Goal: Task Accomplishment & Management: Complete application form

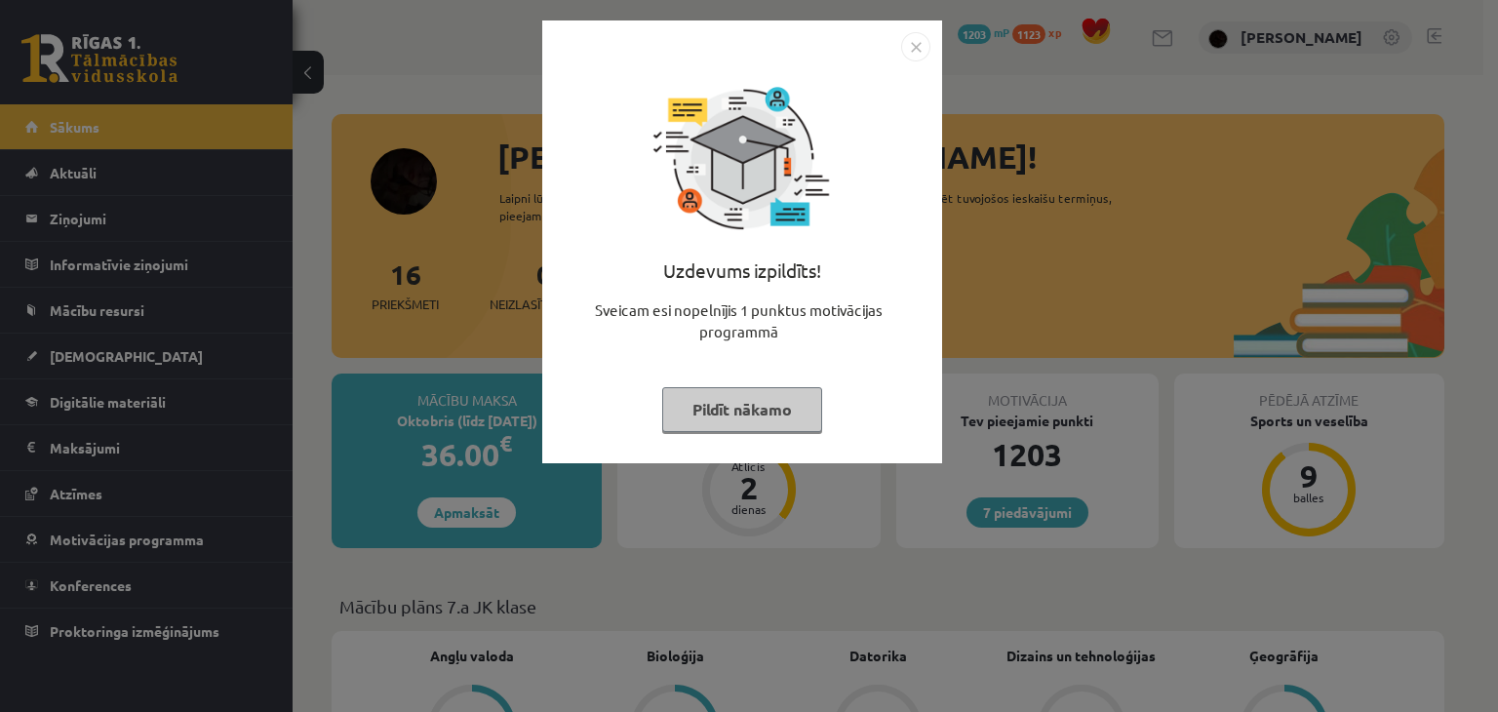
click at [976, 392] on div "Uzdevums izpildīts! Sveicam esi nopelnījis 1 punktus motivācijas programmā Pild…" at bounding box center [749, 356] width 1498 height 712
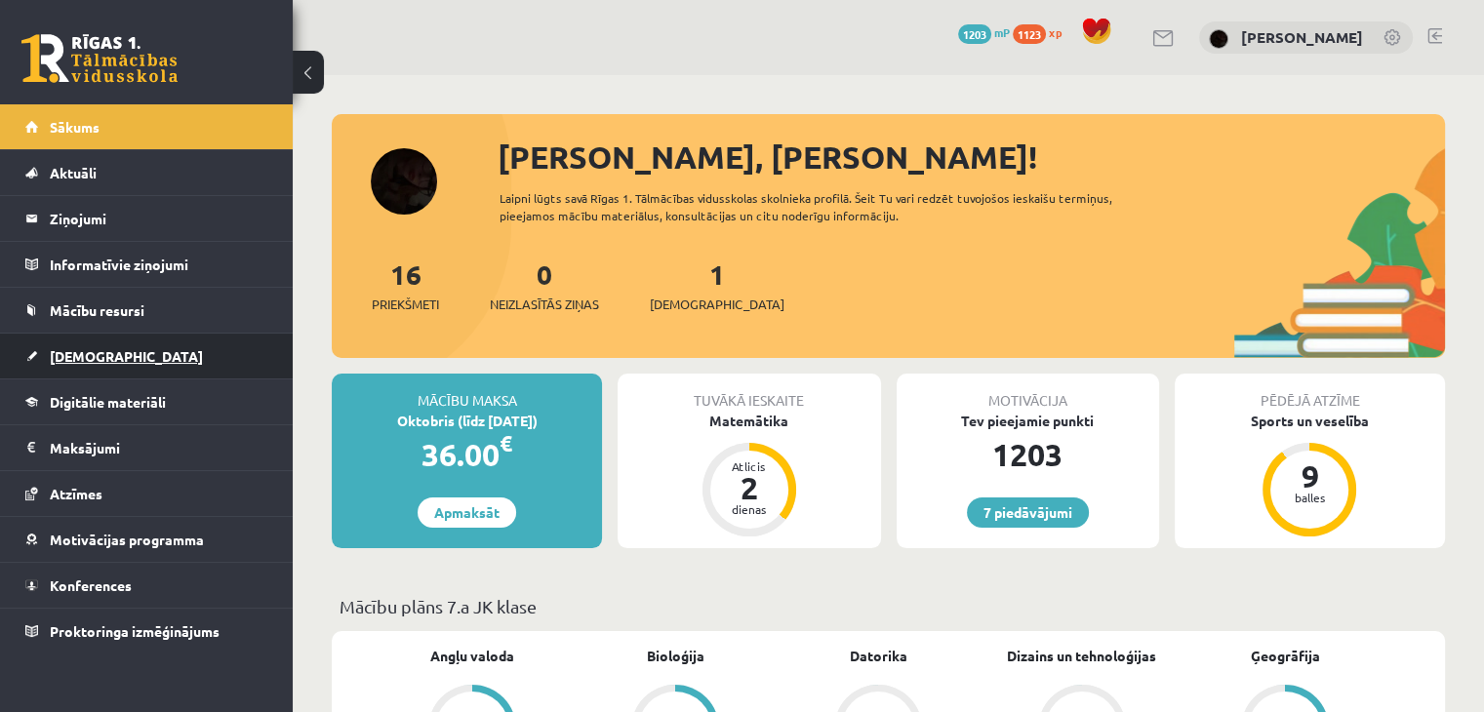
click at [96, 359] on span "[DEMOGRAPHIC_DATA]" at bounding box center [126, 356] width 153 height 18
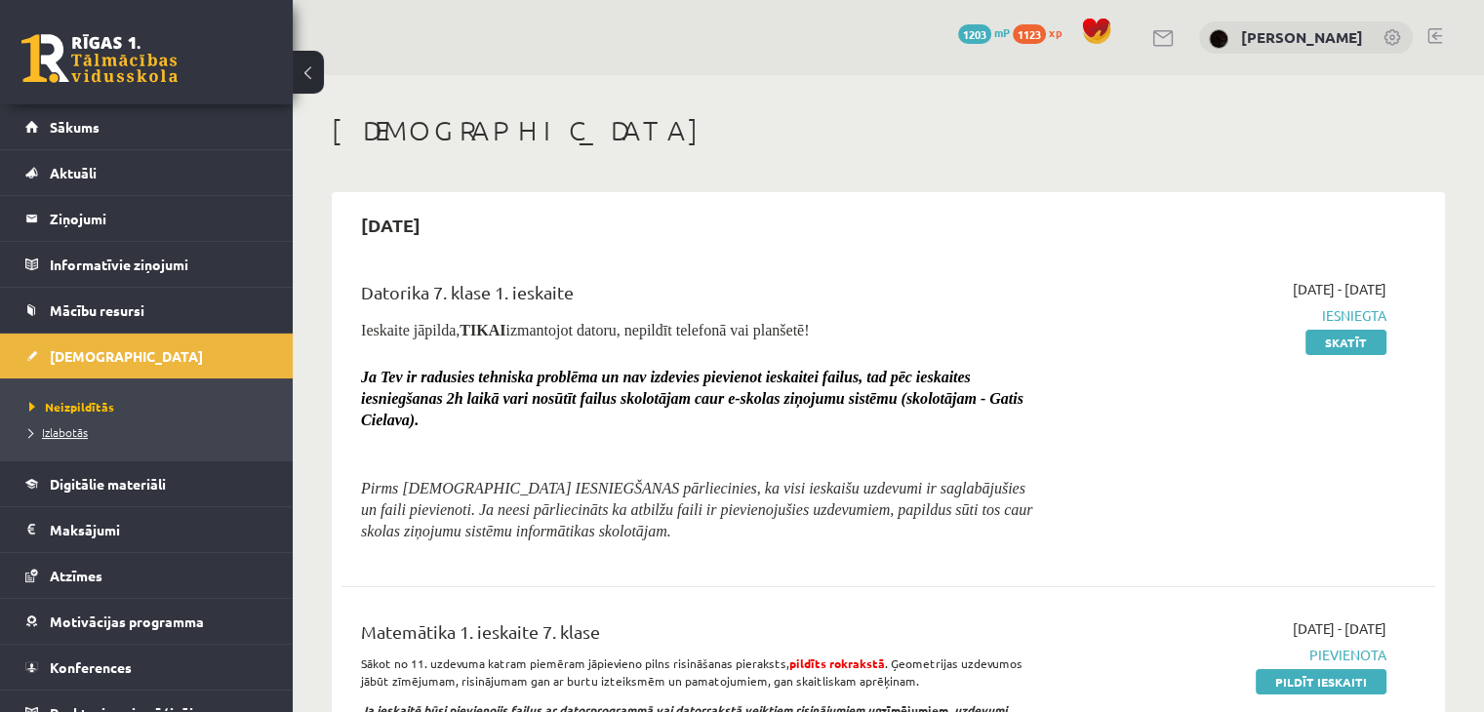
click at [59, 434] on span "Izlabotās" at bounding box center [58, 432] width 59 height 16
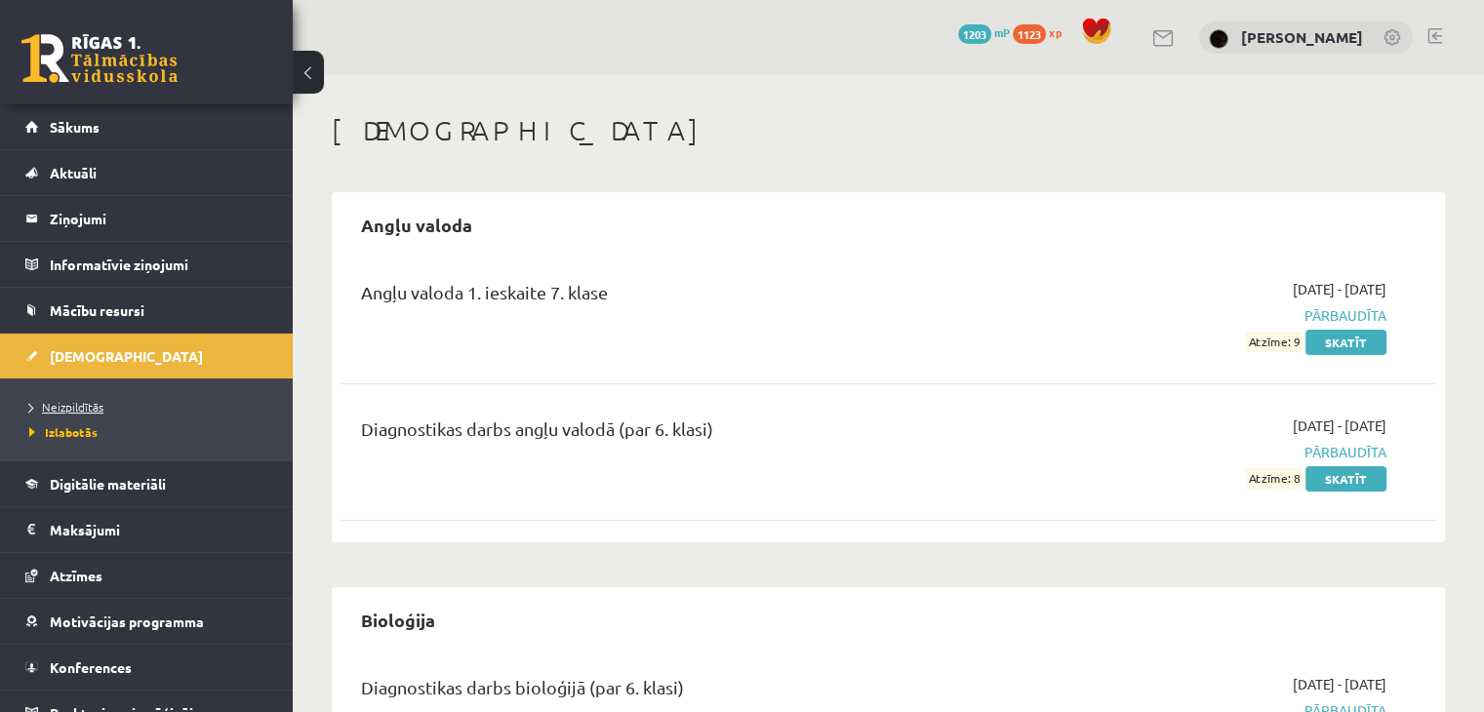
click at [42, 398] on link "Neizpildītās" at bounding box center [151, 407] width 244 height 18
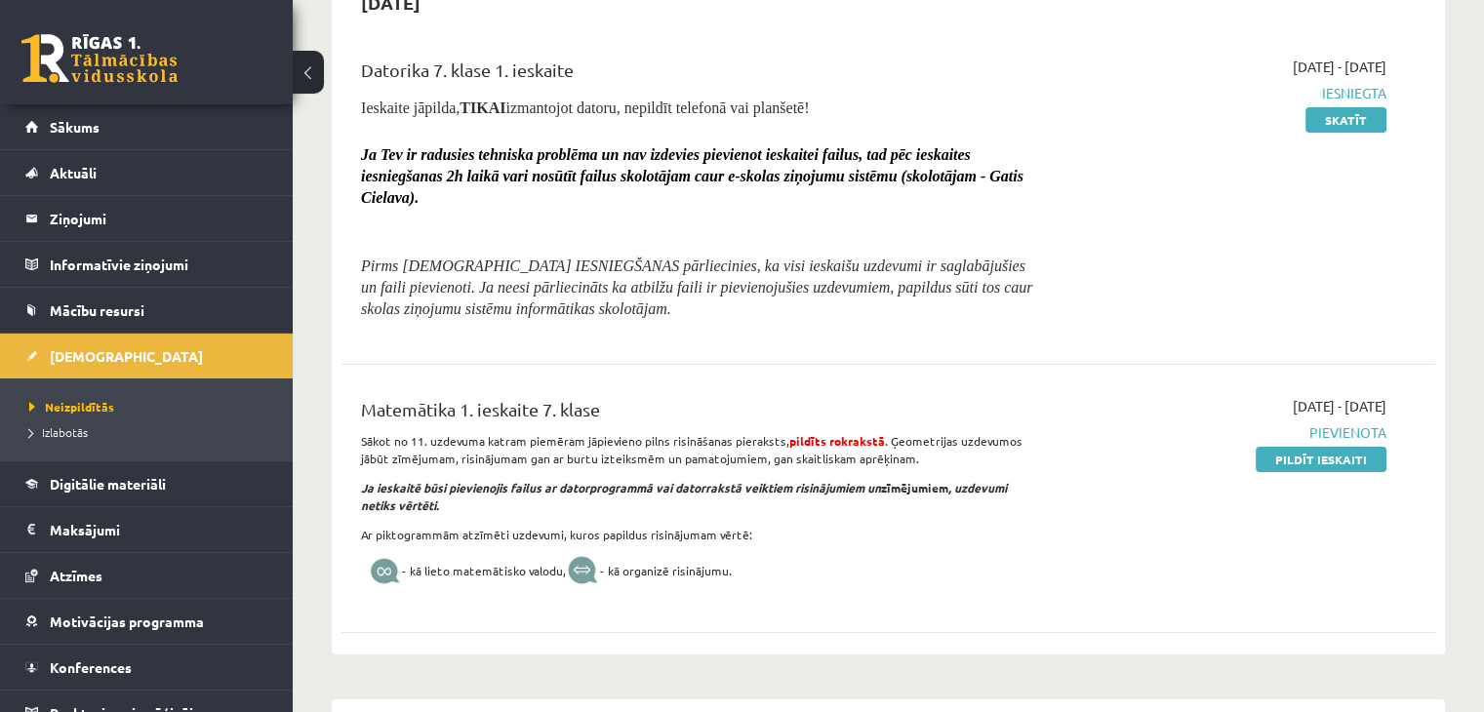
scroll to position [195, 0]
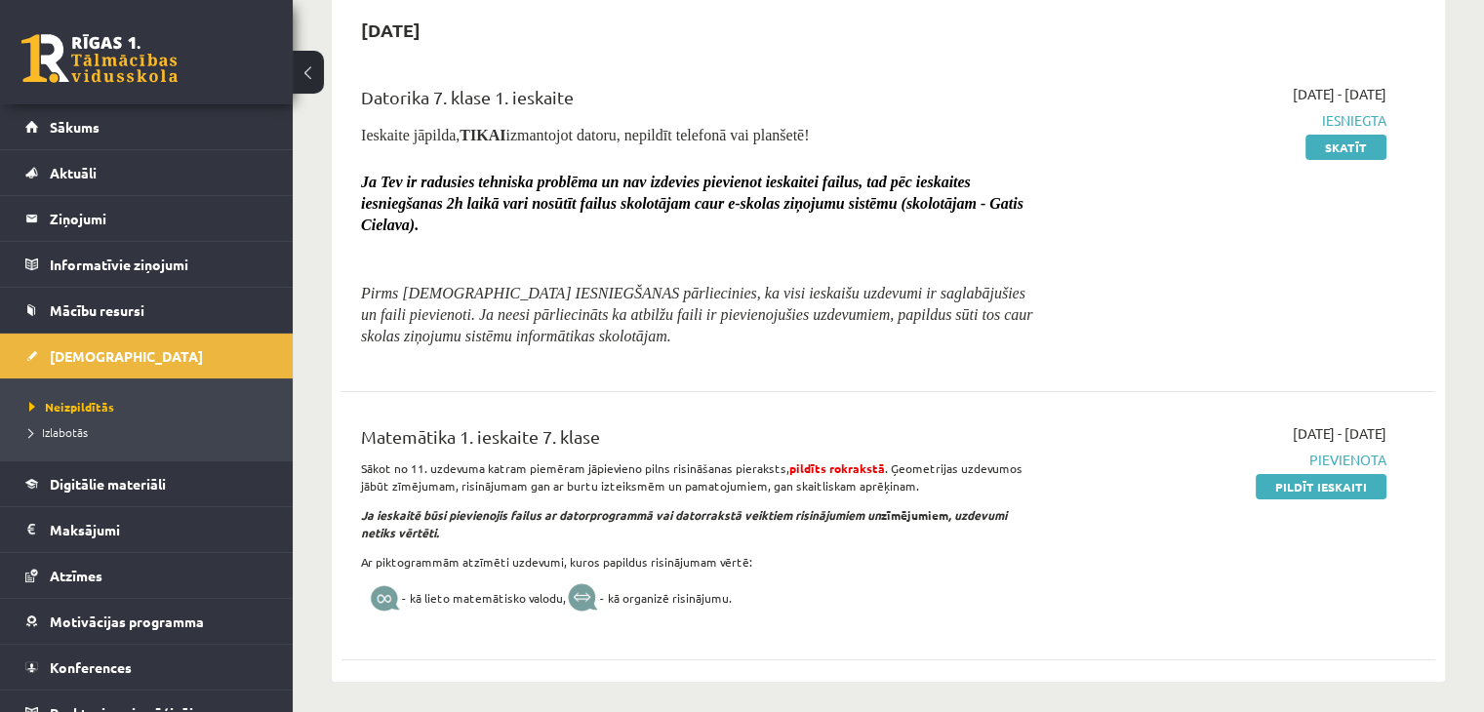
click at [585, 597] on img at bounding box center [583, 598] width 34 height 31
click at [625, 591] on p "- kā lieto matemātisko valodu, - kā organizē risinājumu." at bounding box center [698, 599] width 674 height 34
click at [1257, 485] on link "Pildīt ieskaiti" at bounding box center [1321, 486] width 131 height 25
drag, startPoint x: 1396, startPoint y: 494, endPoint x: 1366, endPoint y: 492, distance: 30.3
click at [1394, 494] on div "2025-10-01 - 2025-10-15 Pievienota Pildīt ieskaiti" at bounding box center [1225, 525] width 351 height 205
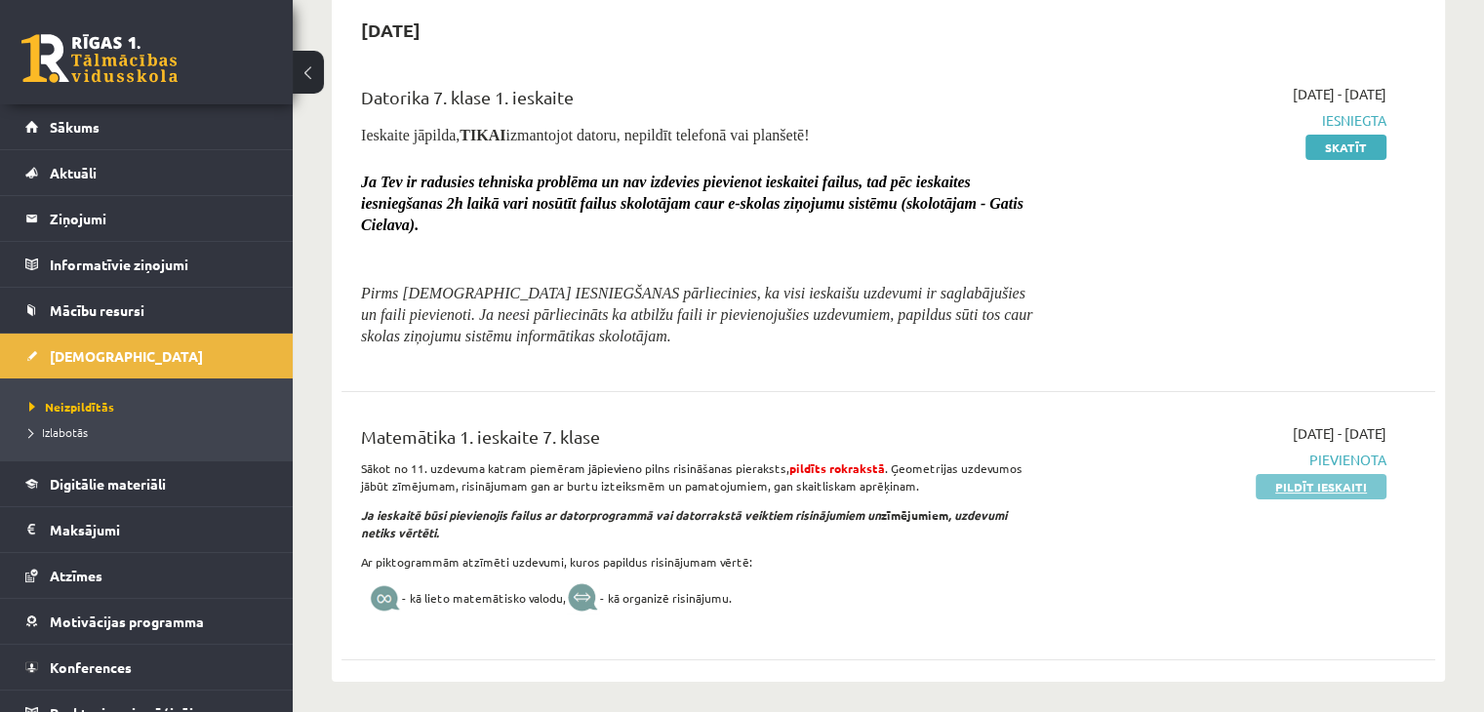
click at [1316, 490] on link "Pildīt ieskaiti" at bounding box center [1321, 486] width 131 height 25
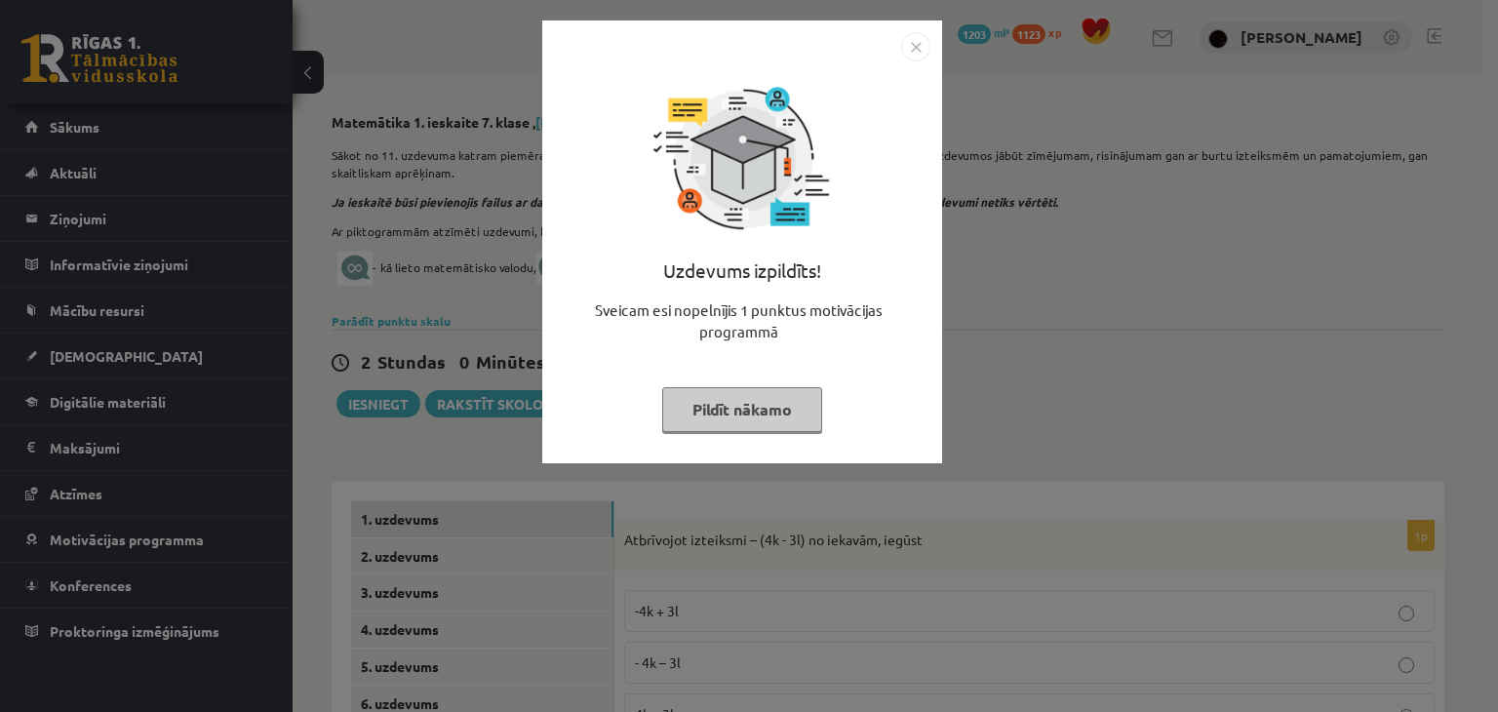
click at [964, 278] on div "Uzdevums izpildīts! Sveicam esi nopelnījis 1 punktus motivācijas programmā Pild…" at bounding box center [749, 356] width 1498 height 712
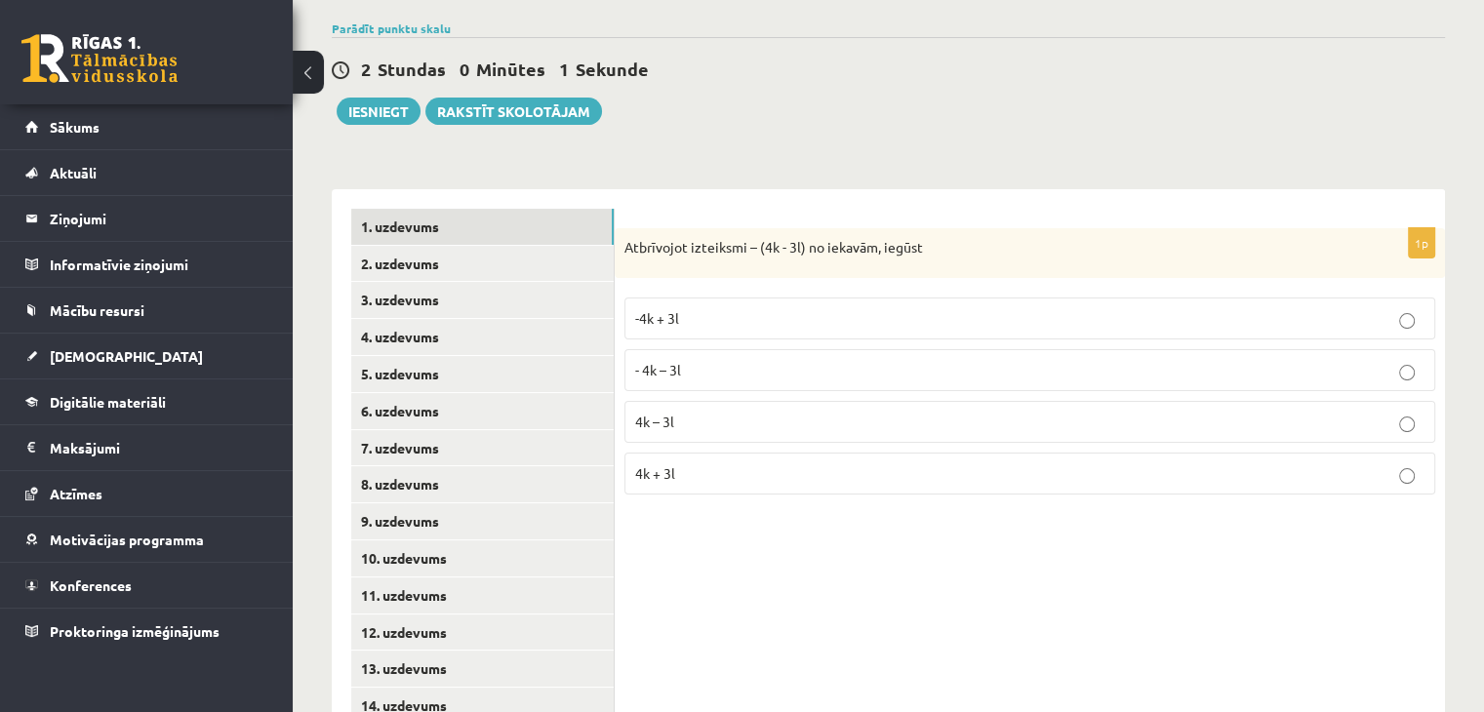
scroll to position [488, 0]
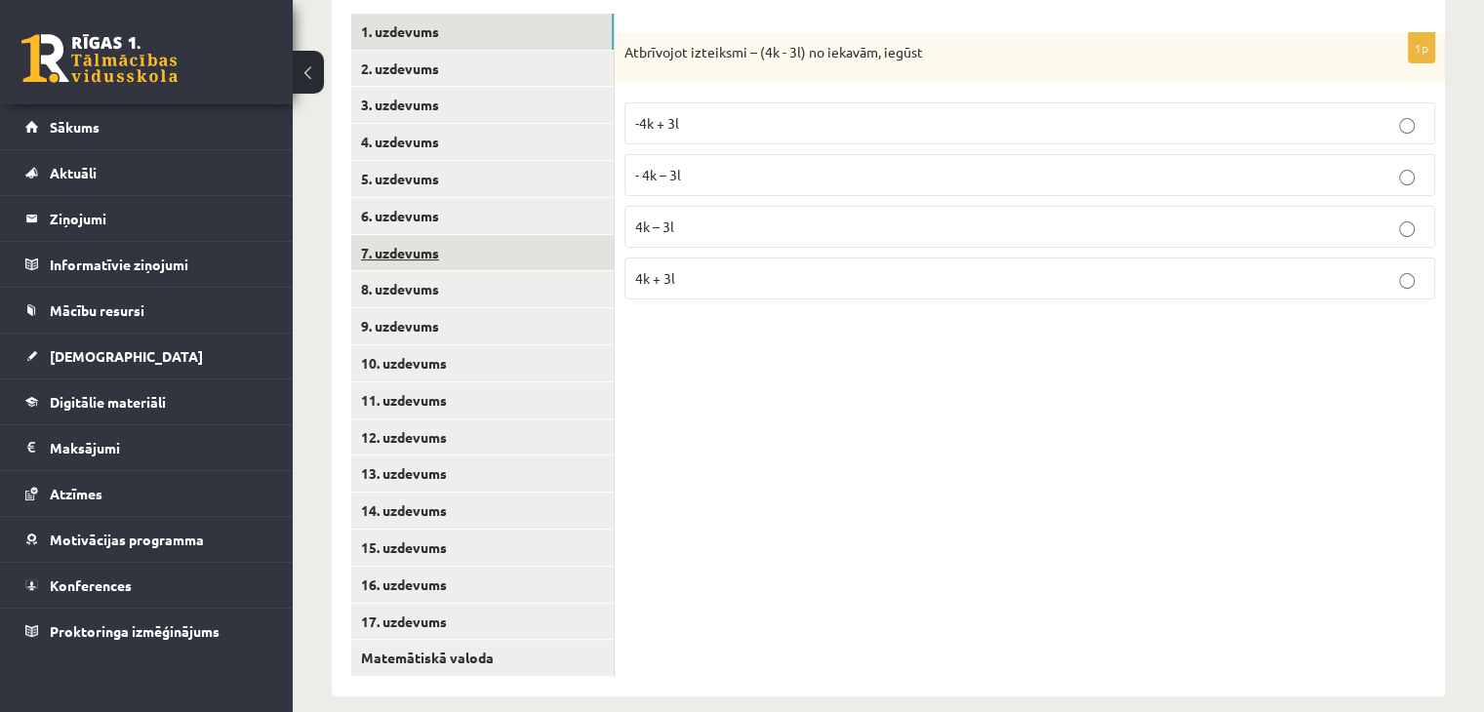
click at [472, 259] on link "7. uzdevums" at bounding box center [482, 253] width 262 height 36
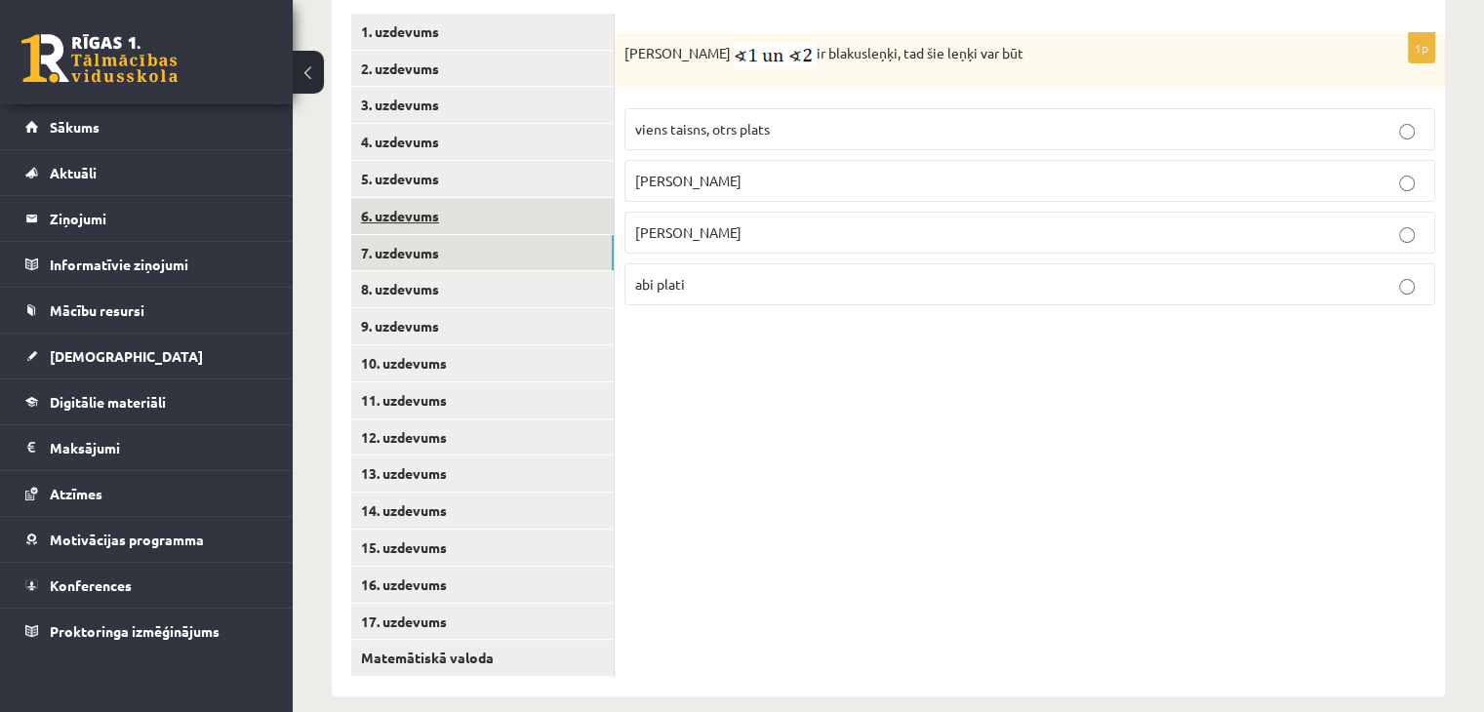
click at [496, 216] on link "6. uzdevums" at bounding box center [482, 216] width 262 height 36
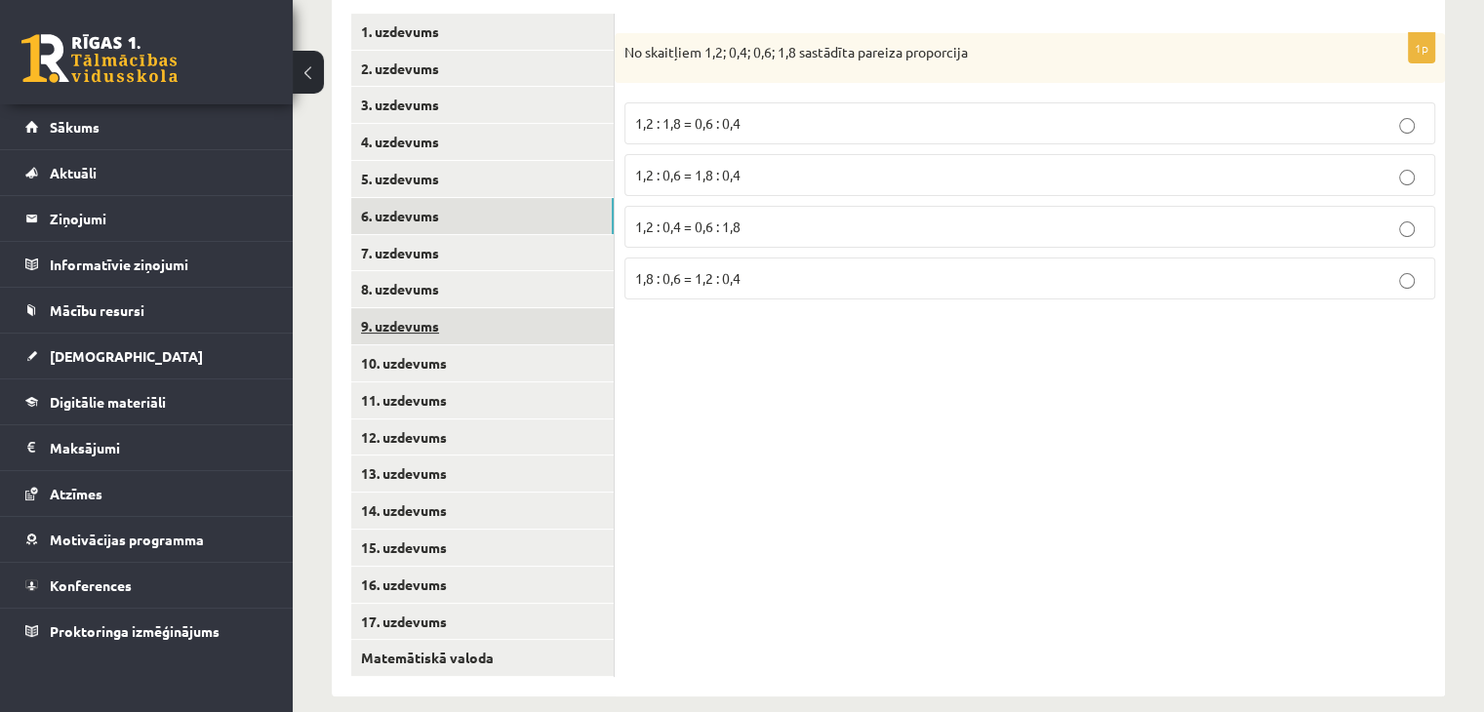
click at [473, 326] on link "9. uzdevums" at bounding box center [482, 326] width 262 height 36
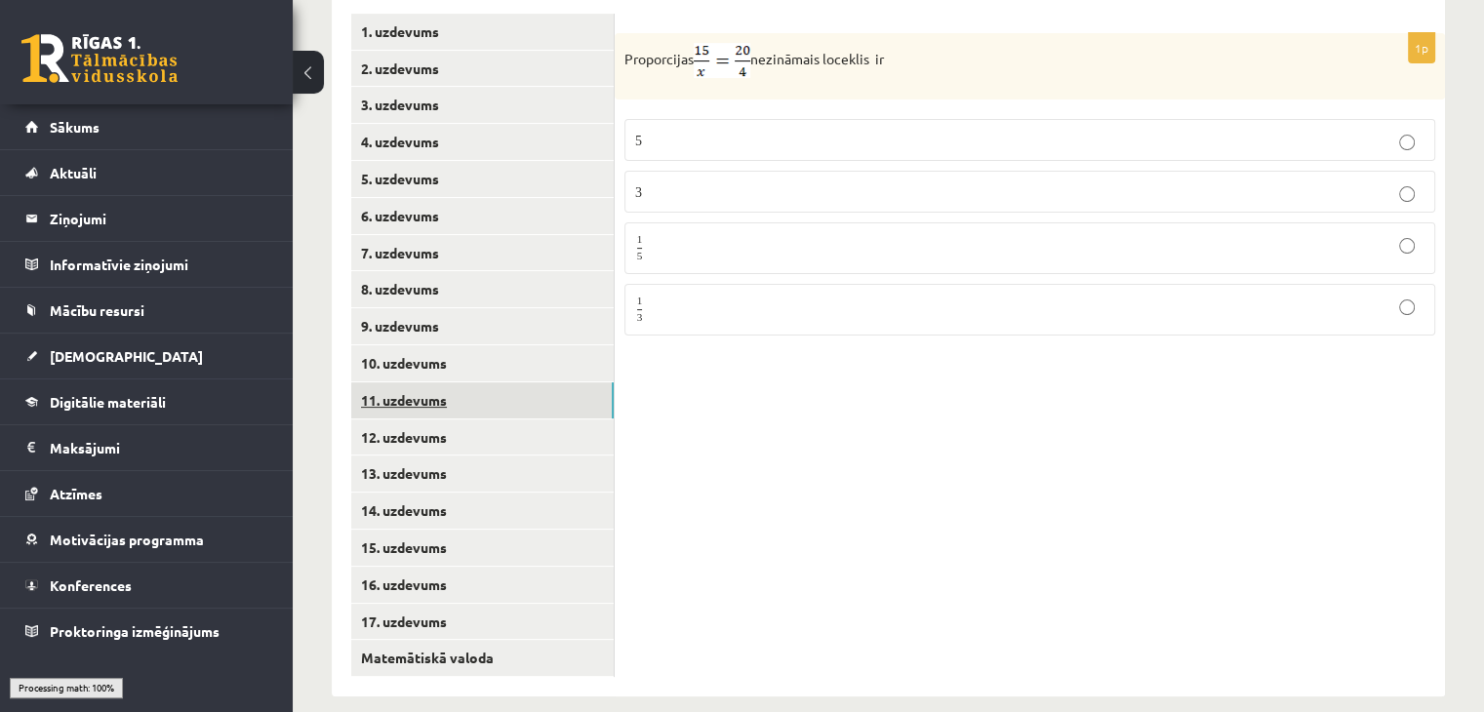
click at [477, 410] on link "11. uzdevums" at bounding box center [482, 400] width 262 height 36
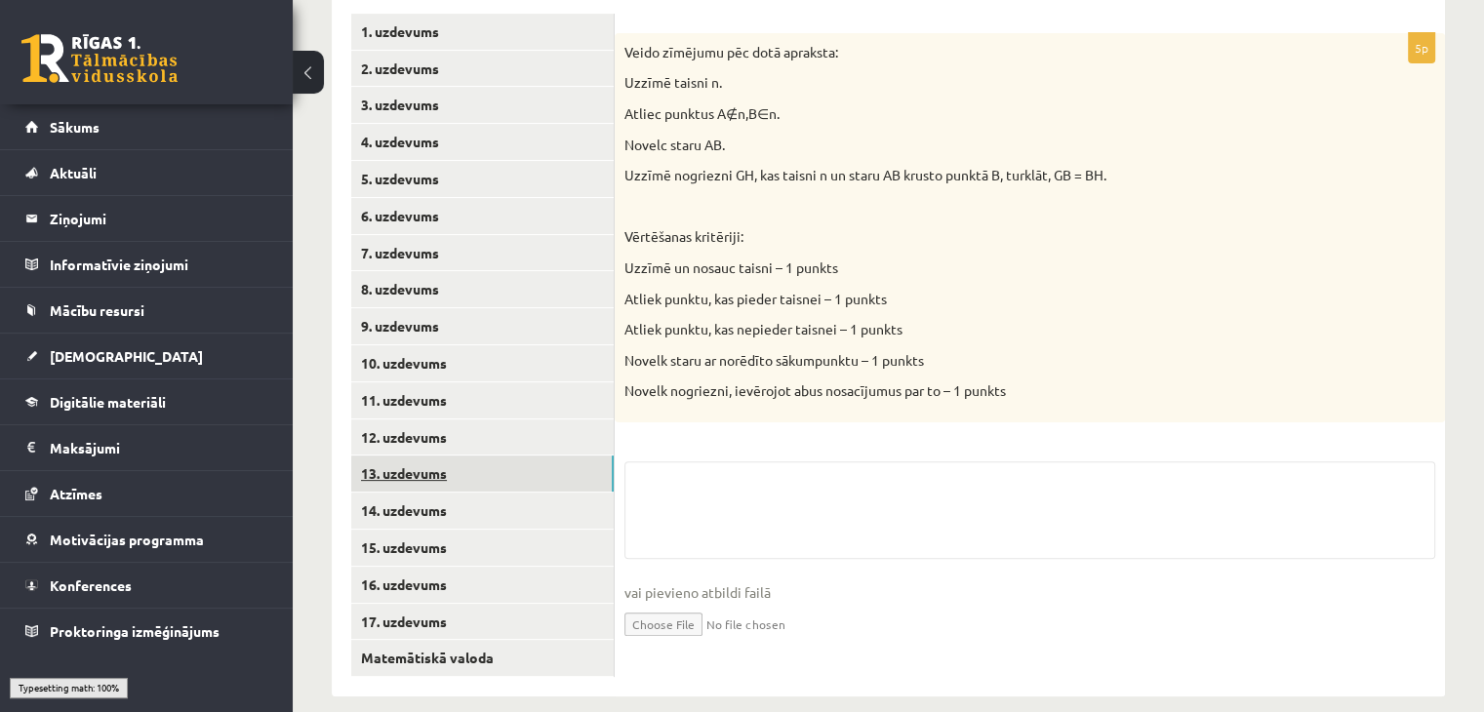
click at [459, 462] on link "13. uzdevums" at bounding box center [482, 474] width 262 height 36
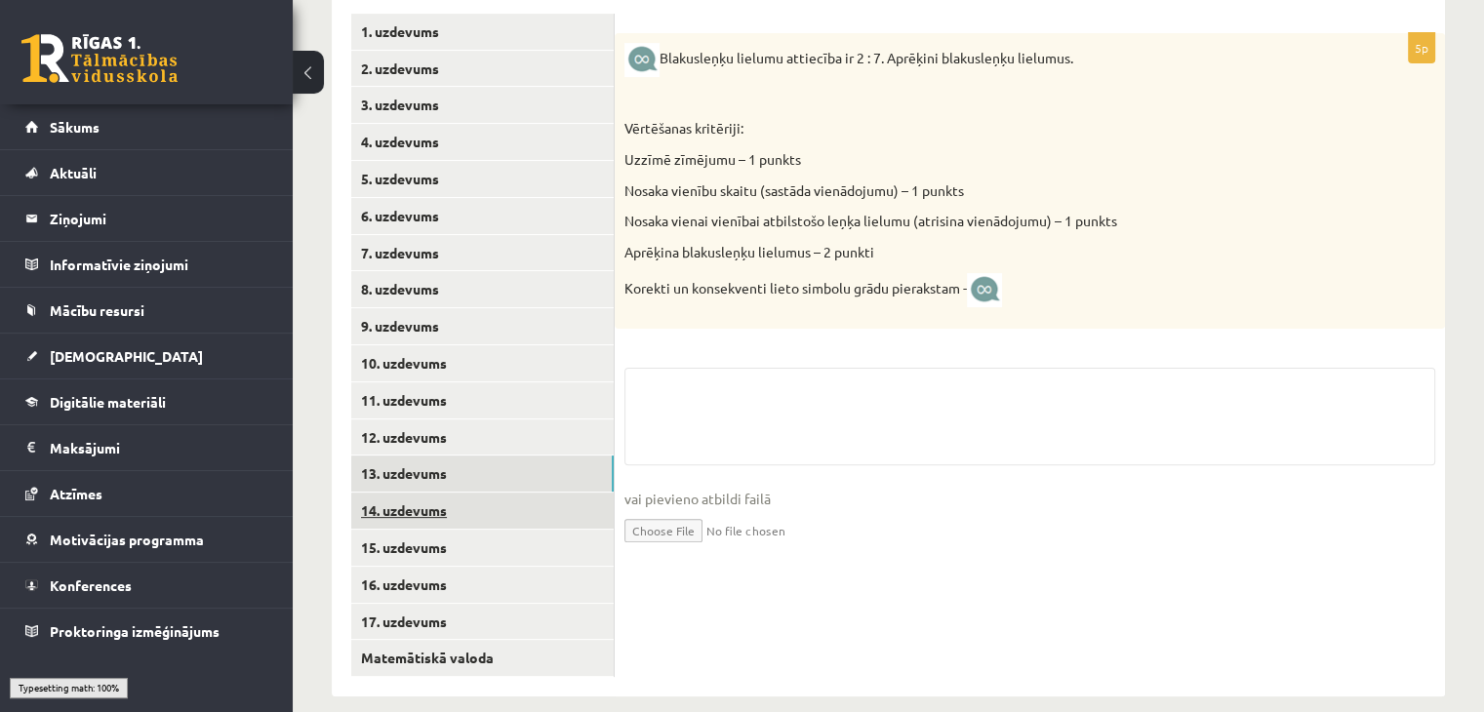
click at [457, 508] on link "14. uzdevums" at bounding box center [482, 511] width 262 height 36
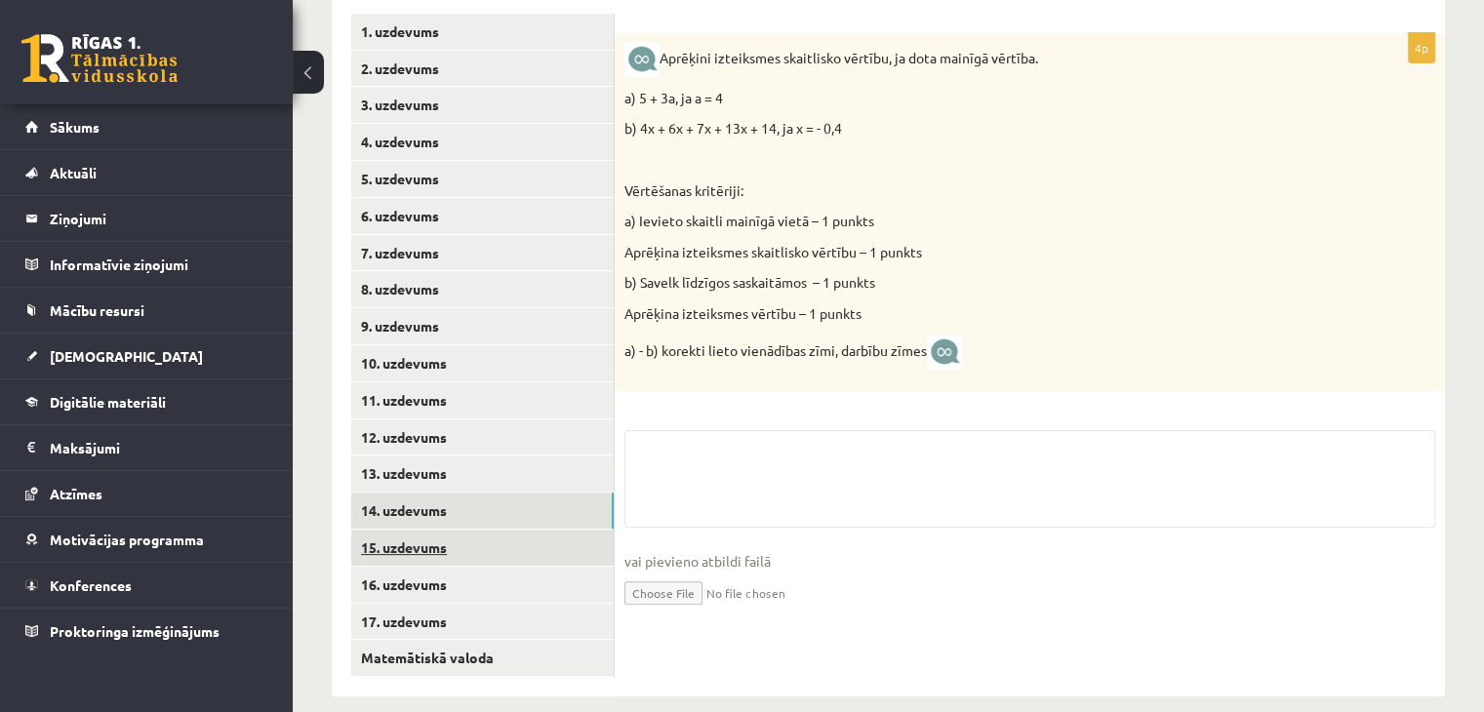
click at [459, 552] on link "15. uzdevums" at bounding box center [482, 548] width 262 height 36
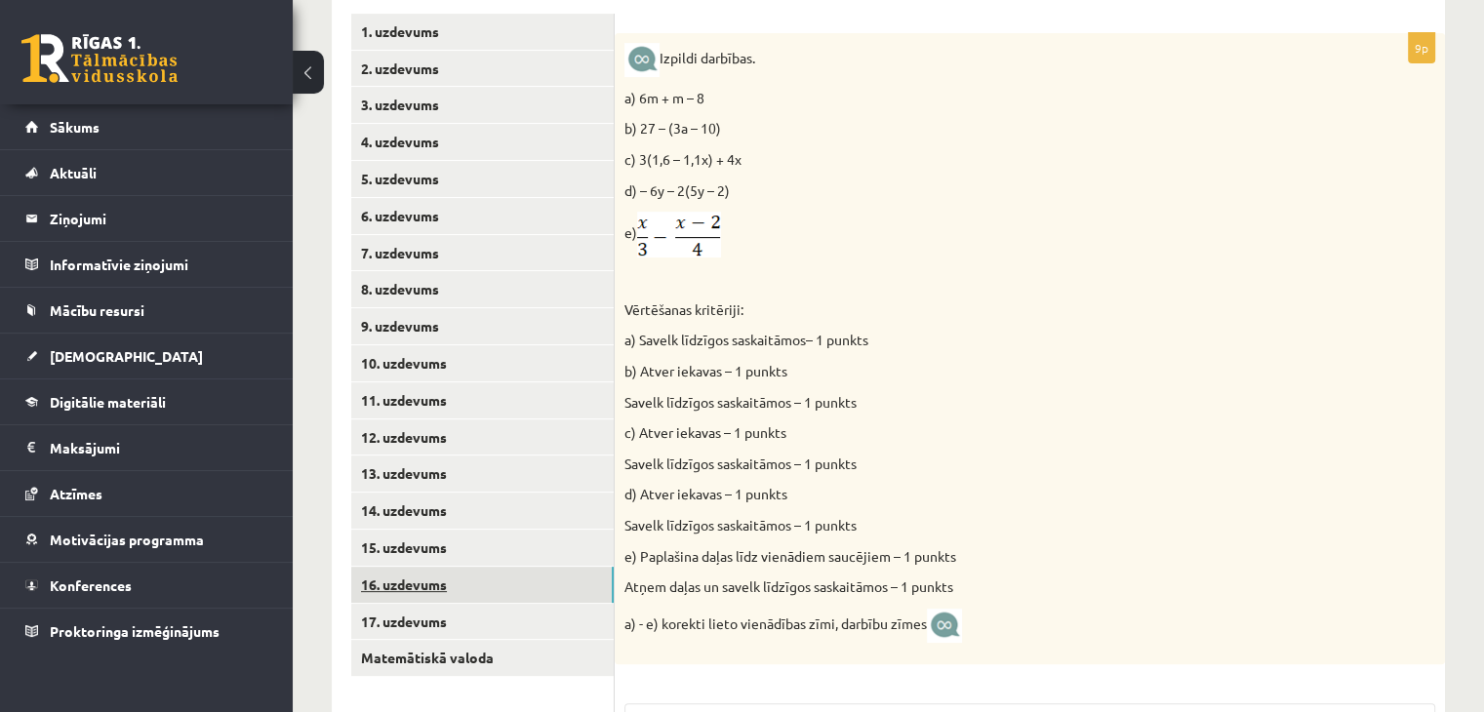
click at [441, 597] on link "16. uzdevums" at bounding box center [482, 585] width 262 height 36
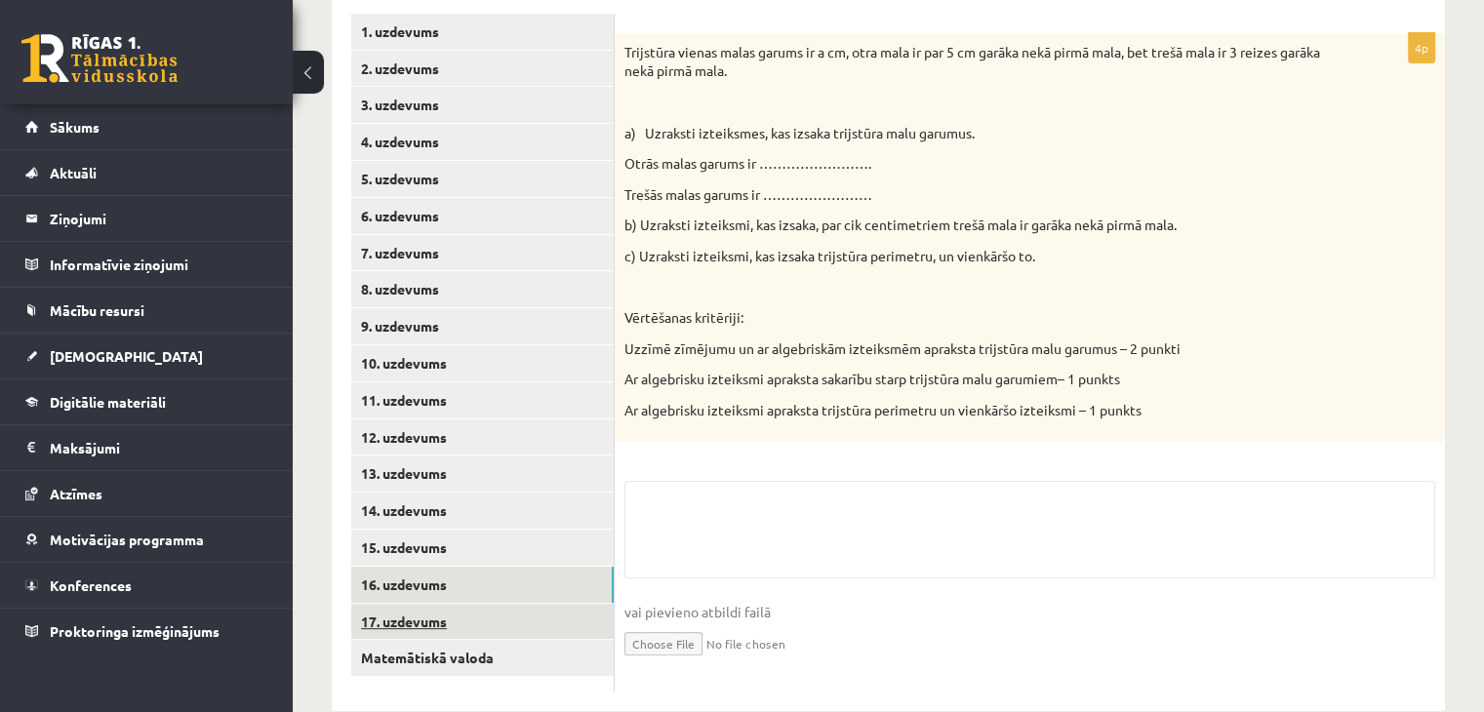
click at [434, 634] on link "17. uzdevums" at bounding box center [482, 622] width 262 height 36
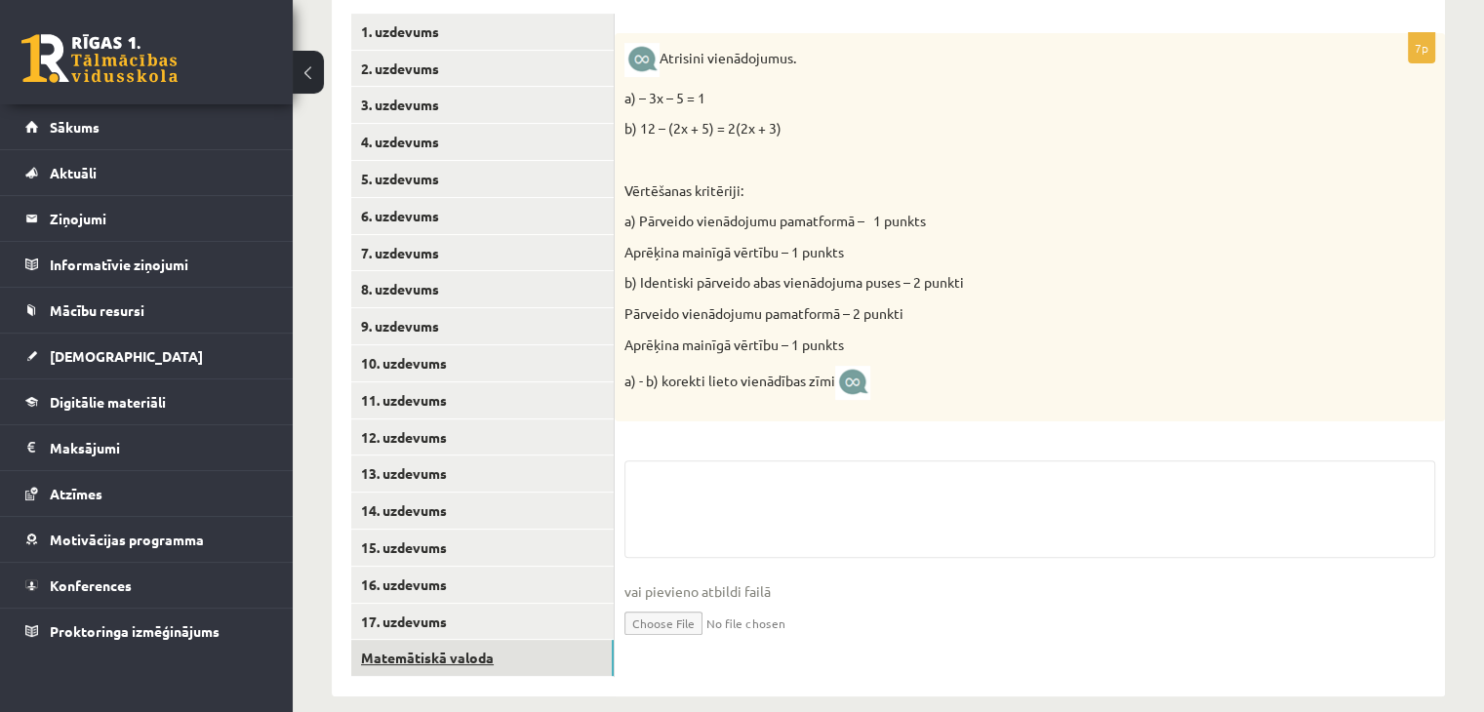
click at [435, 653] on link "Matemātiskā valoda" at bounding box center [482, 658] width 262 height 36
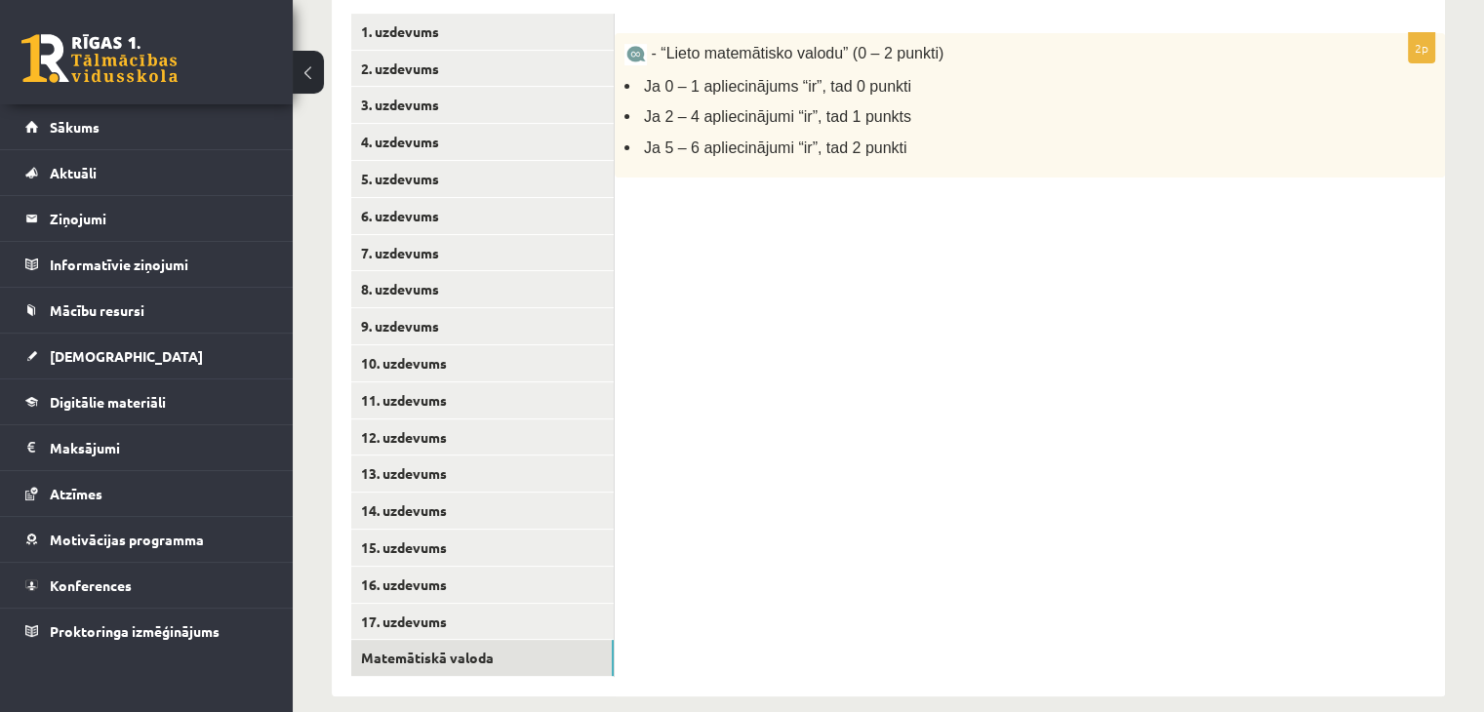
click at [797, 120] on span "Ja 2 – 4 apliecinājumi “ir”, tad 1 punkts" at bounding box center [777, 116] width 267 height 17
click at [566, 41] on link "1. uzdevums" at bounding box center [482, 32] width 262 height 36
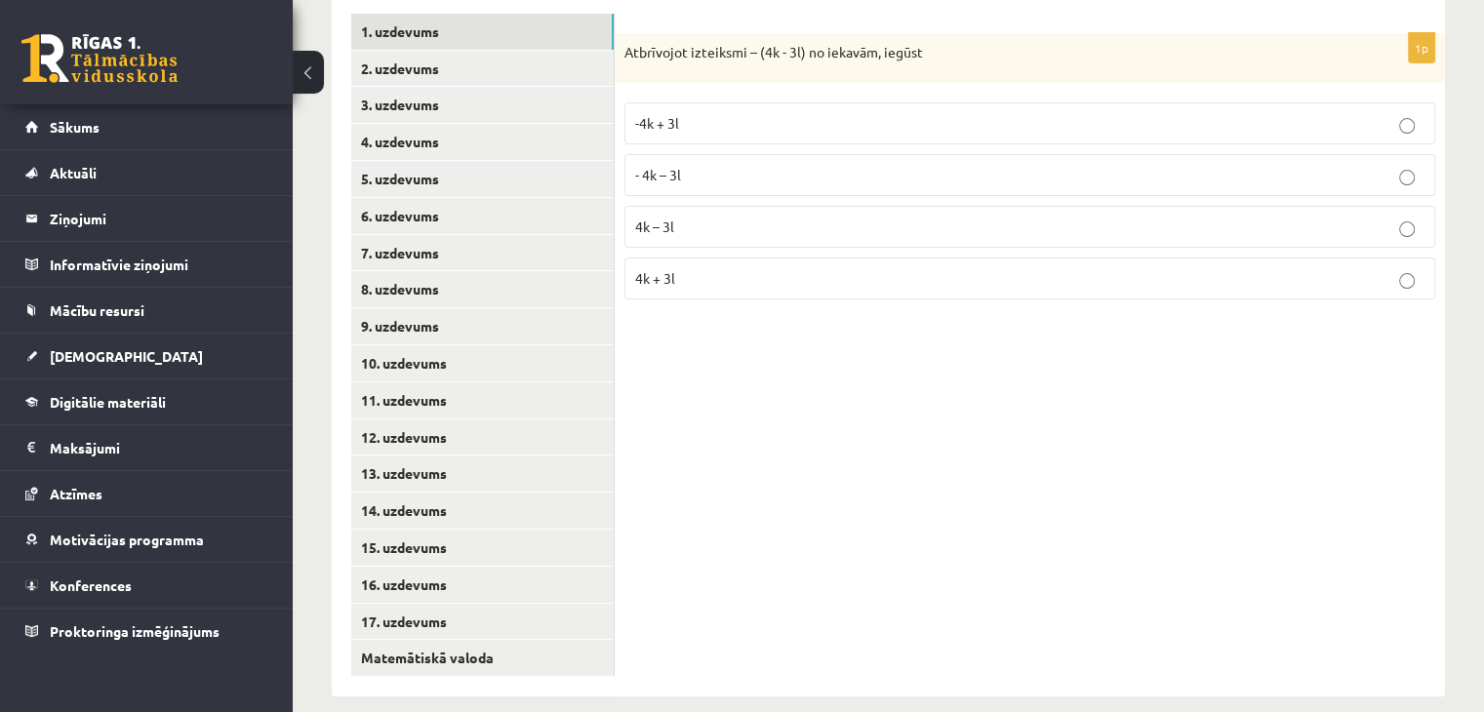
click at [729, 227] on p "4k – 3l" at bounding box center [1029, 227] width 789 height 20
click at [721, 154] on label "- 4k – 3l" at bounding box center [1029, 175] width 811 height 42
click at [783, 241] on label "4k – 3l" at bounding box center [1029, 227] width 811 height 42
click at [783, 284] on p "4k + 3l" at bounding box center [1029, 278] width 789 height 20
click at [529, 66] on link "2. uzdevums" at bounding box center [482, 69] width 262 height 36
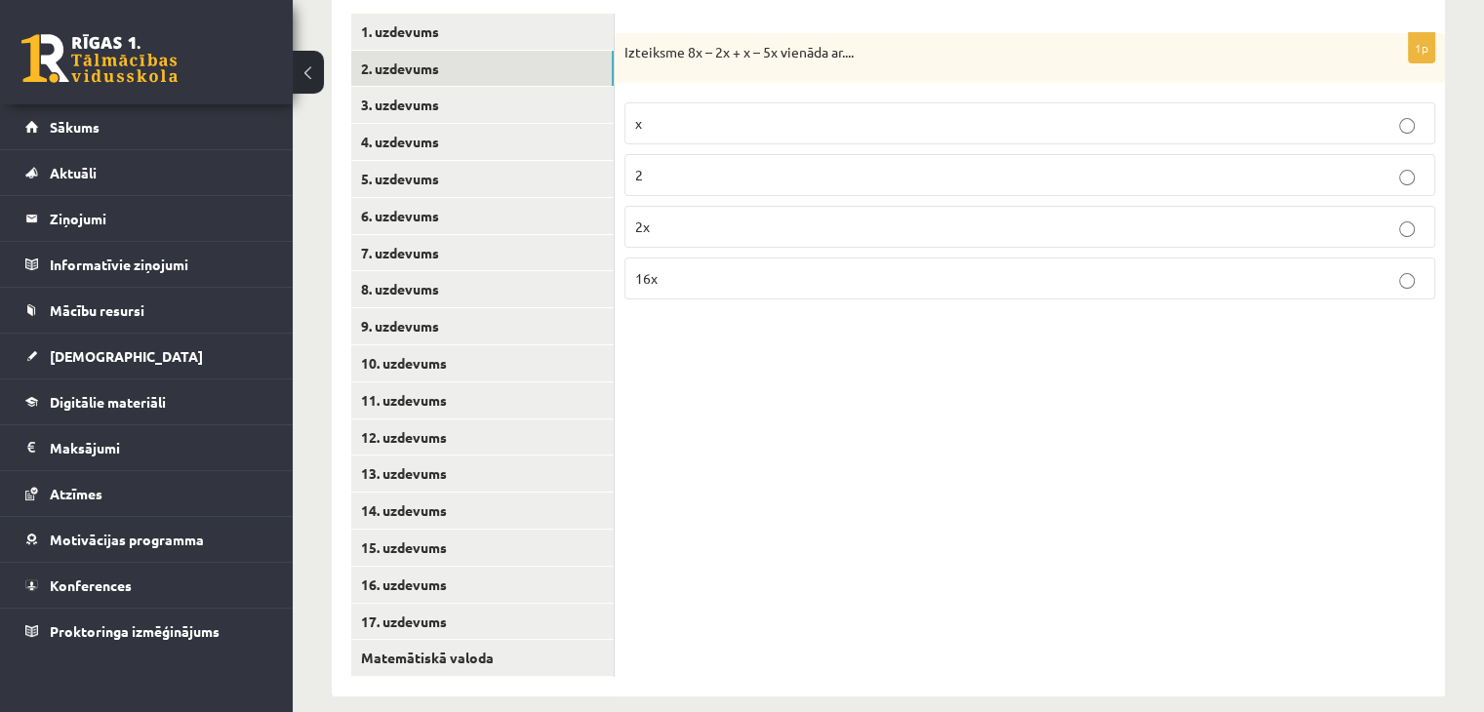
click at [991, 238] on label "2x" at bounding box center [1029, 227] width 811 height 42
click at [531, 100] on link "3. uzdevums" at bounding box center [482, 105] width 262 height 36
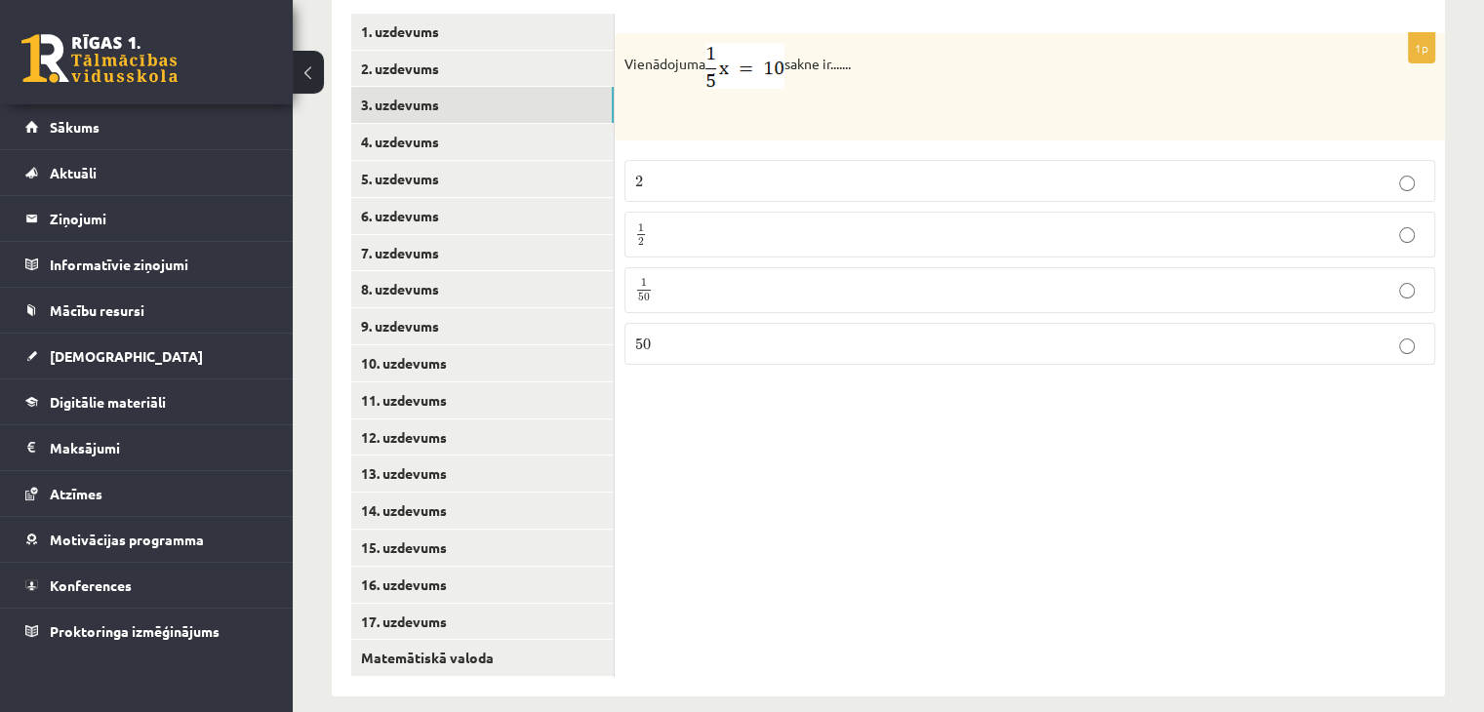
click at [839, 185] on p "2 2" at bounding box center [1029, 181] width 789 height 20
click at [551, 126] on link "4. uzdevums" at bounding box center [482, 142] width 262 height 36
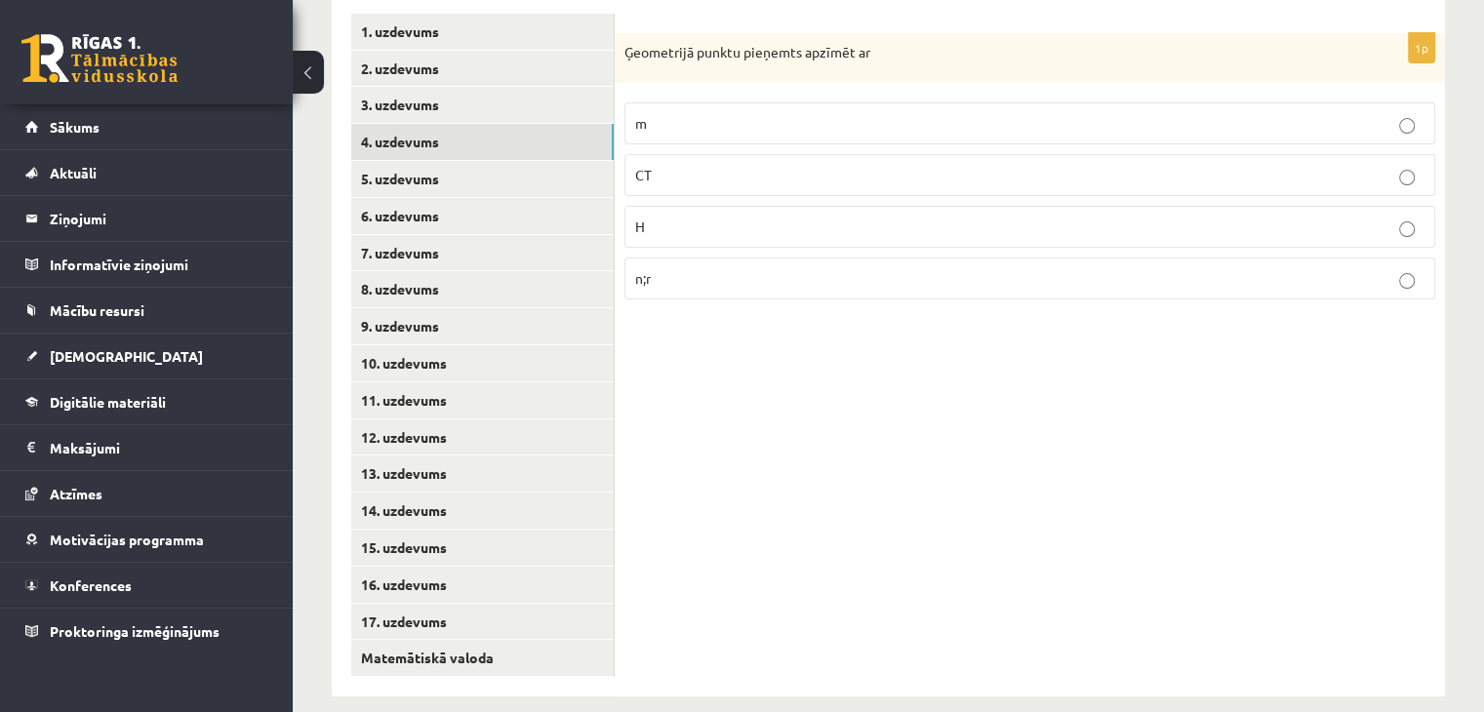
click at [790, 265] on label "n;r" at bounding box center [1029, 279] width 811 height 42
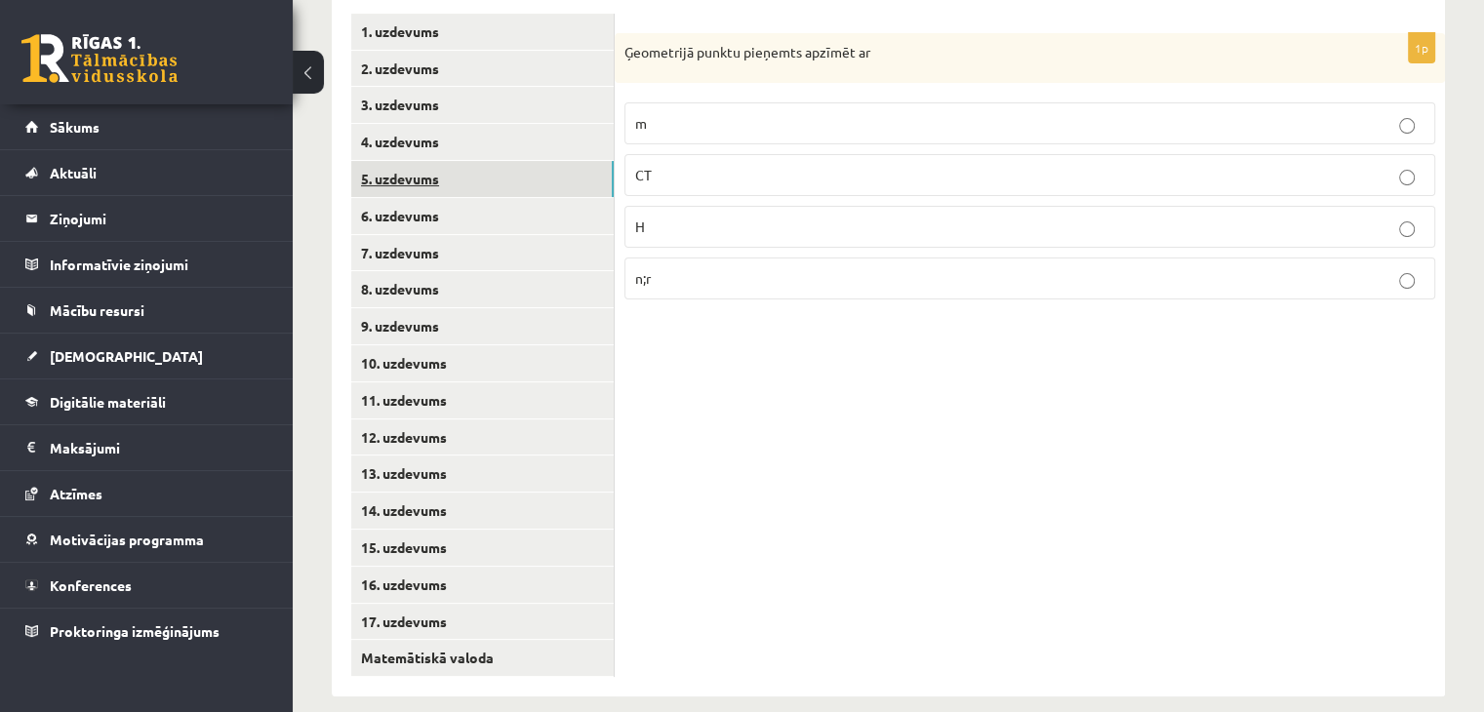
click at [402, 190] on link "5. uzdevums" at bounding box center [482, 179] width 262 height 36
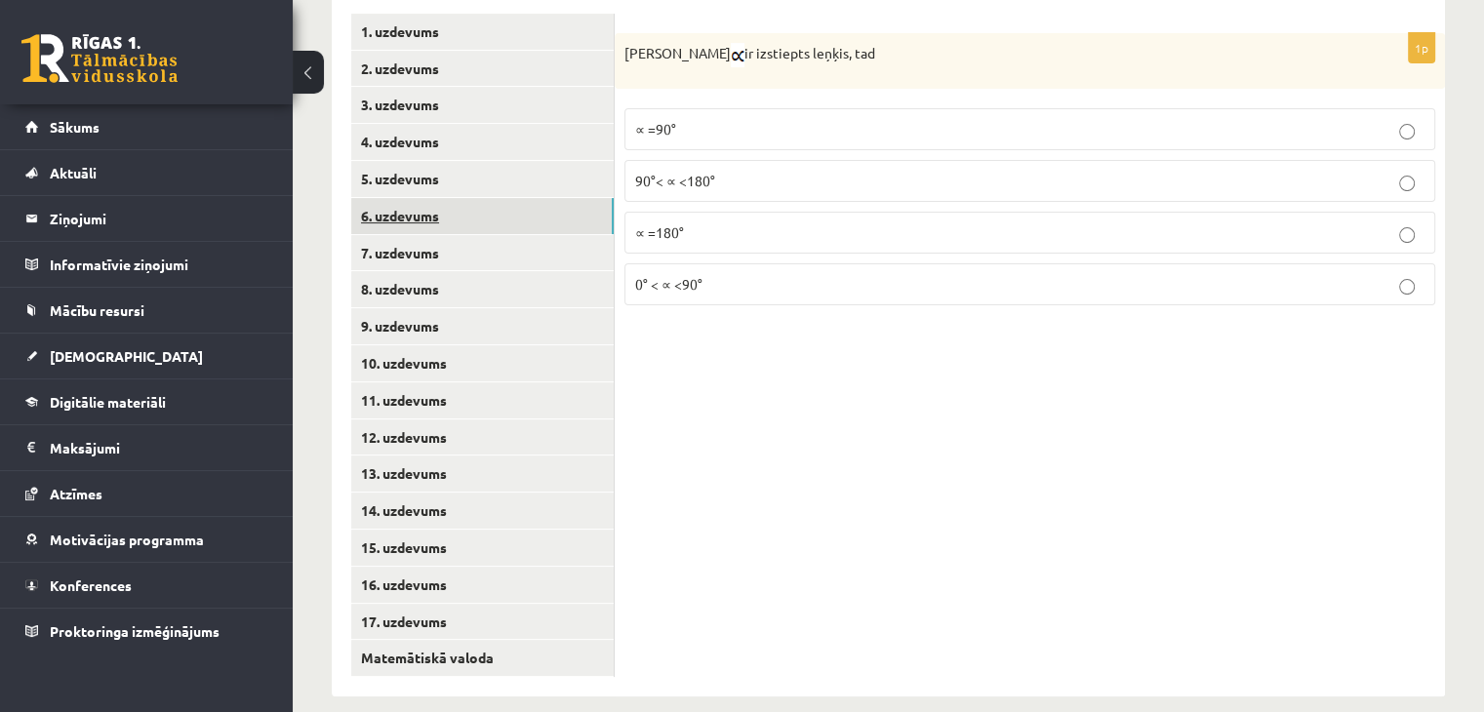
click at [404, 226] on link "6. uzdevums" at bounding box center [482, 216] width 262 height 36
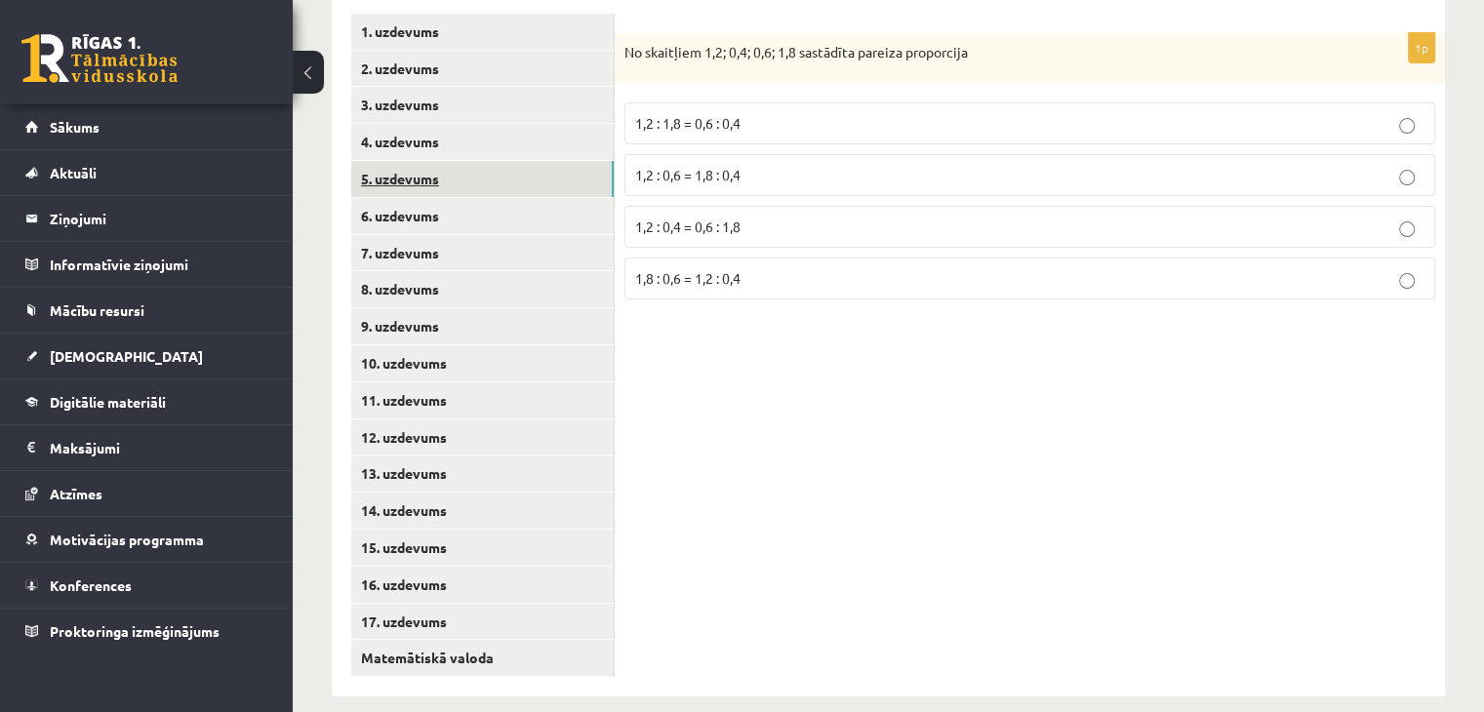
click at [421, 177] on link "5. uzdevums" at bounding box center [482, 179] width 262 height 36
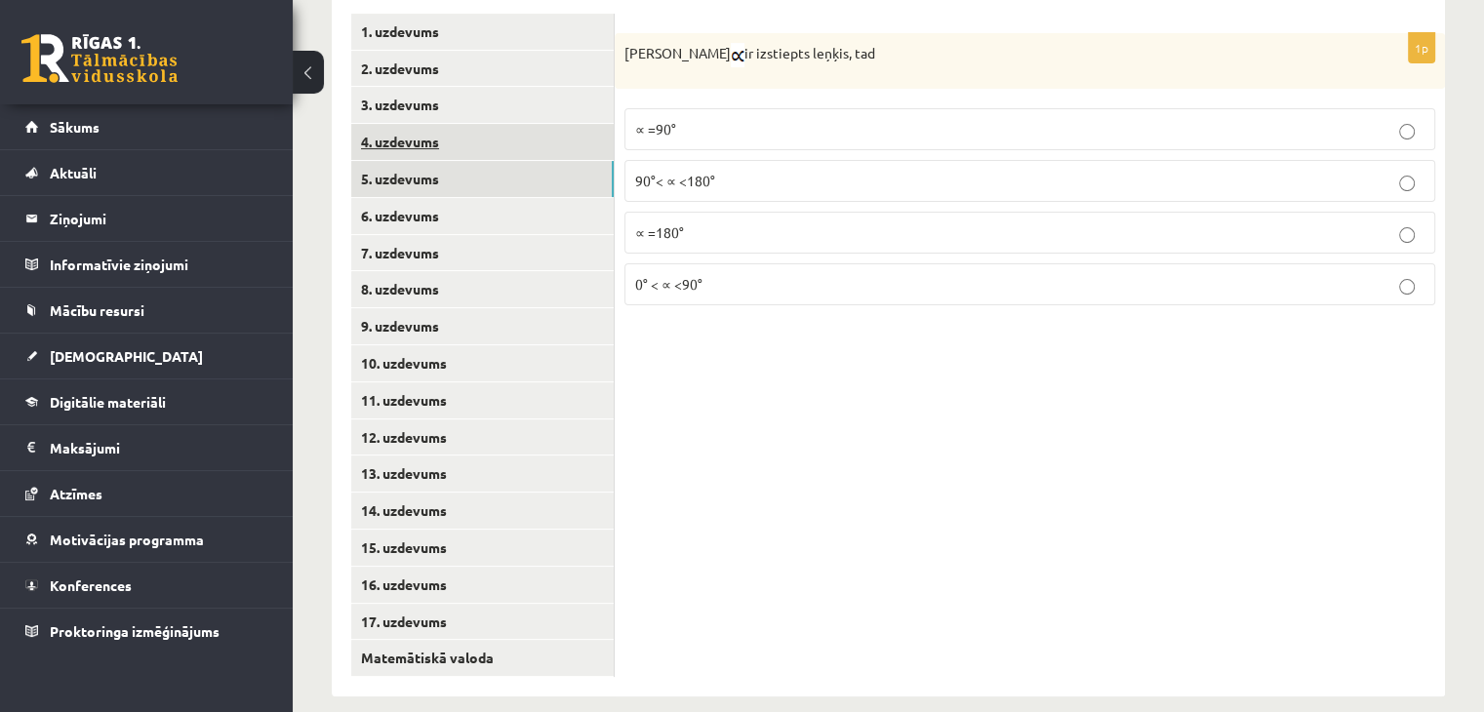
click at [418, 154] on link "4. uzdevums" at bounding box center [482, 142] width 262 height 36
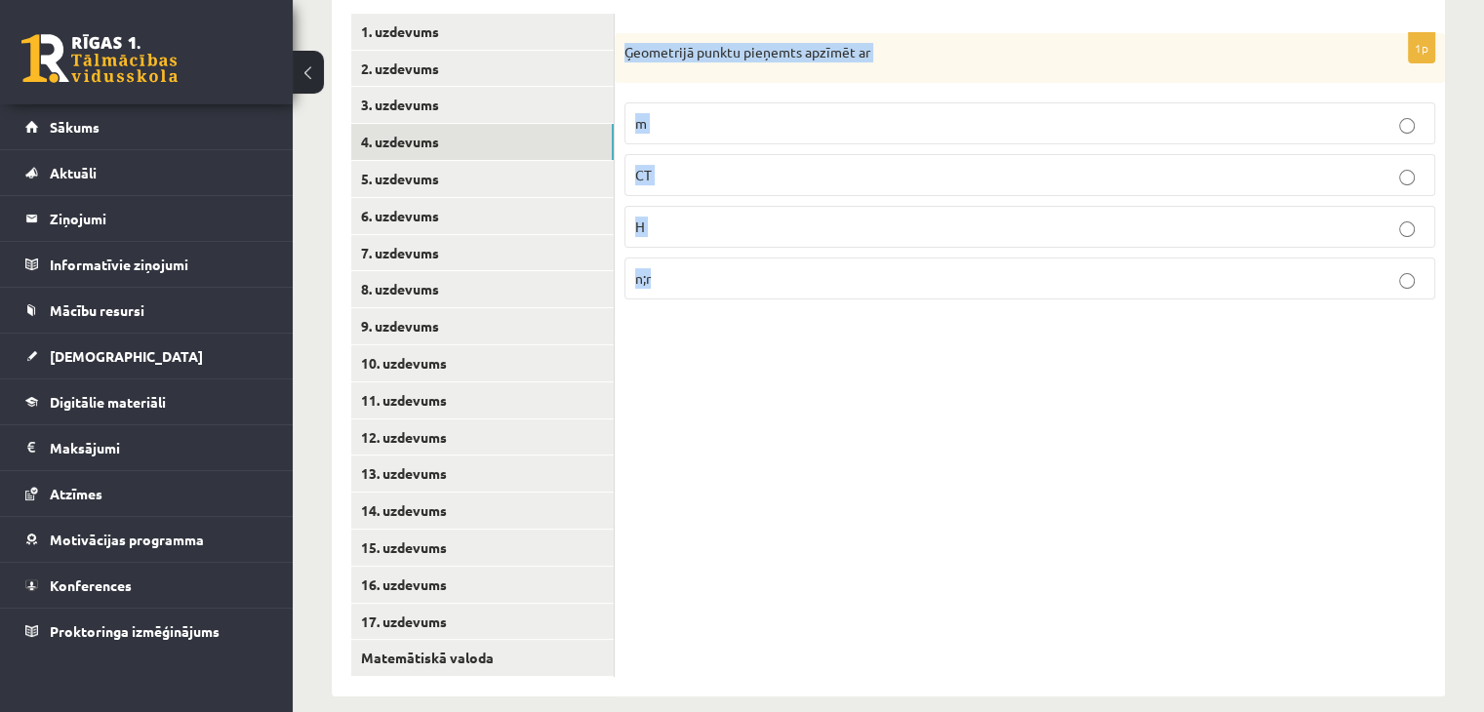
drag, startPoint x: 627, startPoint y: 52, endPoint x: 846, endPoint y: 313, distance: 340.7
click at [846, 313] on div "1p Ģeometrijā punktu pieņemts apzīmēt ar m CT H n;r" at bounding box center [1030, 174] width 830 height 283
copy div "Ģeometrijā punktu pieņemts apzīmēt ar m CT H n;r"
click at [680, 308] on div "1p Ģeometrijā punktu pieņemts apzīmēt ar m CT H n;r" at bounding box center [1030, 174] width 830 height 283
click at [689, 229] on p "H" at bounding box center [1029, 227] width 789 height 20
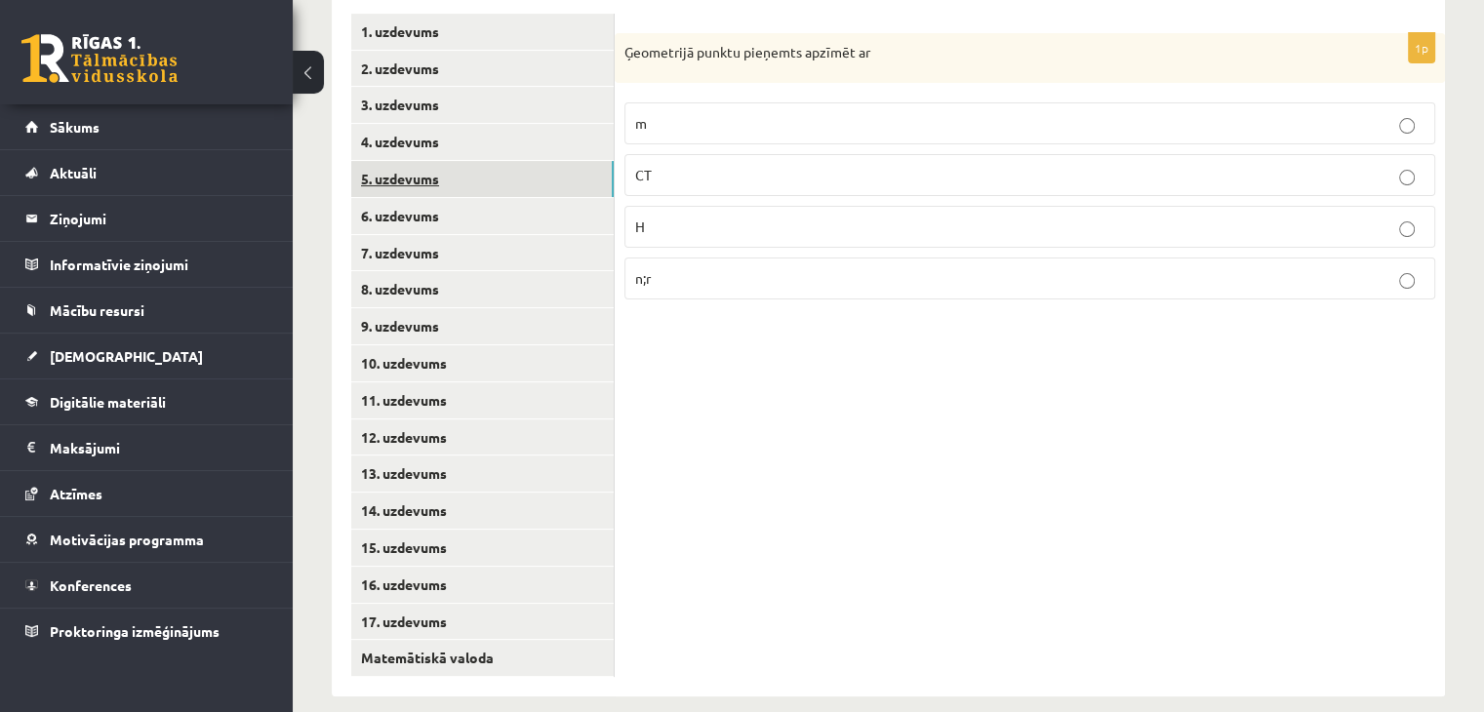
click at [523, 184] on link "5. uzdevums" at bounding box center [482, 179] width 262 height 36
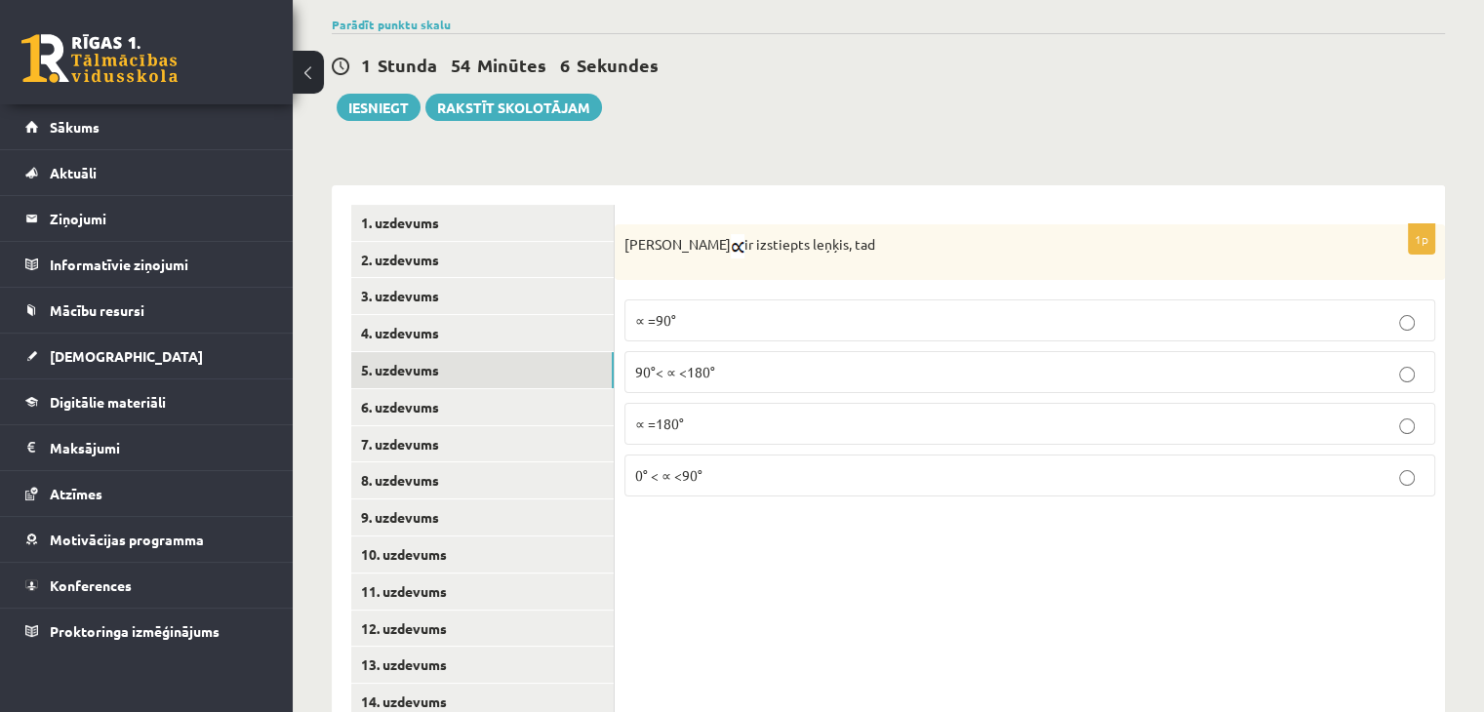
scroll to position [293, 0]
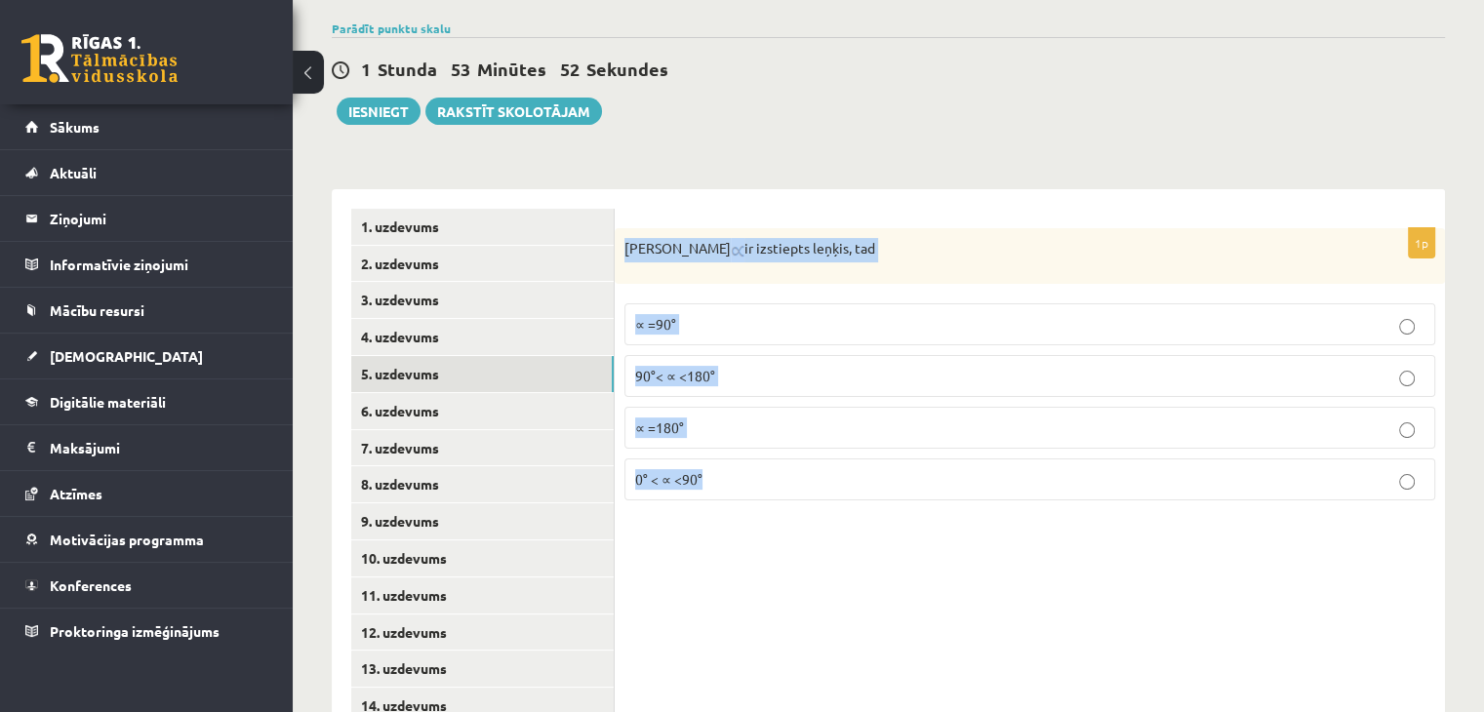
drag, startPoint x: 622, startPoint y: 247, endPoint x: 781, endPoint y: 477, distance: 279.8
click at [780, 477] on div "1p Ja ir izstiepts leņķis, tad ∝ =90° 90°< ∝ <180° ∝ =180° 0° < ∝ <90°" at bounding box center [1030, 372] width 830 height 288
click at [780, 521] on div "1p Ja ir izstiepts leņķis, tad ∝ =90° 90°< ∝ <180° ∝ =180° 0° < ∝ <90°" at bounding box center [1030, 540] width 830 height 702
drag, startPoint x: 630, startPoint y: 251, endPoint x: 777, endPoint y: 477, distance: 269.5
click at [777, 477] on div "1p Ja ir izstiepts leņķis, tad ∝ =90° 90°< ∝ <180° ∝ =180° 0° < ∝ <90°" at bounding box center [1030, 372] width 830 height 288
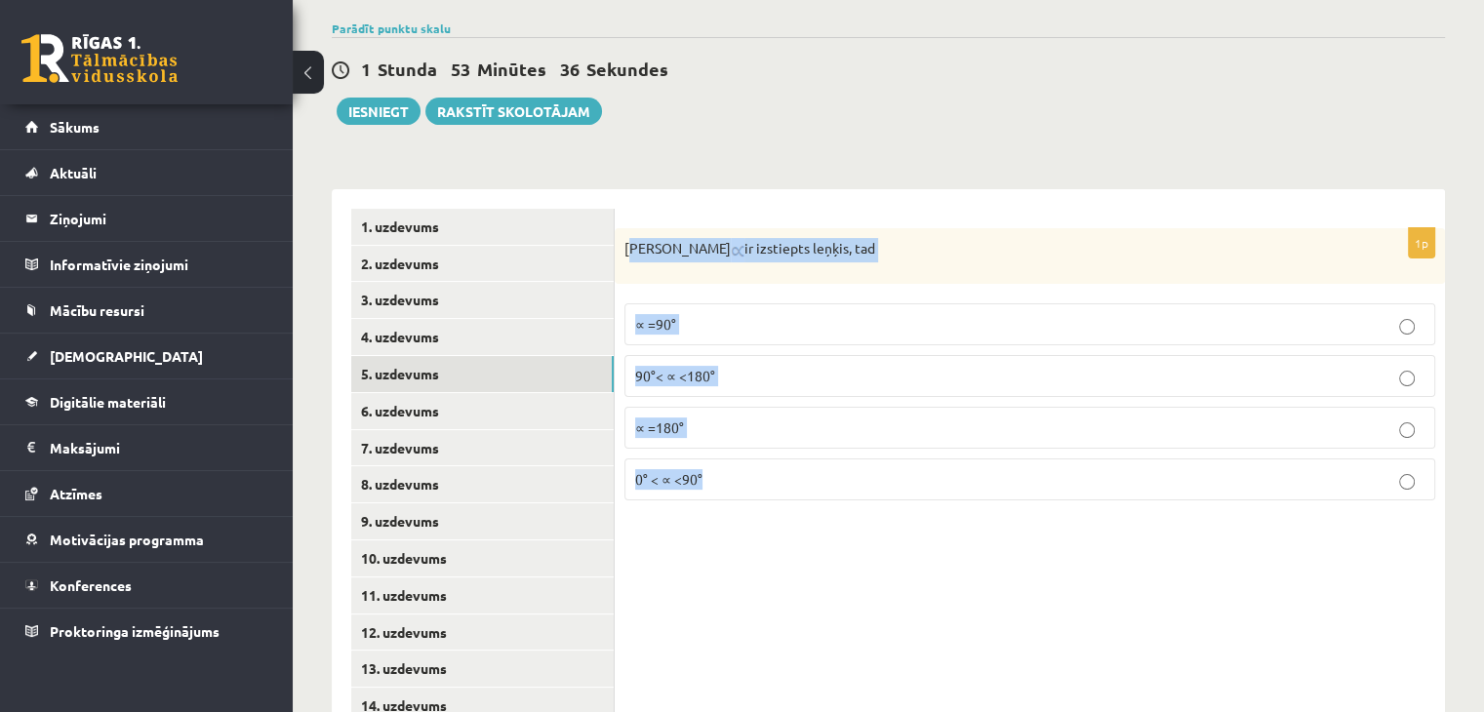
copy div "Ja ir izstiepts leņķis, tad ∝ =90° 90°< ∝ <180° ∝ =180° 0° < ∝ <90°"
click at [749, 509] on div "1p Ja ir izstiepts leņķis, tad ∝ =90° 90°< ∝ <180° ∝ =180° 0° < ∝ <90°" at bounding box center [1030, 372] width 830 height 288
click at [744, 501] on fieldset "∝ =90° 90°< ∝ <180° ∝ =180° 0° < ∝ <90°" at bounding box center [1029, 400] width 811 height 213
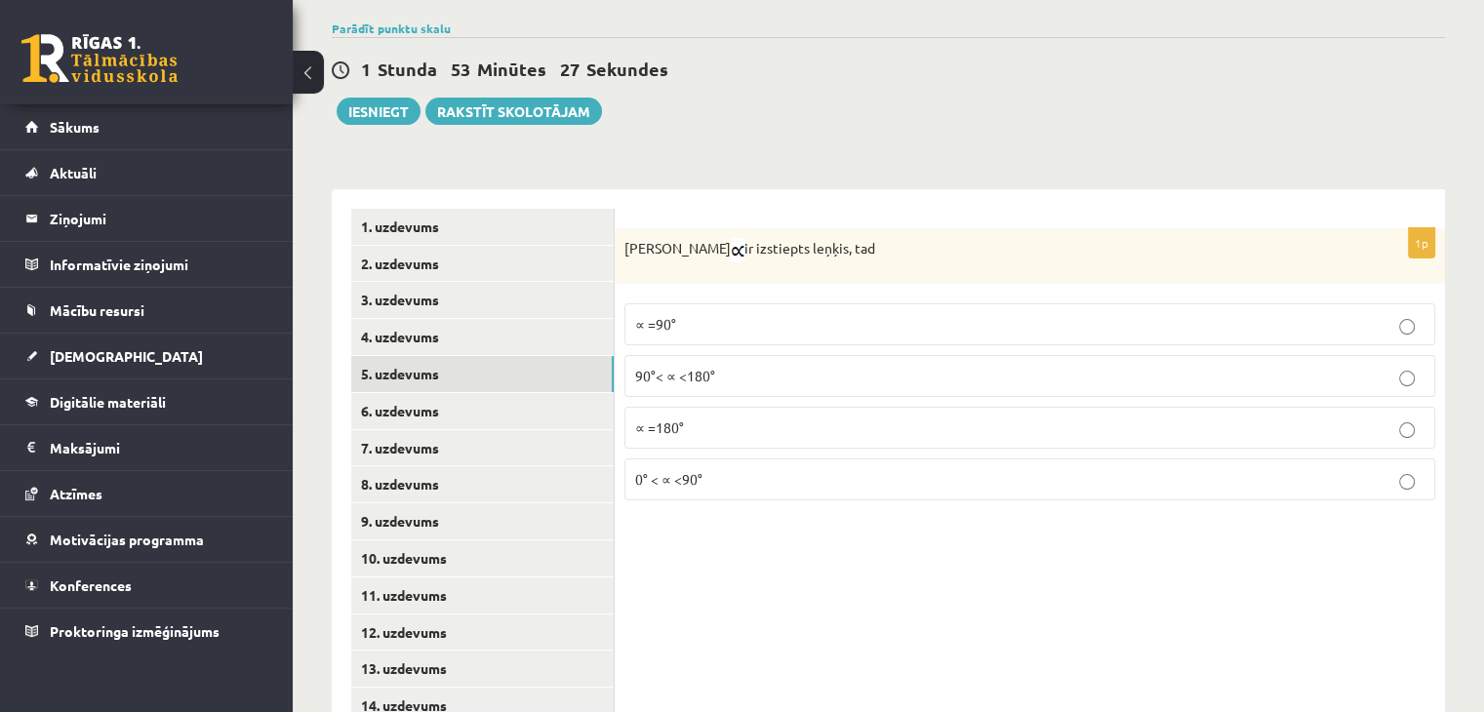
click at [730, 421] on p "∝ =180°" at bounding box center [1029, 428] width 789 height 20
click at [531, 406] on link "6. uzdevums" at bounding box center [482, 411] width 262 height 36
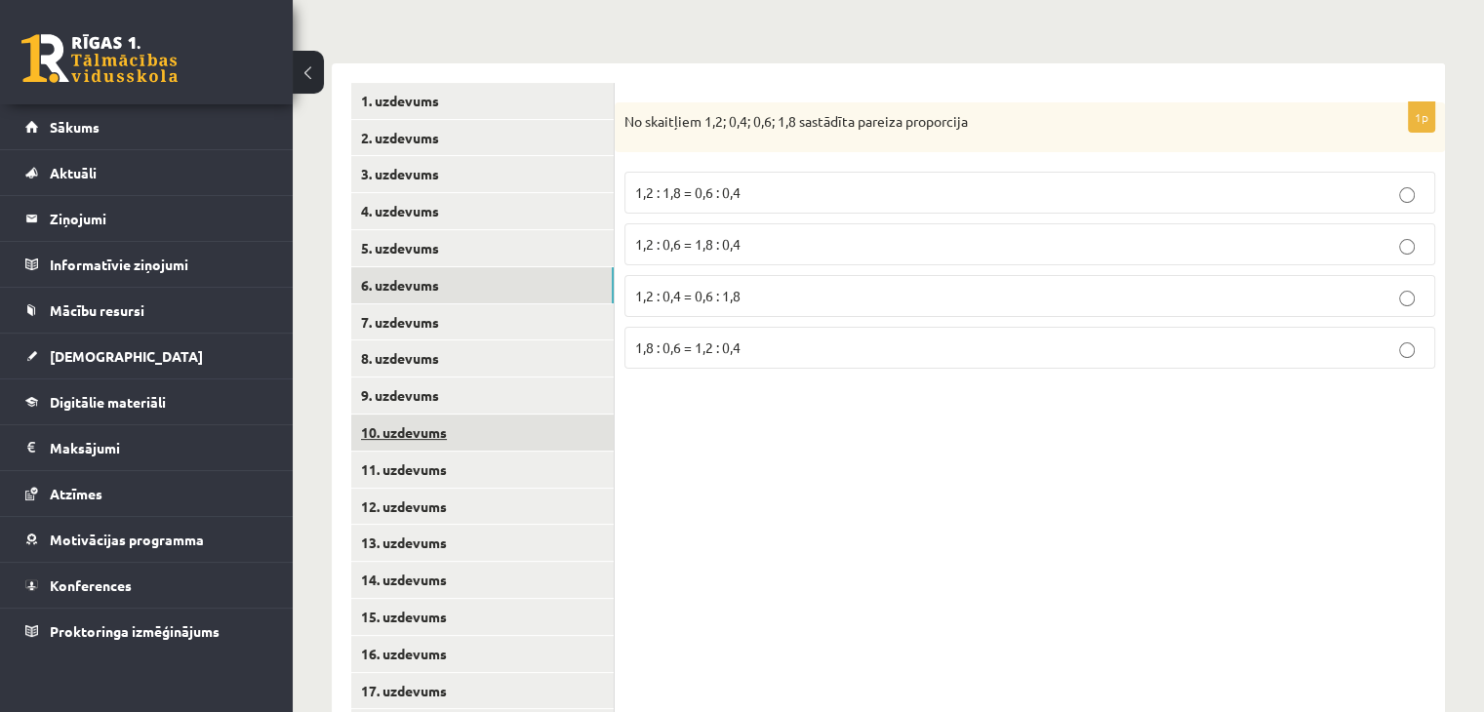
scroll to position [390, 0]
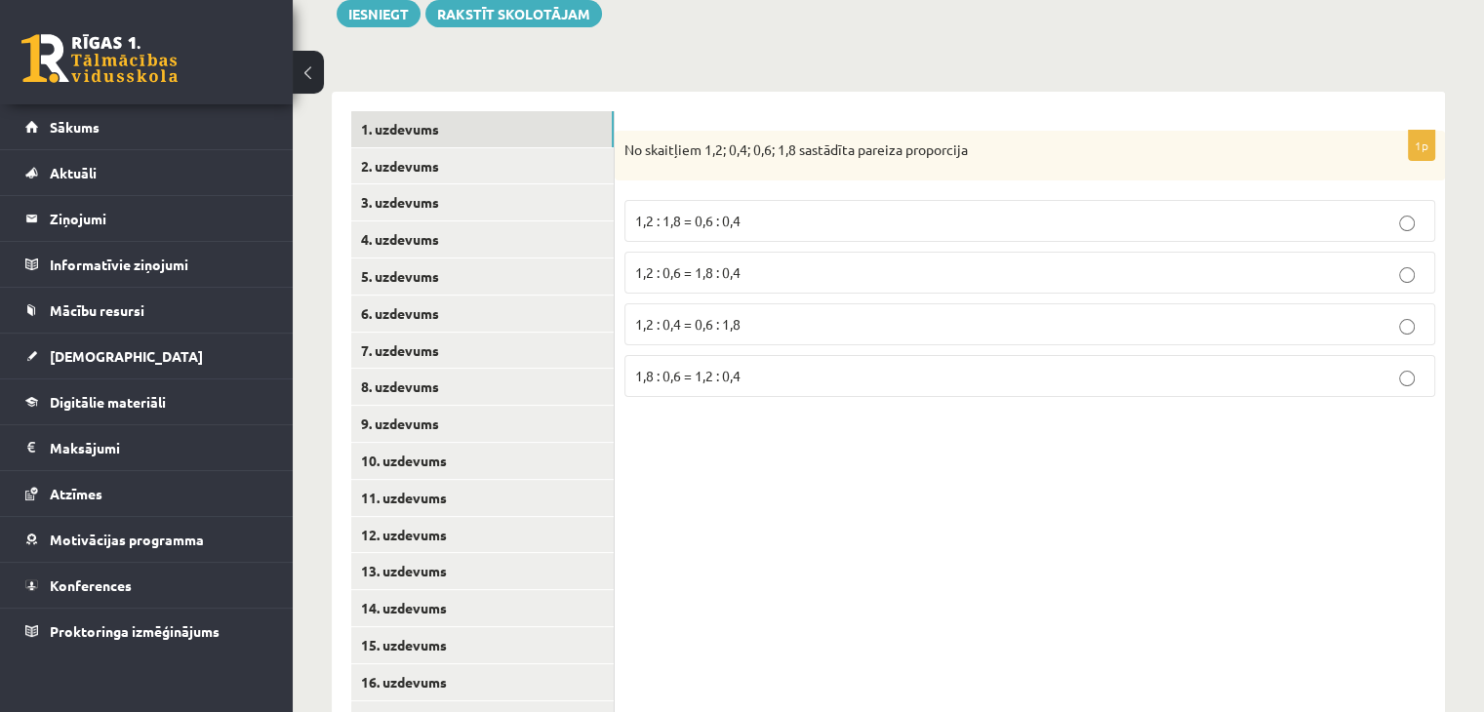
click at [674, 337] on label "1,2 : 0,4 = 0,6 : 1,8" at bounding box center [1029, 324] width 811 height 42
drag, startPoint x: 659, startPoint y: 153, endPoint x: 979, endPoint y: 165, distance: 320.2
click at [979, 165] on div "No skaitļiem 1,2; 0,4; 0,6; 1,8 sastādīta pareiza proporcija" at bounding box center [1030, 156] width 830 height 51
copy p "No skaitļiem 1,2; 0,4; 0,6; 1,8 sastādīta pareiza proporcija"
click at [656, 231] on label "1,2 : 1,8 = 0,6 : 0,4" at bounding box center [1029, 221] width 811 height 42
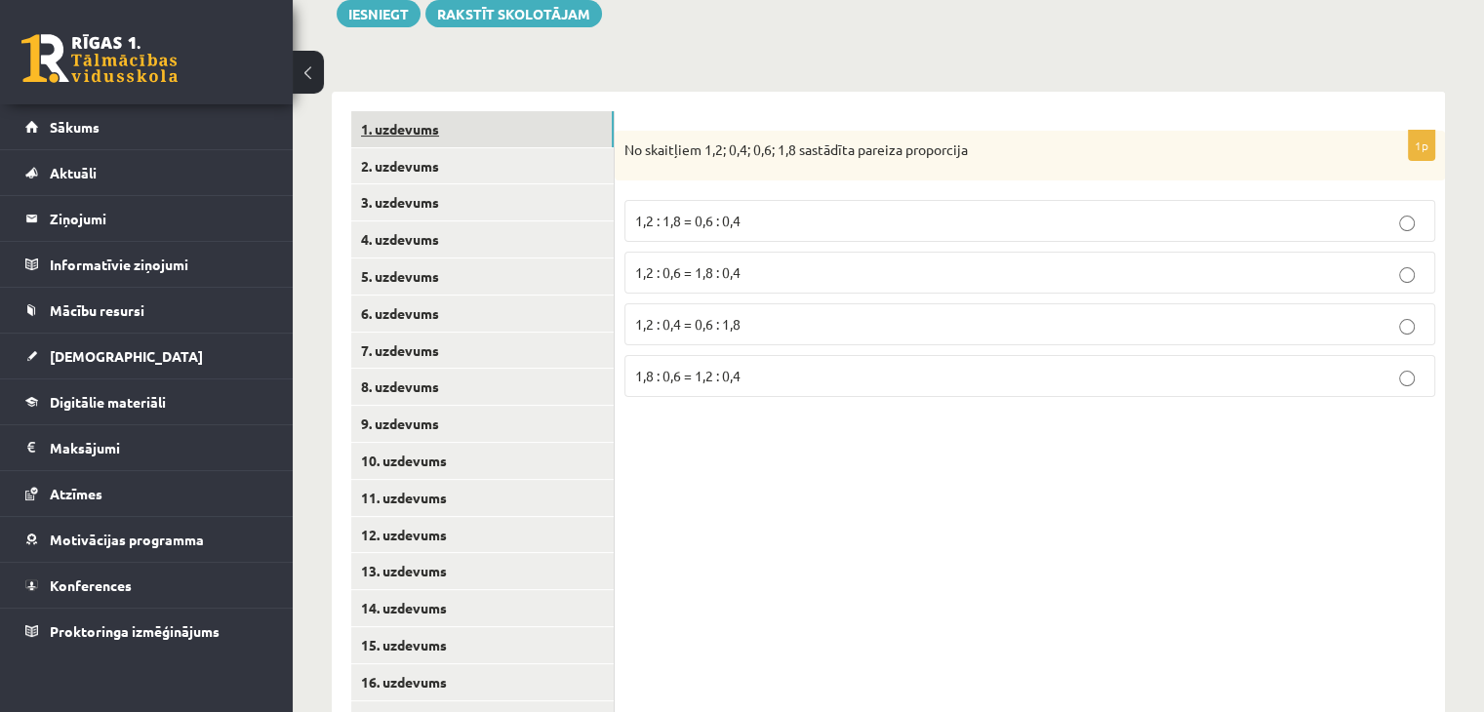
click at [455, 138] on link "1. uzdevums" at bounding box center [482, 129] width 262 height 36
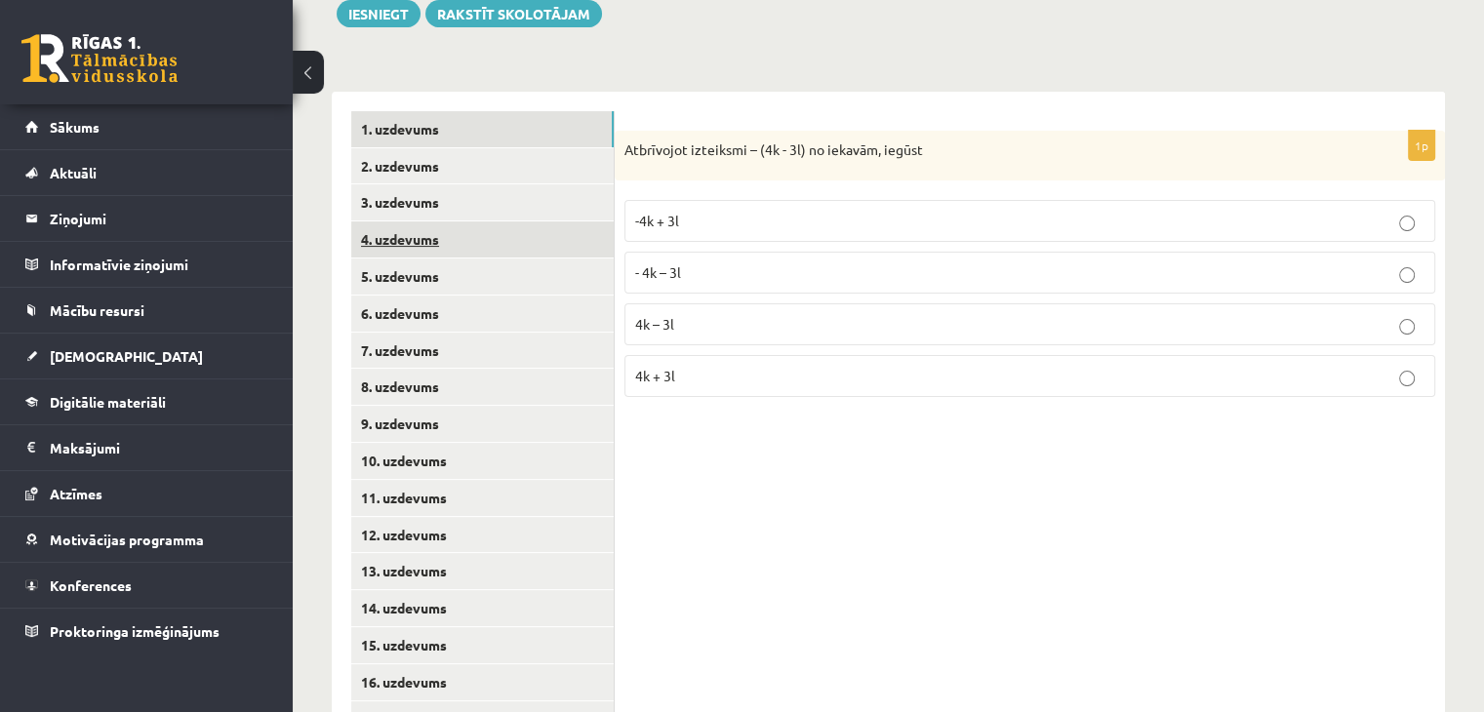
click at [414, 251] on link "4. uzdevums" at bounding box center [482, 239] width 262 height 36
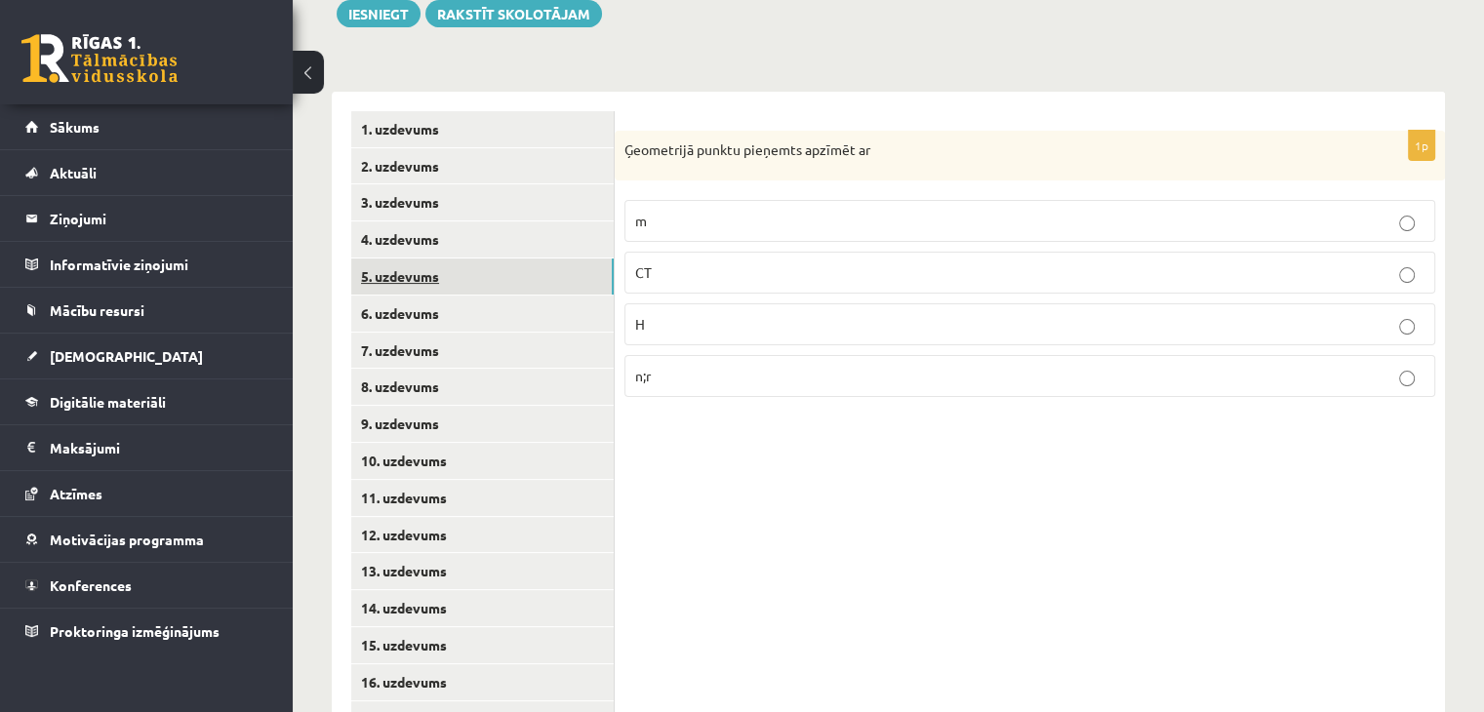
click at [418, 280] on link "5. uzdevums" at bounding box center [482, 277] width 262 height 36
click at [418, 294] on link "5. uzdevums" at bounding box center [482, 277] width 262 height 36
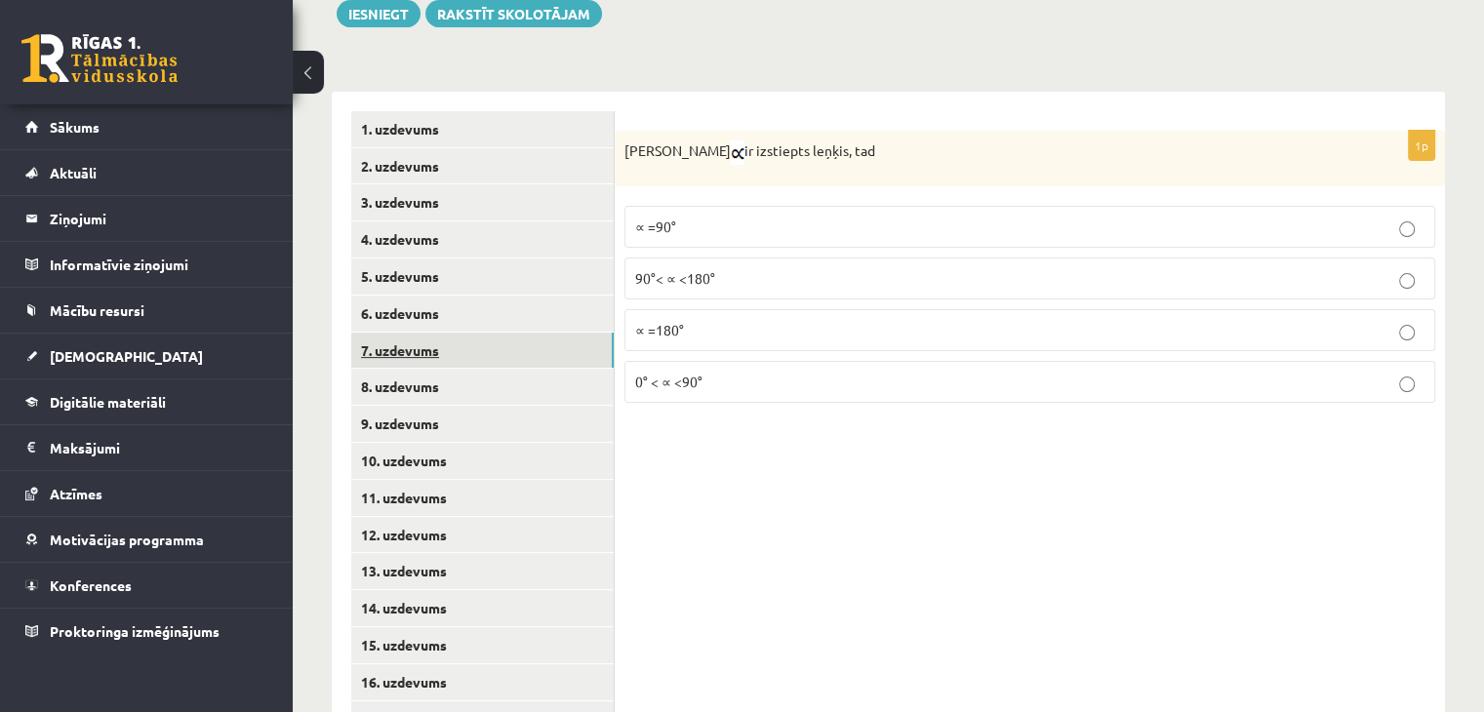
click at [413, 340] on link "7. uzdevums" at bounding box center [482, 351] width 262 height 36
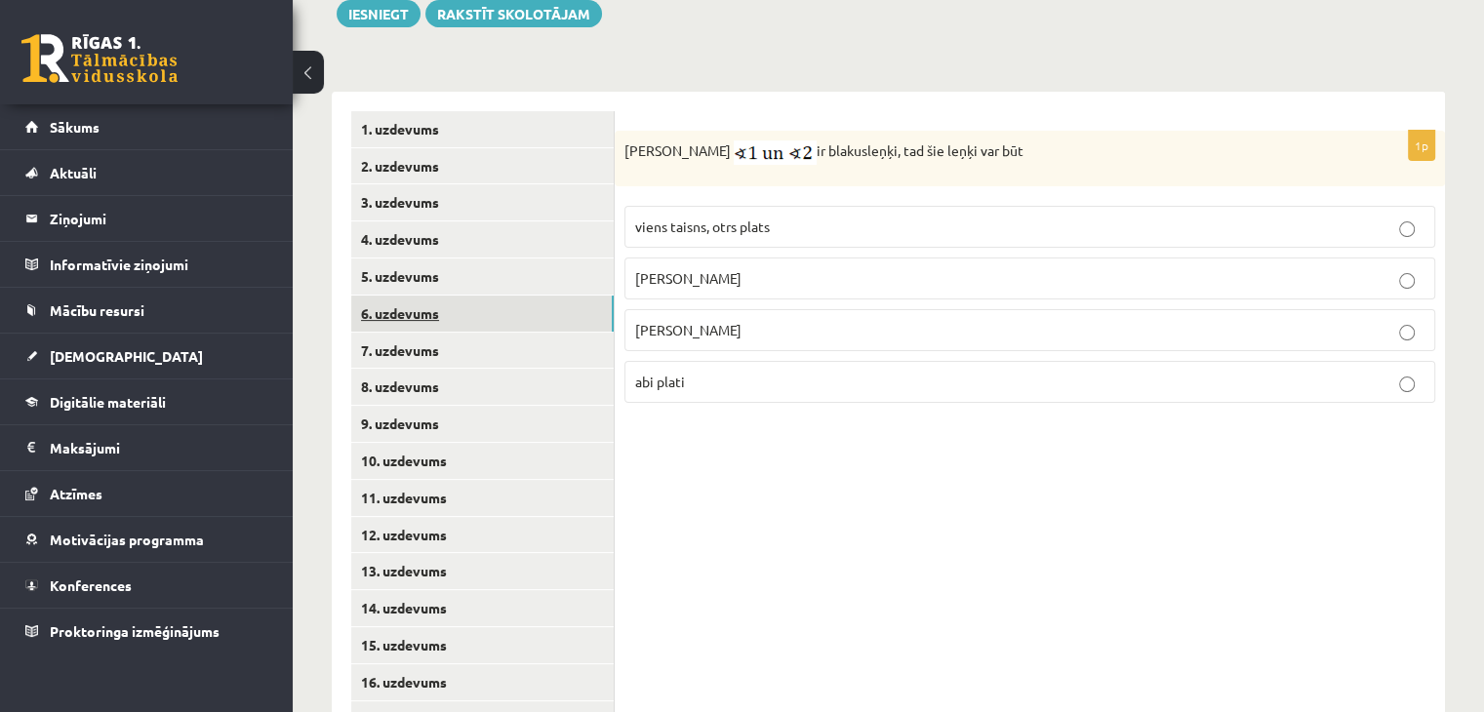
click at [422, 315] on link "6. uzdevums" at bounding box center [482, 314] width 262 height 36
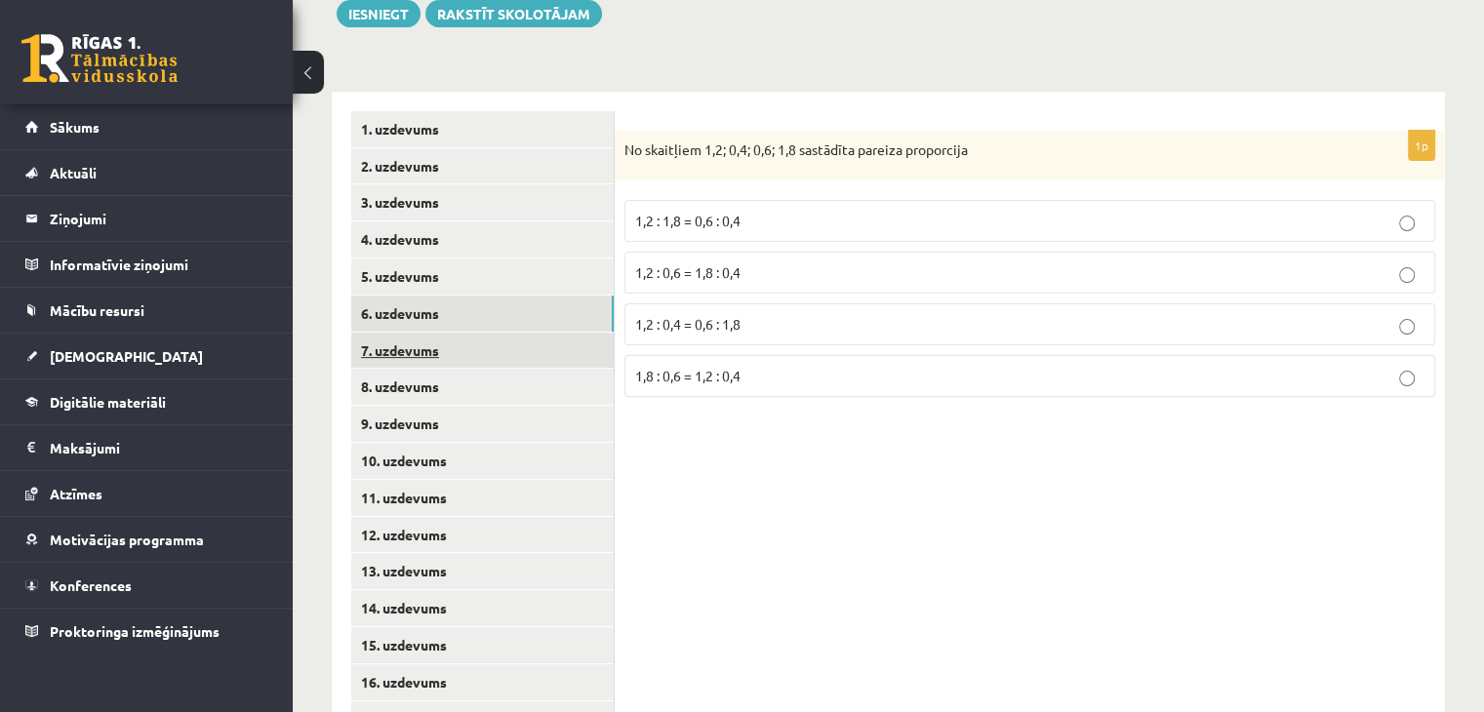
click at [418, 351] on link "7. uzdevums" at bounding box center [482, 351] width 262 height 36
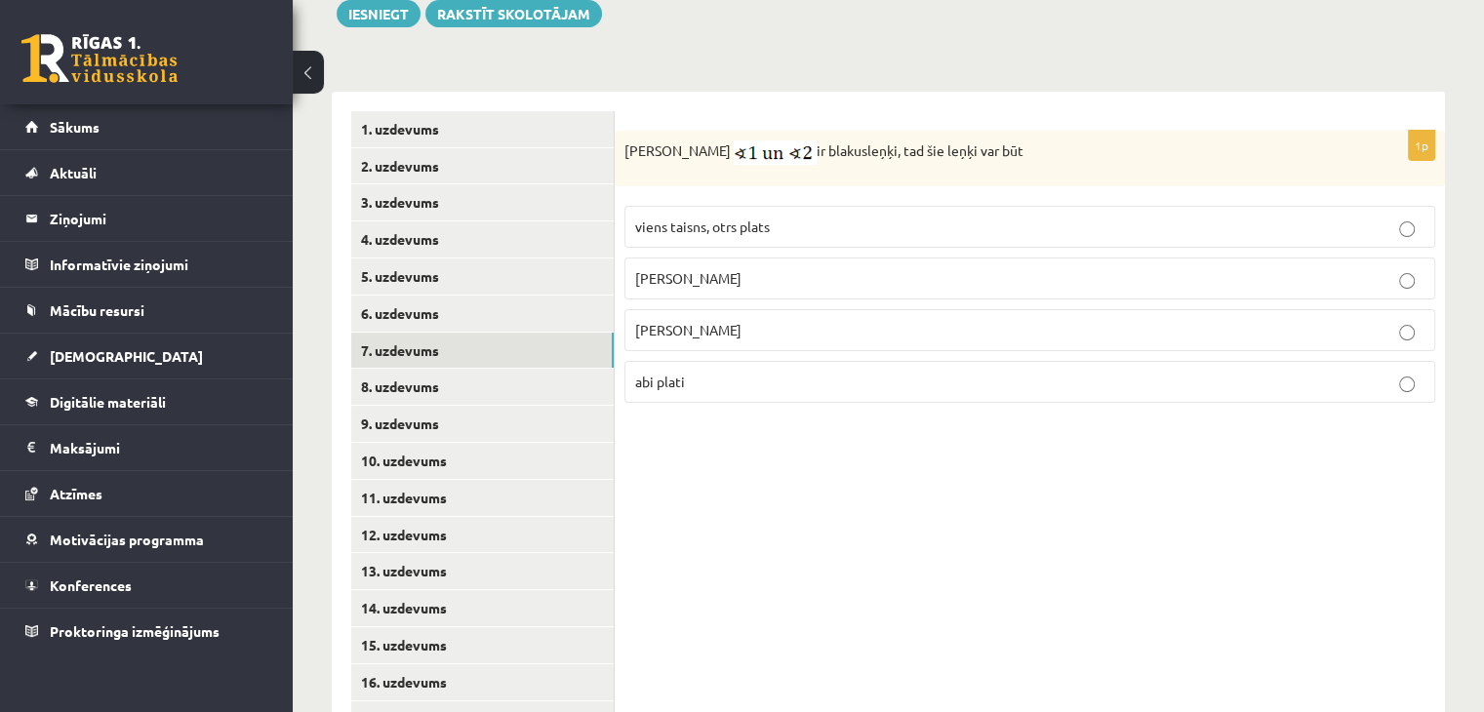
click at [648, 278] on span "[PERSON_NAME]" at bounding box center [688, 278] width 106 height 18
click at [406, 388] on link "8. uzdevums" at bounding box center [482, 387] width 262 height 36
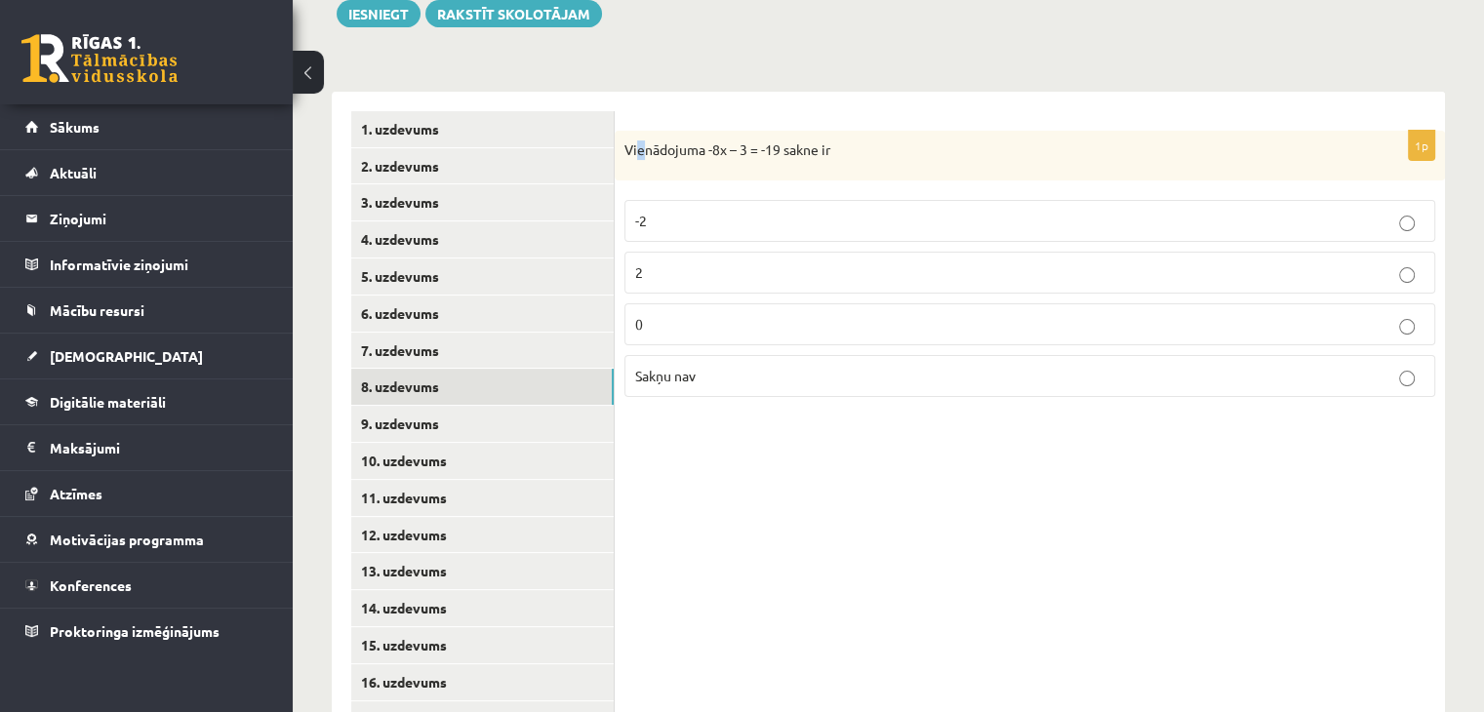
click at [640, 146] on p "Vienādojuma -8x – 3 = -19 sakne ir" at bounding box center [980, 150] width 713 height 20
drag, startPoint x: 624, startPoint y: 151, endPoint x: 769, endPoint y: 373, distance: 264.4
click at [769, 373] on div "1p Vienādojuma -8x – 3 = -19 sakne ir -2 2 0 Sakņu nav" at bounding box center [1030, 272] width 830 height 283
copy div "Vienādojuma -8x – 3 = -19 sakne ir -2 2 0 Sakņu nav"
drag, startPoint x: 772, startPoint y: 469, endPoint x: 769, endPoint y: 459, distance: 10.2
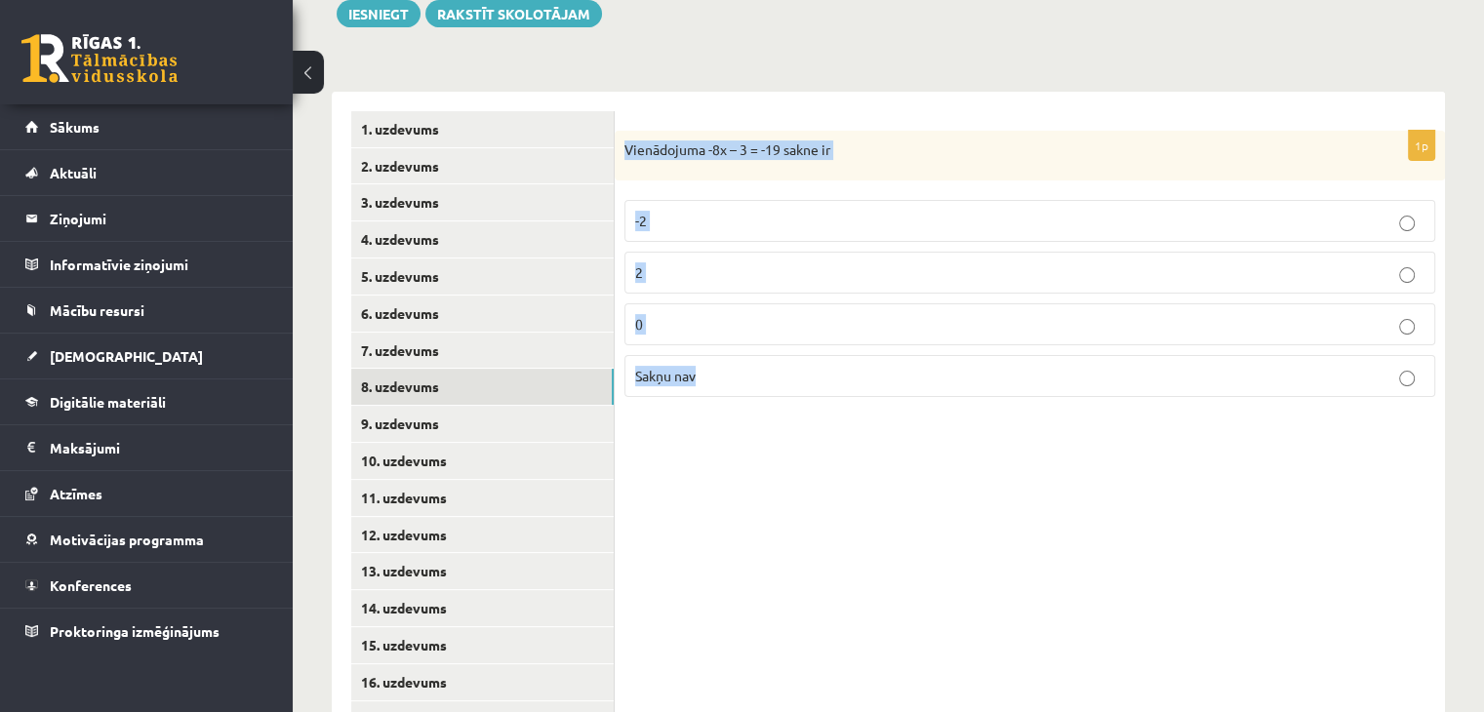
click at [772, 468] on div "1p Vienādojuma -8x – 3 = -19 sakne ir -2 2 0 Sakņu nav" at bounding box center [1030, 443] width 830 height 702
click at [769, 446] on div "1p Vienādojuma -8x – 3 = -19 sakne ir -2 2 0 Sakņu nav" at bounding box center [1030, 443] width 830 height 702
click at [749, 162] on div "Vienādojuma -8x – 3 = -19 sakne ir" at bounding box center [1030, 156] width 830 height 51
drag, startPoint x: 628, startPoint y: 156, endPoint x: 845, endPoint y: 403, distance: 328.4
click at [845, 403] on div "1p Vienādojuma -8x – 3 = -19 sakne ir -2 2 0 Sakņu nav" at bounding box center [1030, 272] width 830 height 283
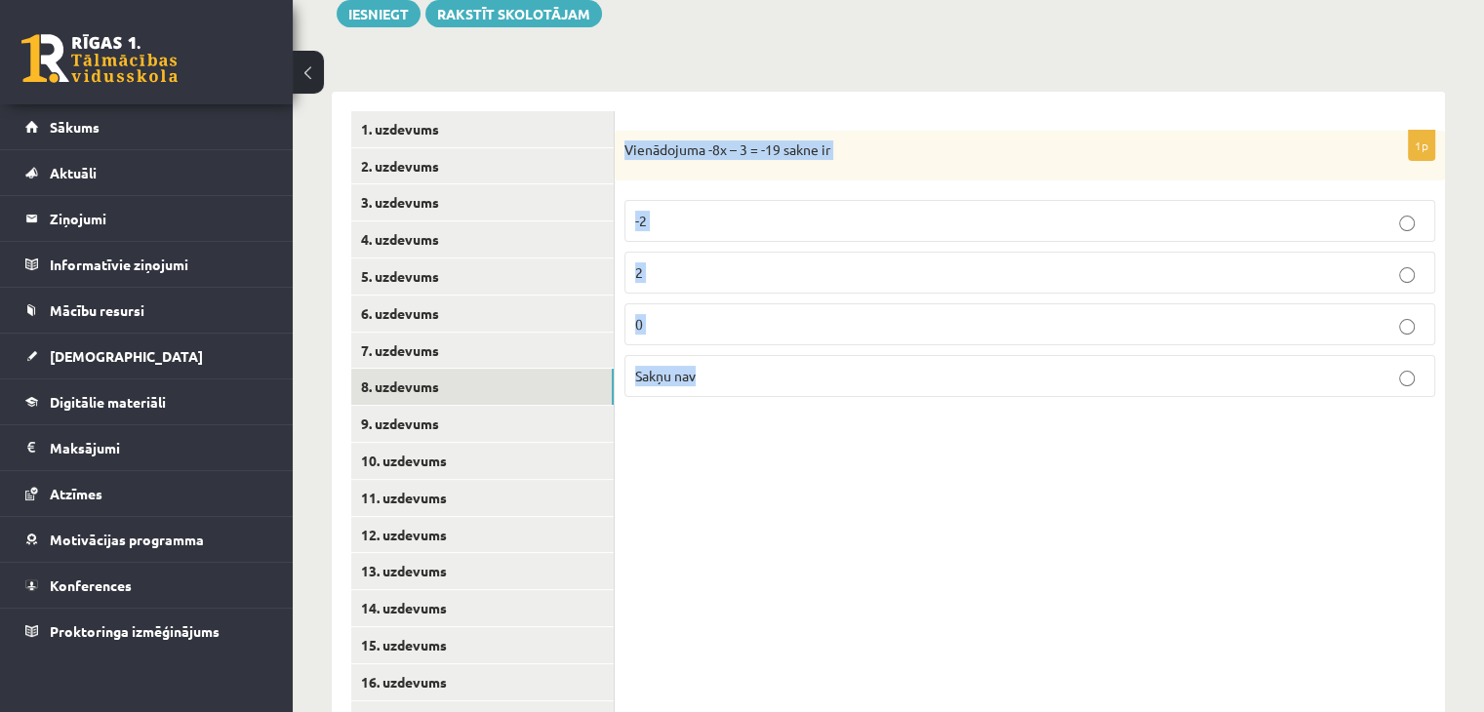
drag, startPoint x: 621, startPoint y: 151, endPoint x: 702, endPoint y: 380, distance: 243.1
click at [702, 380] on div "1p Vienādojuma -8x – 3 = -19 sakne ir -2 2 0 Sakņu nav" at bounding box center [1030, 272] width 830 height 283
copy div "Vienādojuma -8x – 3 = -19 sakne ir -2 2 0 Sakņu nav"
click at [654, 180] on div "1p Vienādojuma -8x – 3 = -19 sakne ir -2 2 0 Sakņu nav" at bounding box center [1030, 272] width 830 height 283
click at [653, 151] on p "Vienādojuma -8x – 3 = -19 sakne ir" at bounding box center [980, 150] width 713 height 20
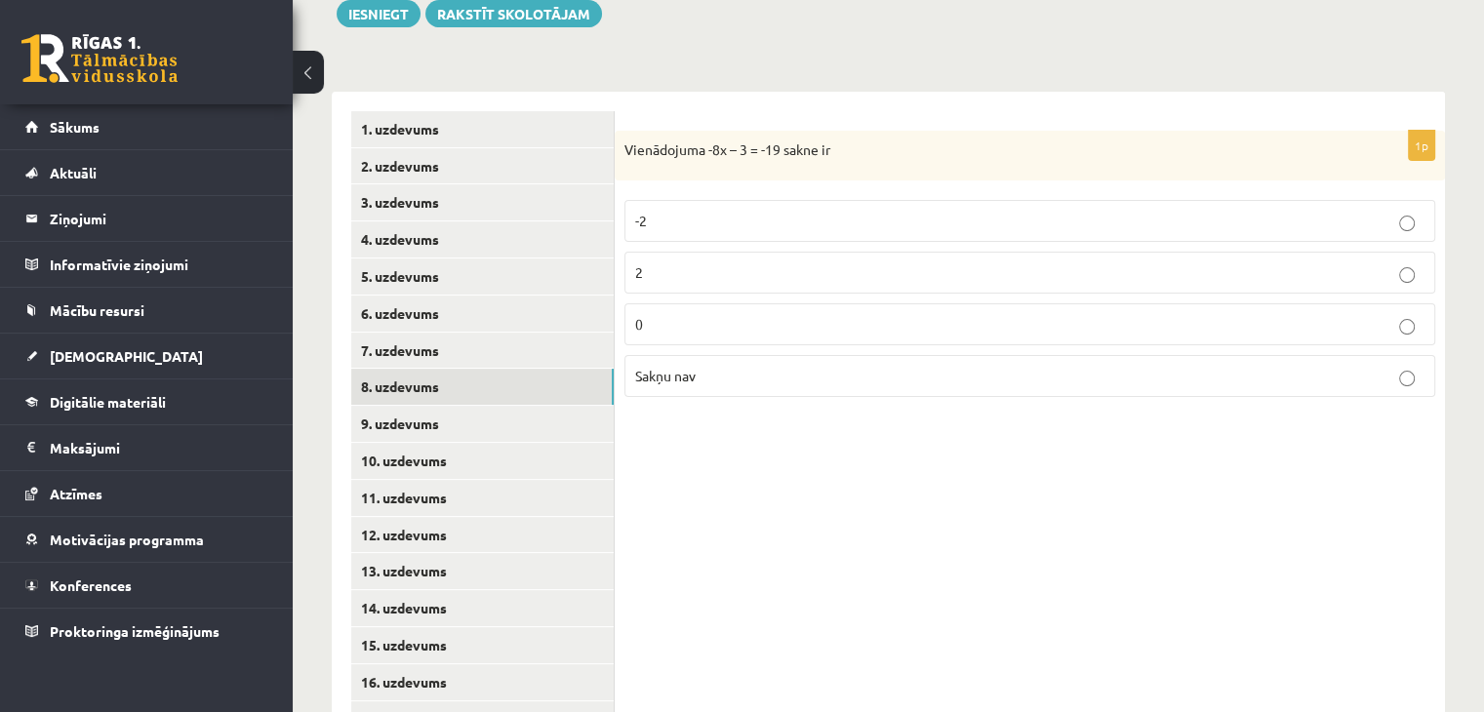
drag, startPoint x: 657, startPoint y: 165, endPoint x: 650, endPoint y: 261, distance: 96.8
click at [657, 167] on div "Vienādojuma -8x – 3 = -19 sakne ir" at bounding box center [1030, 156] width 830 height 51
click at [653, 270] on p "2" at bounding box center [1029, 272] width 789 height 20
click at [437, 418] on link "9. uzdevums" at bounding box center [482, 424] width 262 height 36
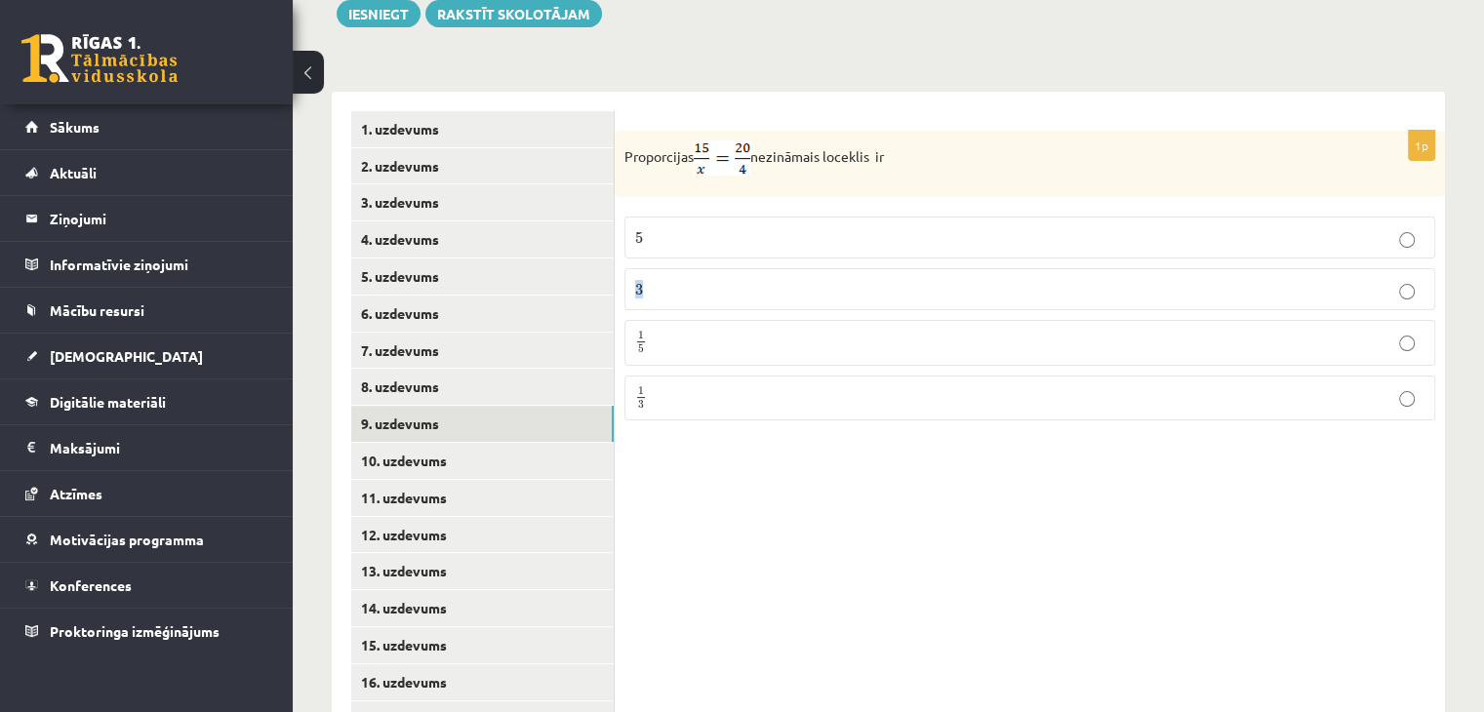
click at [668, 259] on fieldset "5 5 3 3 1 5 1 5 1 3 1 3" at bounding box center [1029, 317] width 811 height 220
click at [664, 284] on p "3 3" at bounding box center [1029, 289] width 789 height 20
click at [692, 259] on fieldset "5 5 3 3 1 5 1 5 1 3 1 3" at bounding box center [1029, 317] width 811 height 220
click at [692, 246] on p "5 5" at bounding box center [1029, 237] width 789 height 20
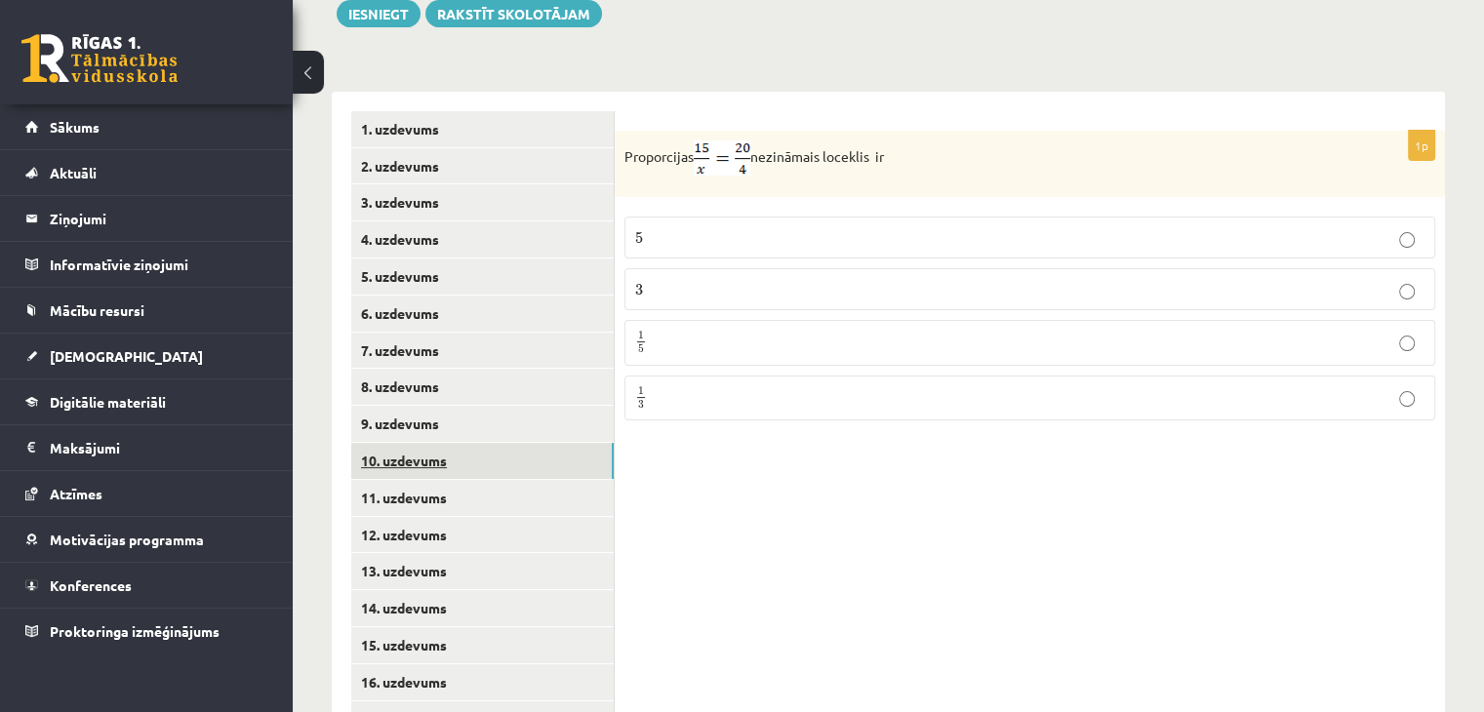
click at [373, 457] on link "10. uzdevums" at bounding box center [482, 461] width 262 height 36
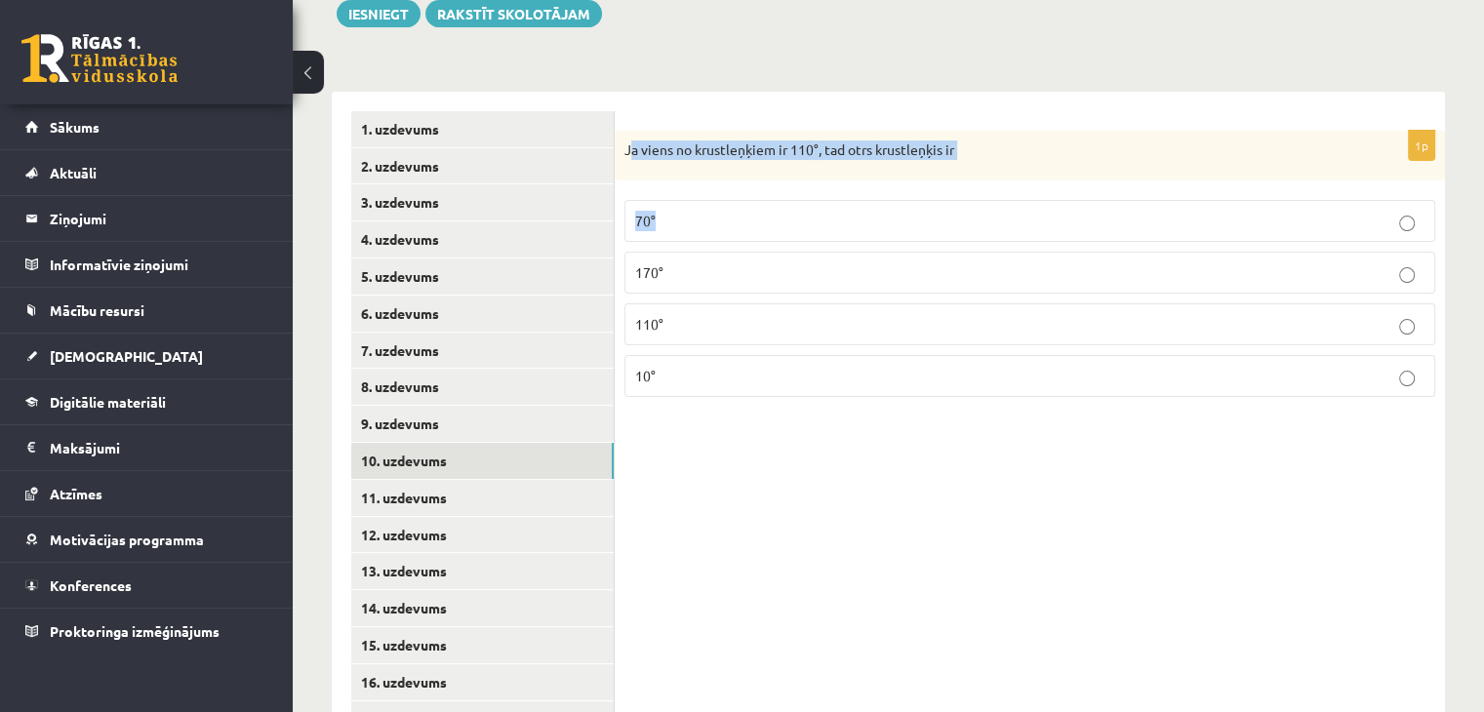
drag, startPoint x: 628, startPoint y: 155, endPoint x: 678, endPoint y: 205, distance: 70.4
click at [692, 216] on div "1p Ja viens no krustleņķiem ir 110 ° , tad otrs krustleņķis ir 70° 170° 110° 10°" at bounding box center [1030, 272] width 830 height 283
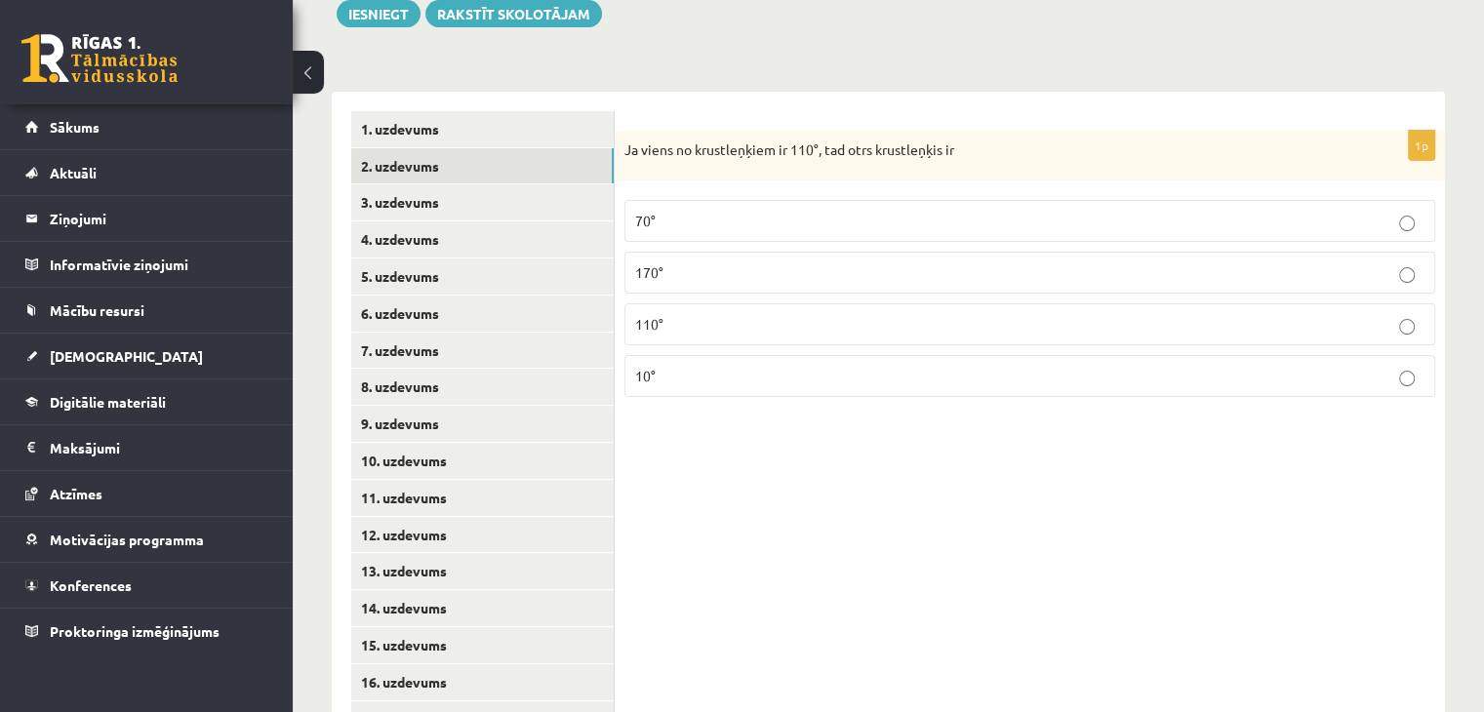
click at [622, 151] on div "Ja viens no krustleņķiem ir 110 ° , tad otrs krustleņķis ir" at bounding box center [1030, 156] width 830 height 51
drag, startPoint x: 622, startPoint y: 151, endPoint x: 734, endPoint y: 368, distance: 243.5
click at [734, 368] on div "1p Ja viens no krustleņķiem ir 110 ° , tad otrs krustleņķis ir 70° 170° 110° 10°" at bounding box center [1030, 272] width 830 height 283
copy div "Ja viens no krustleņķiem ir 110 ° , tad otrs krustleņķis ir 70° 170° 110° 10°"
click at [711, 421] on div "1p Ja viens no krustleņķiem ir 110 ° , tad otrs krustleņķis ir 70° 170° 110° 10°" at bounding box center [1030, 443] width 830 height 702
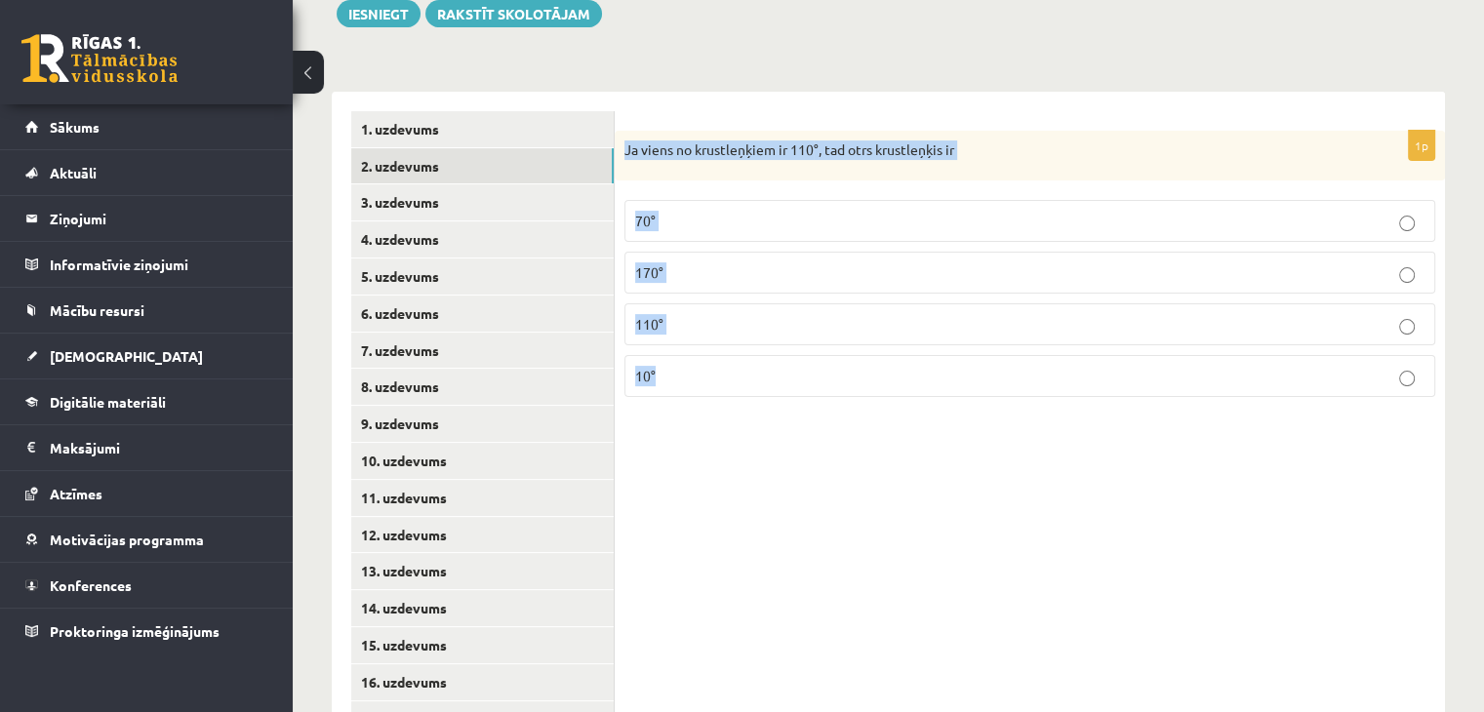
click at [690, 380] on p "10°" at bounding box center [1029, 376] width 789 height 20
click at [694, 334] on label "110°" at bounding box center [1029, 324] width 811 height 42
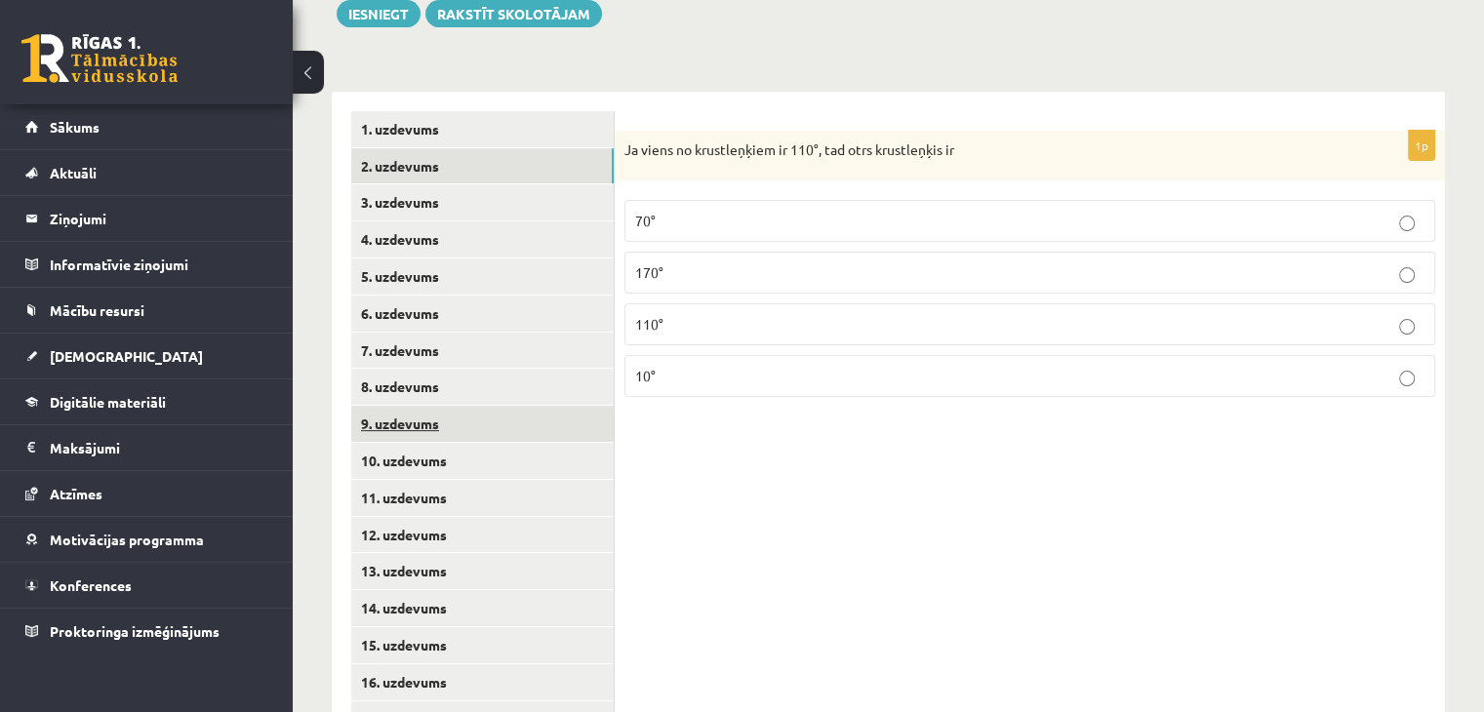
click at [486, 417] on link "9. uzdevums" at bounding box center [482, 424] width 262 height 36
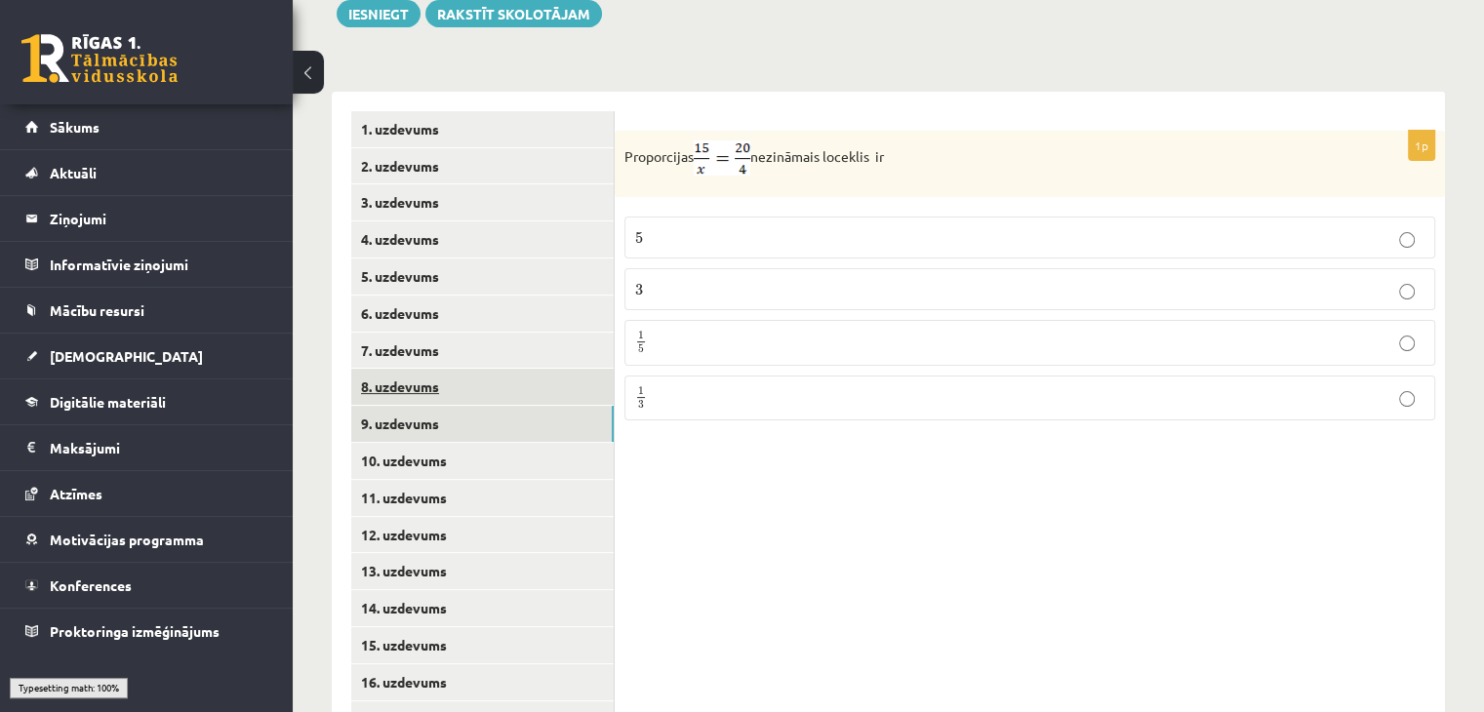
click at [485, 400] on link "8. uzdevums" at bounding box center [482, 387] width 262 height 36
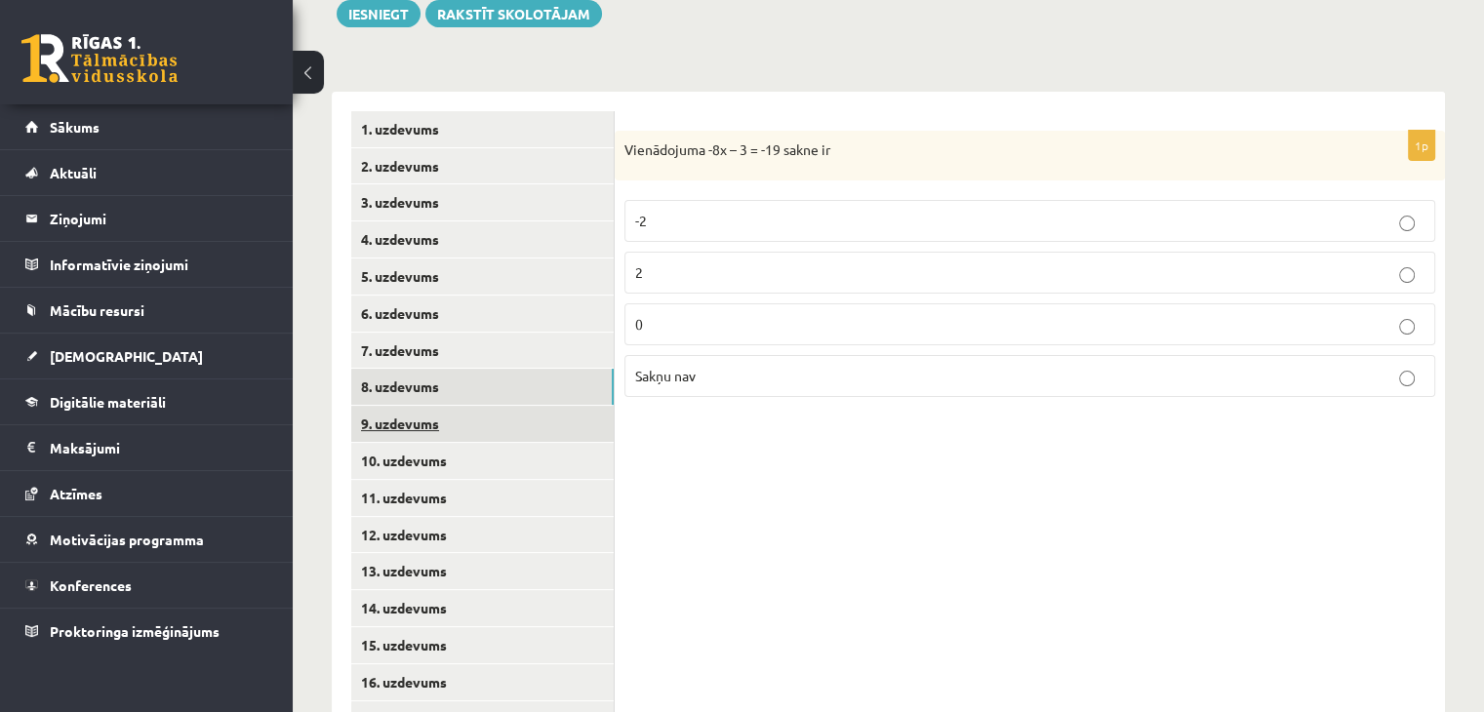
click at [485, 429] on link "9. uzdevums" at bounding box center [482, 424] width 262 height 36
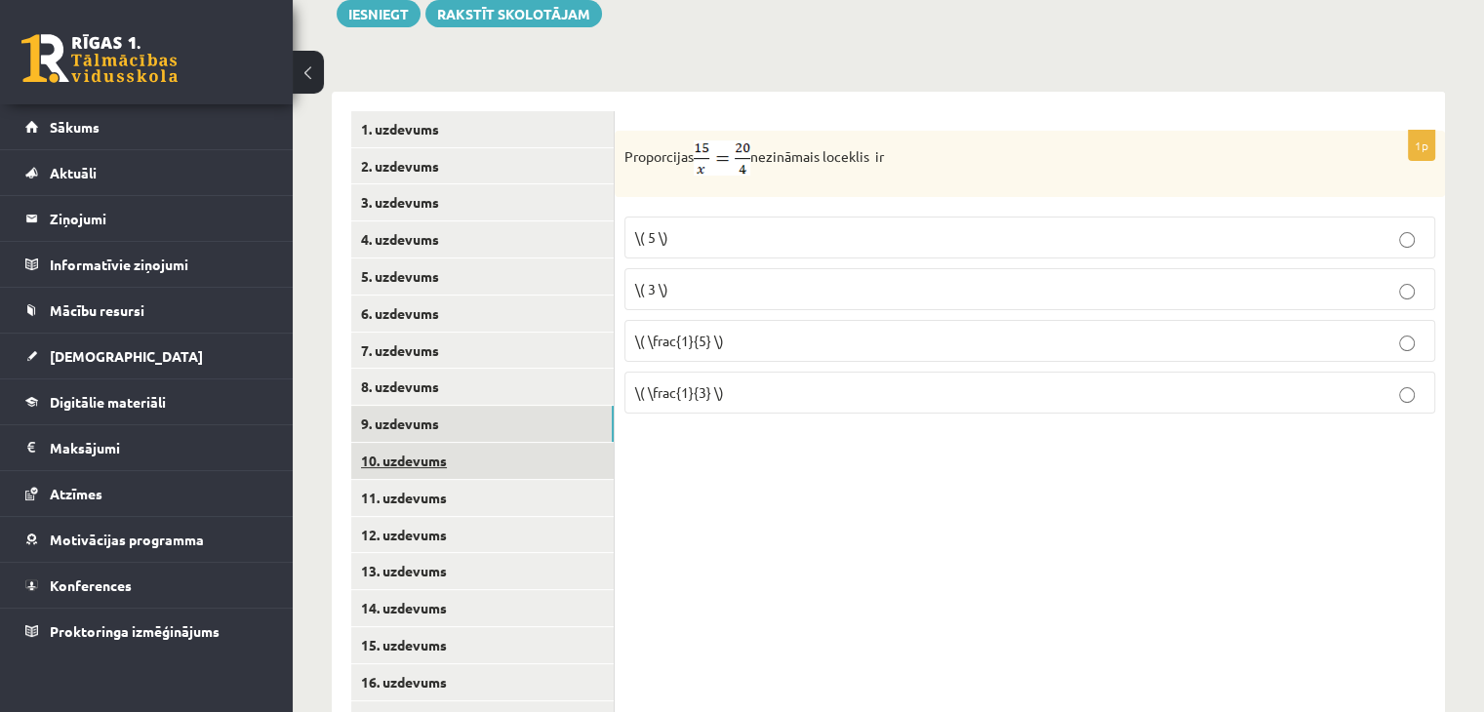
click at [470, 465] on link "10. uzdevums" at bounding box center [482, 461] width 262 height 36
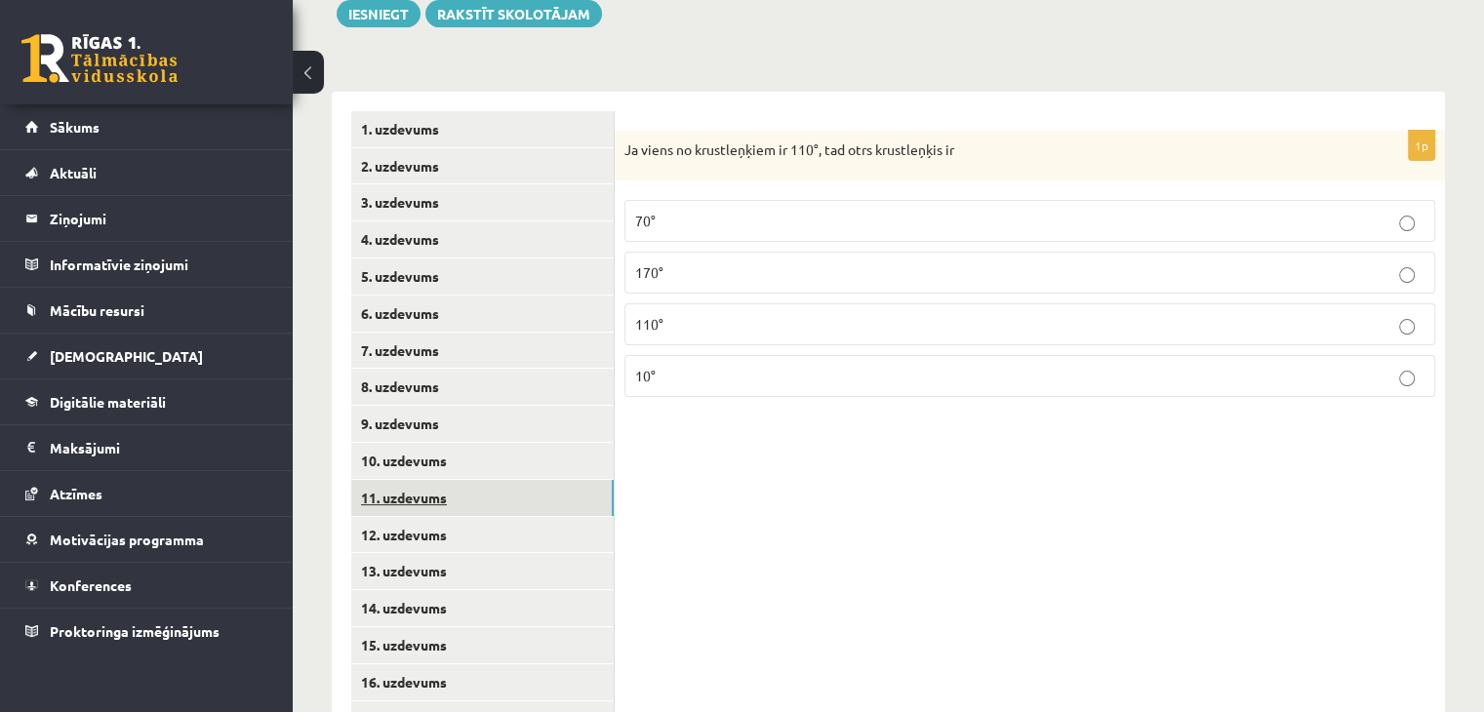
click at [464, 499] on link "11. uzdevums" at bounding box center [482, 498] width 262 height 36
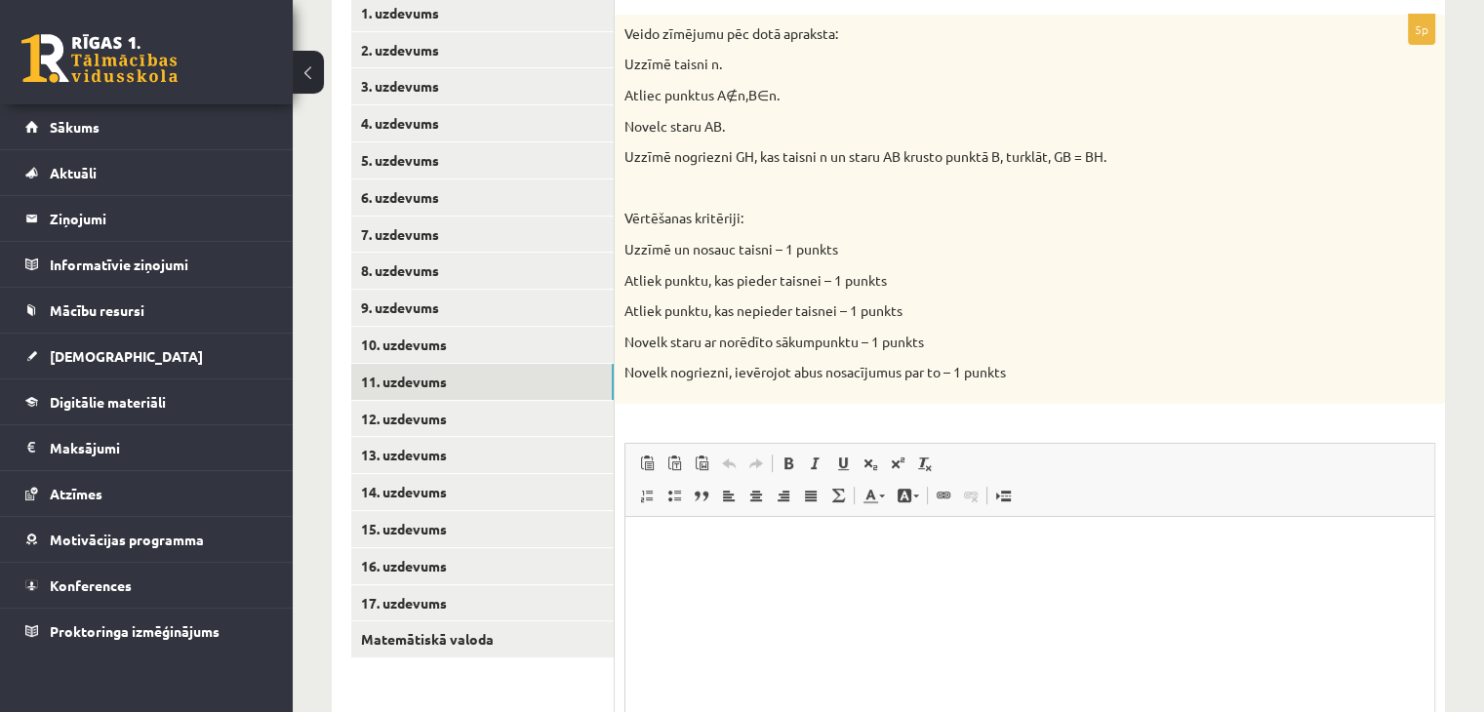
scroll to position [409, 0]
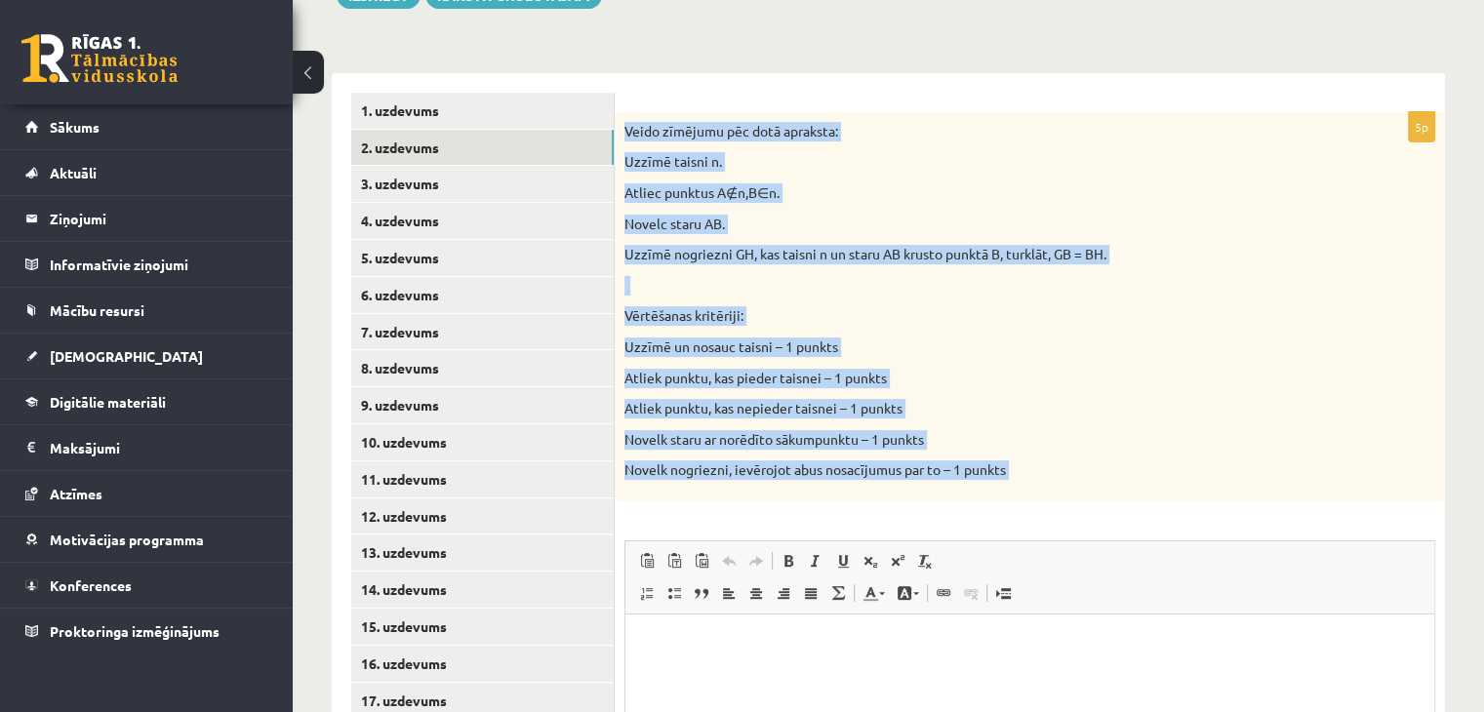
drag, startPoint x: 621, startPoint y: 131, endPoint x: 1025, endPoint y: 494, distance: 543.0
click at [1029, 502] on div "5p Veido zīmējumu pēc dotā apraksta: Uzzīmē taisni n. Atliec punktus A ∉ n , B …" at bounding box center [1030, 529] width 830 height 834
copy div "Lorem ipsumdol sit amet consecte: Adipis elitse d. Eiusmo tempori U ∉ l , E ∈ d…"
click at [891, 258] on p "Uzzīmē nogriezni GH, kas taisni n un staru AB krusto punktā B, turklāt, GB = BH." at bounding box center [980, 255] width 713 height 20
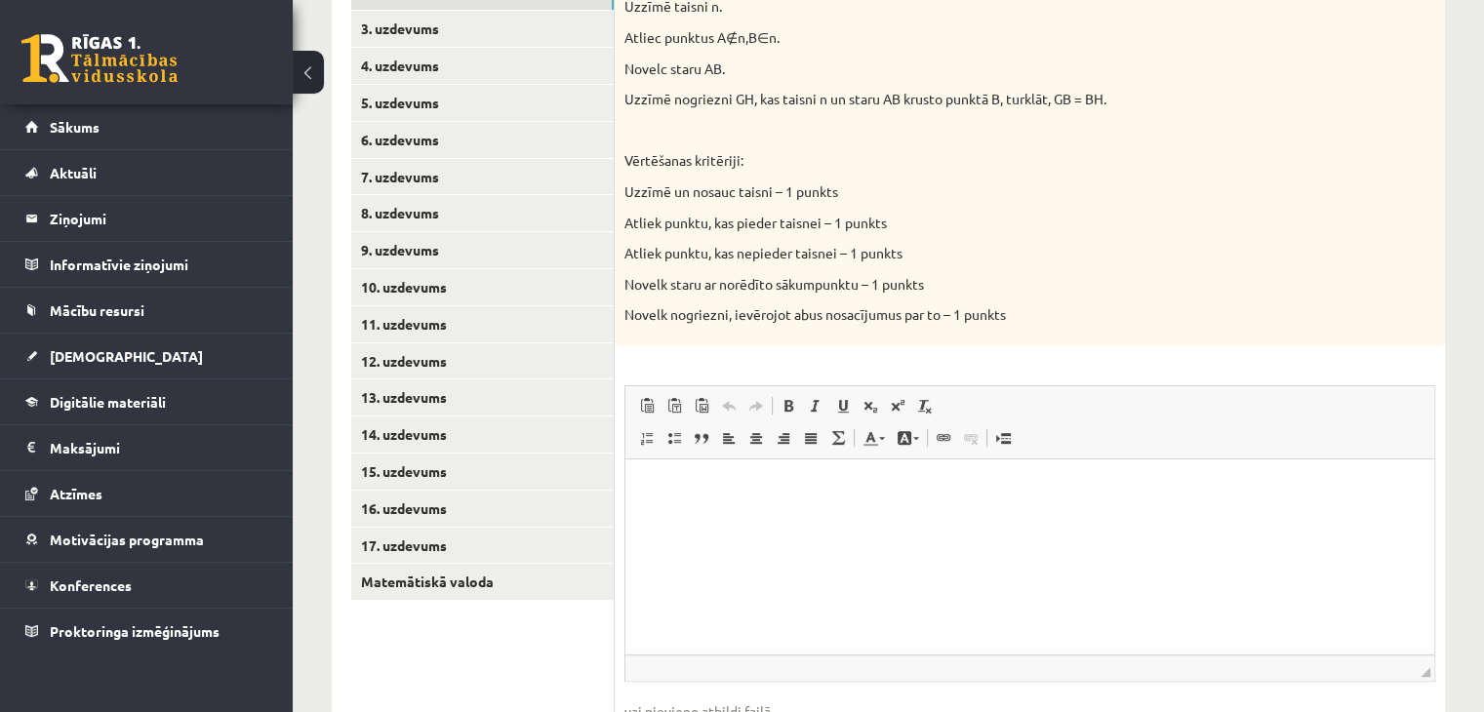
scroll to position [562, 0]
click at [703, 216] on p "Atliek punktu, kas pieder taisnei – 1 punkts" at bounding box center [980, 226] width 713 height 20
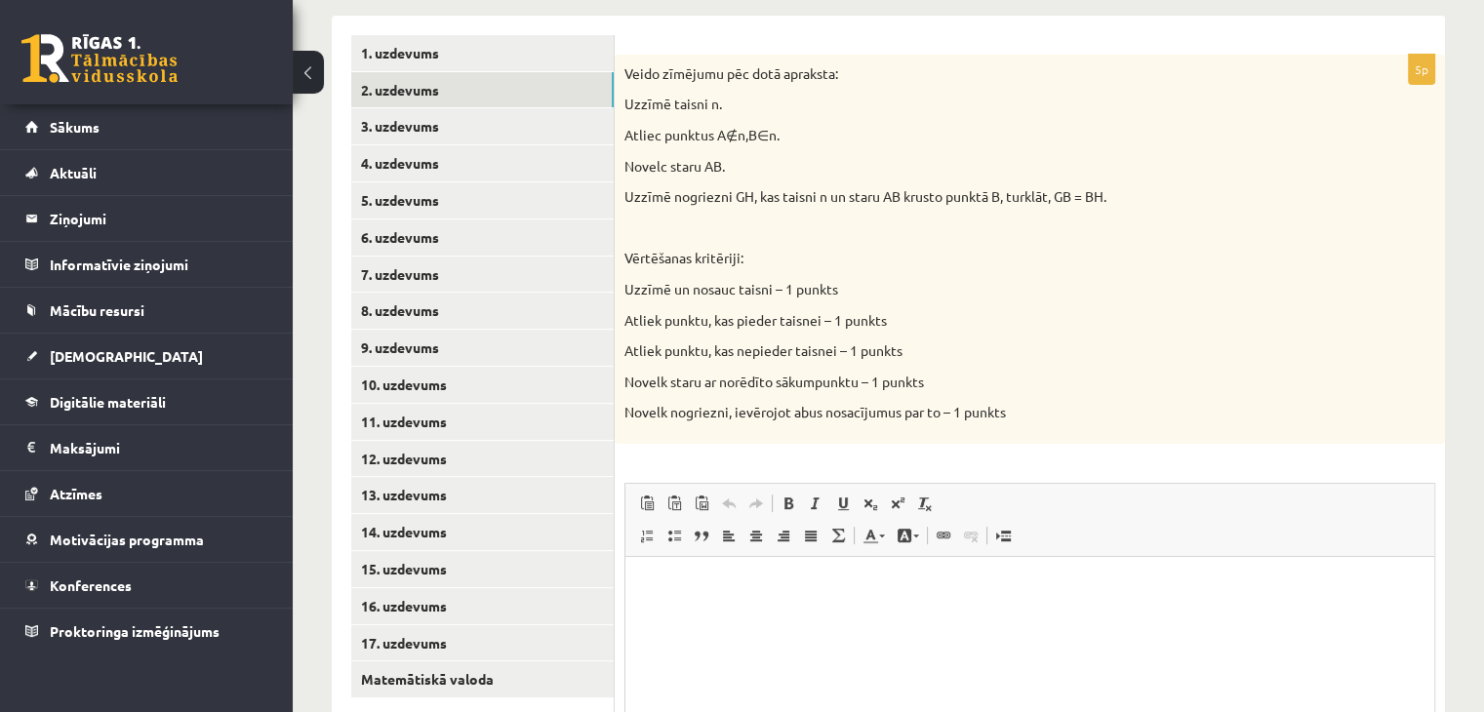
scroll to position [447, 0]
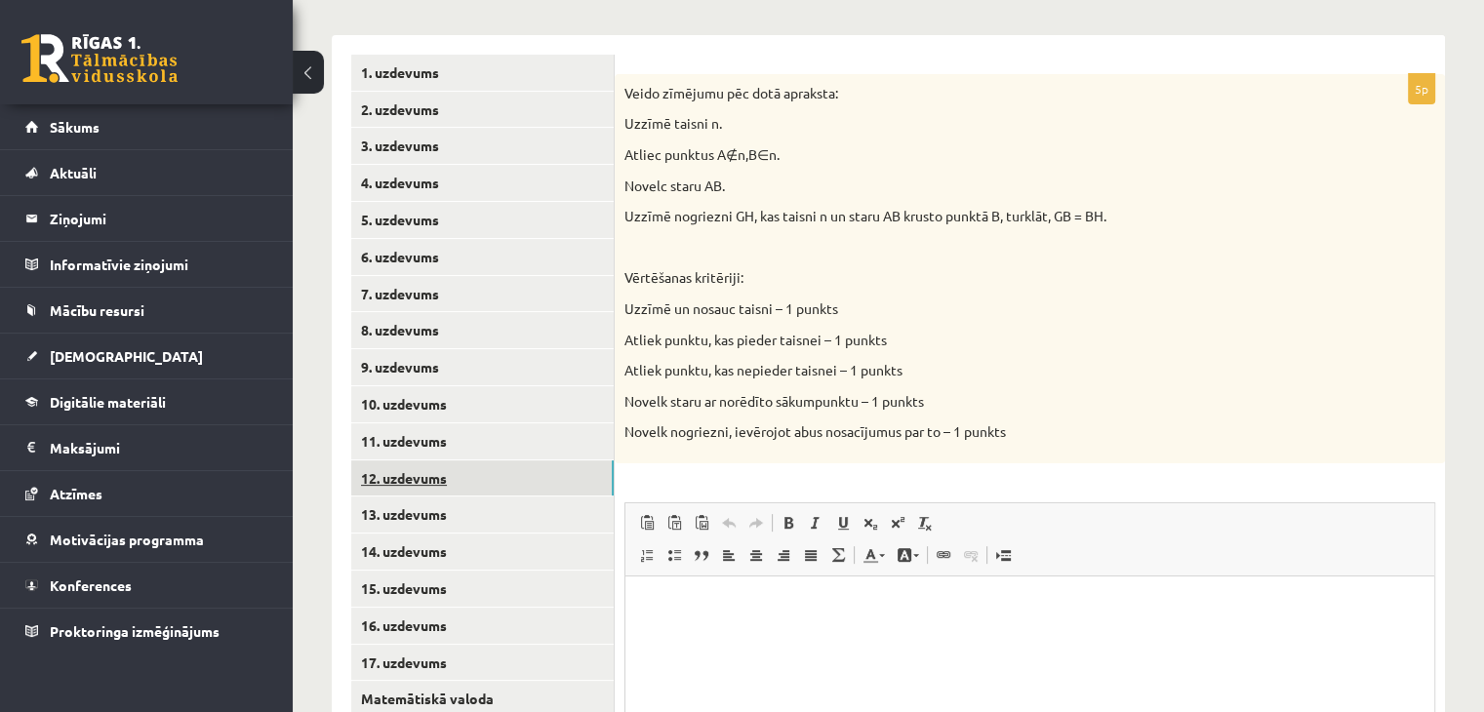
click at [452, 462] on link "12. uzdevums" at bounding box center [482, 478] width 262 height 36
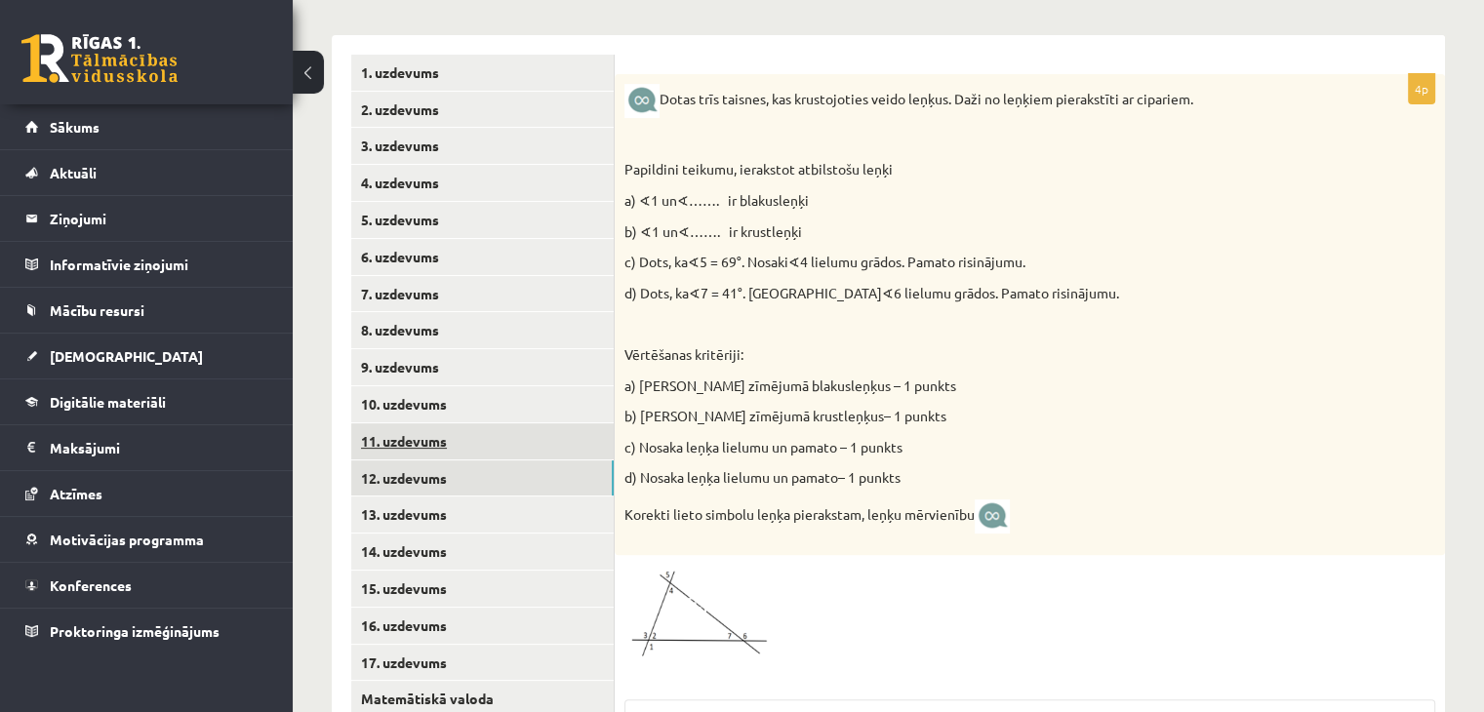
click at [466, 443] on link "11. uzdevums" at bounding box center [482, 441] width 262 height 36
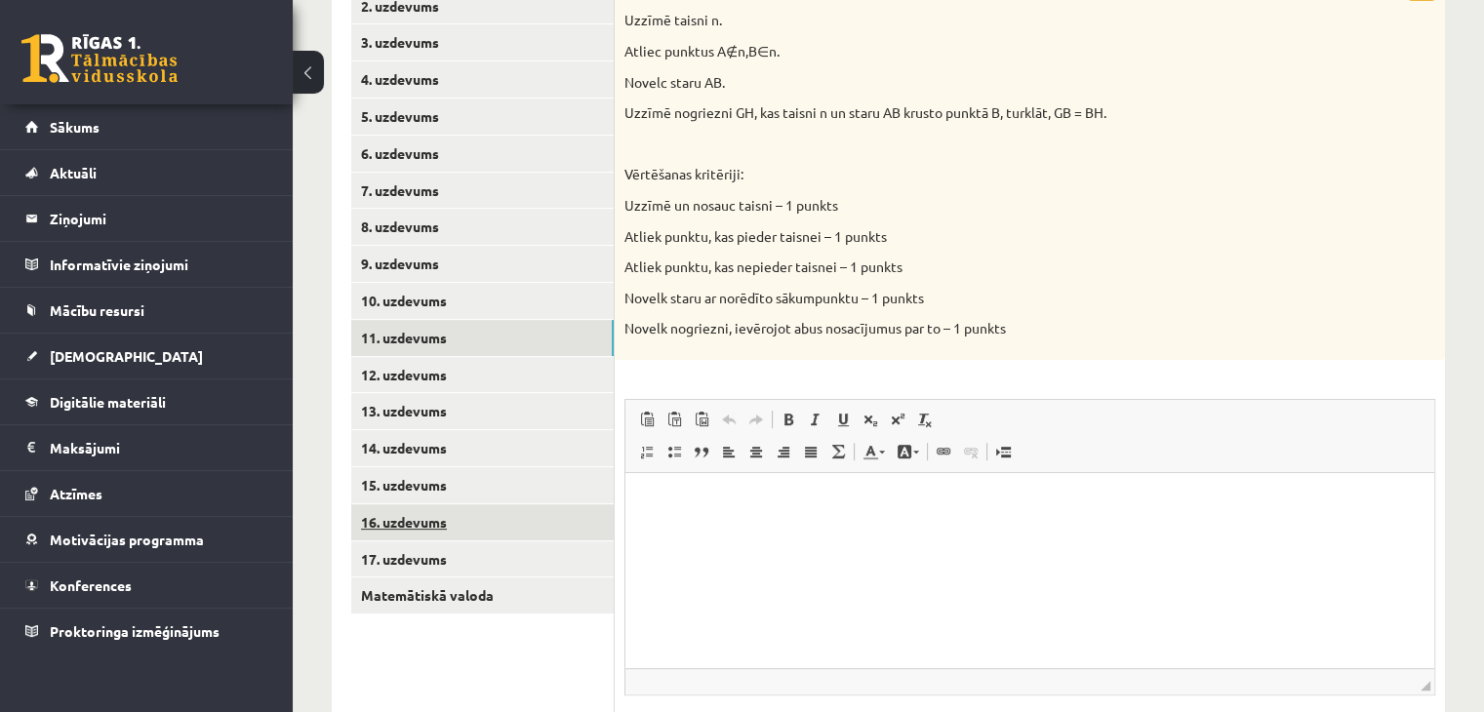
scroll to position [585, 0]
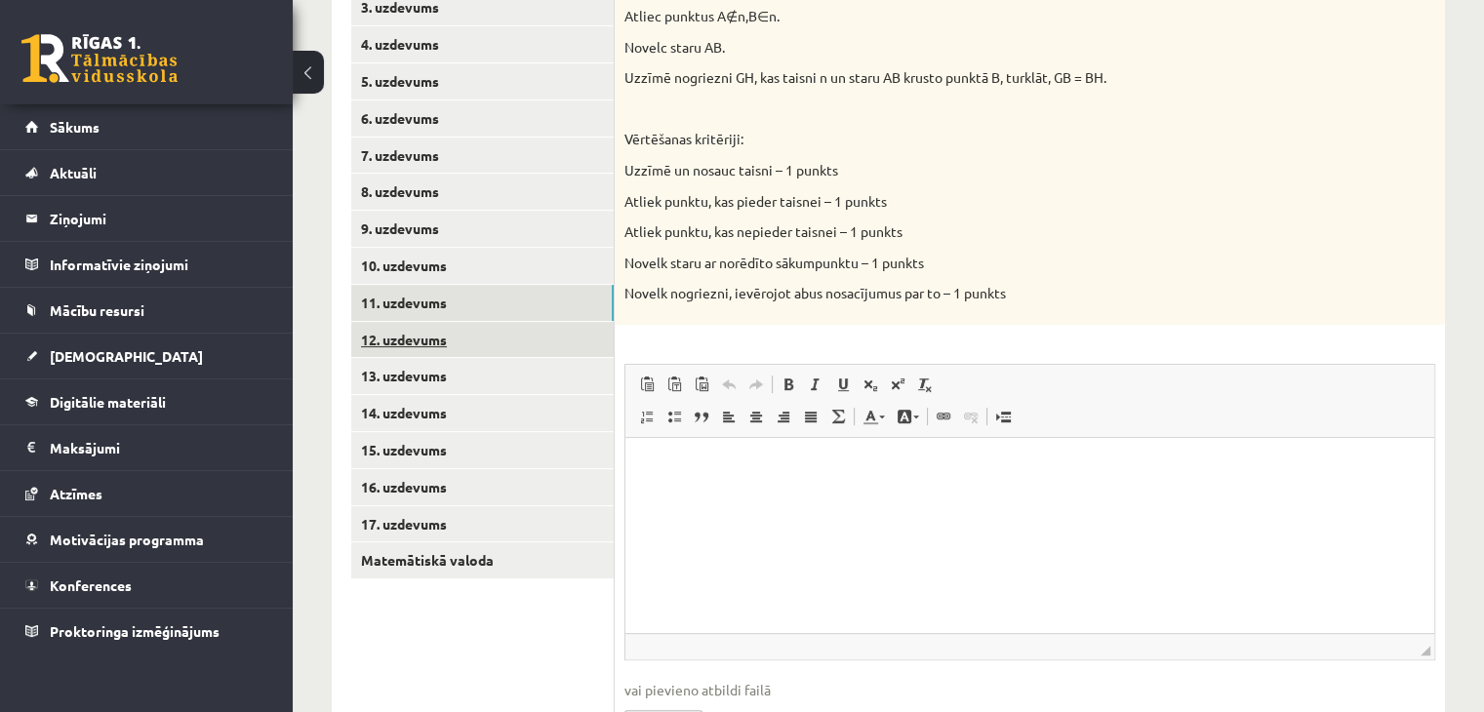
click at [531, 337] on link "12. uzdevums" at bounding box center [482, 340] width 262 height 36
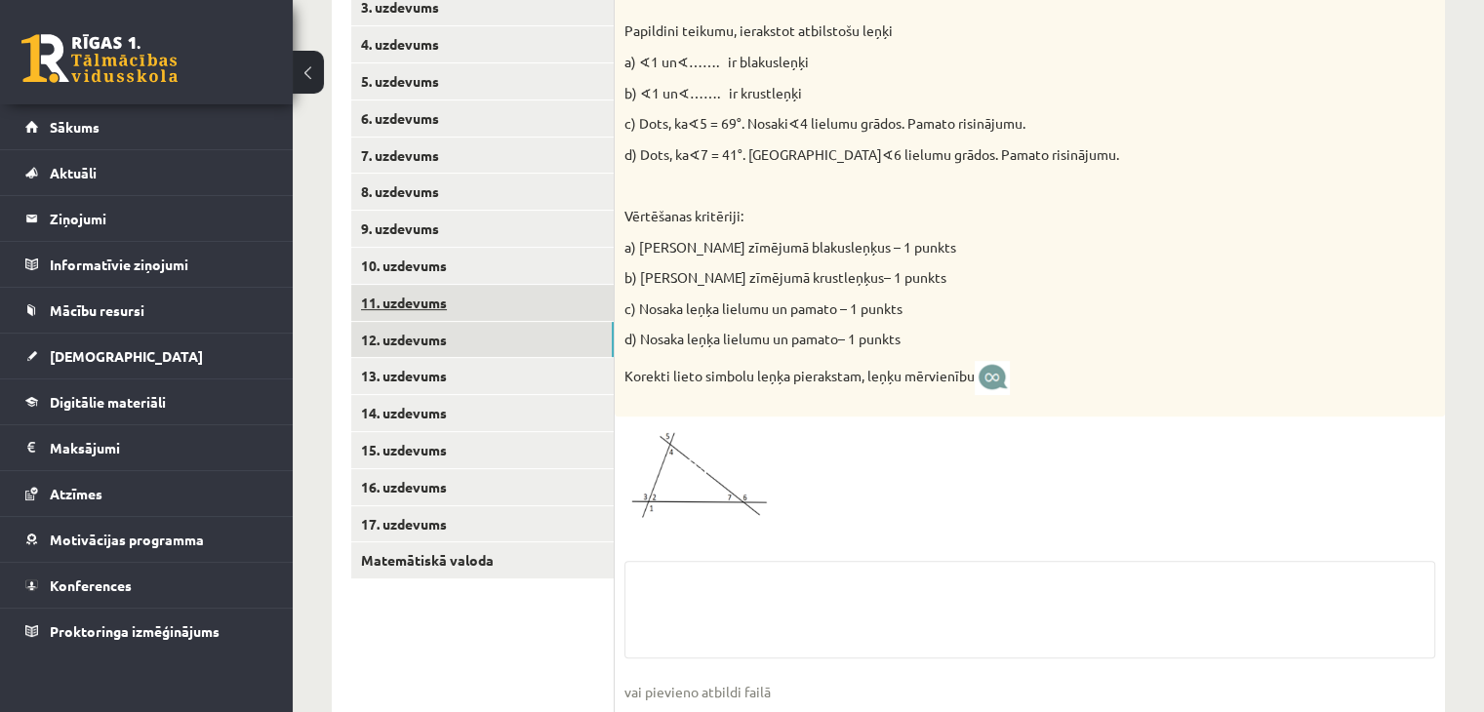
click at [547, 313] on link "11. uzdevums" at bounding box center [482, 303] width 262 height 36
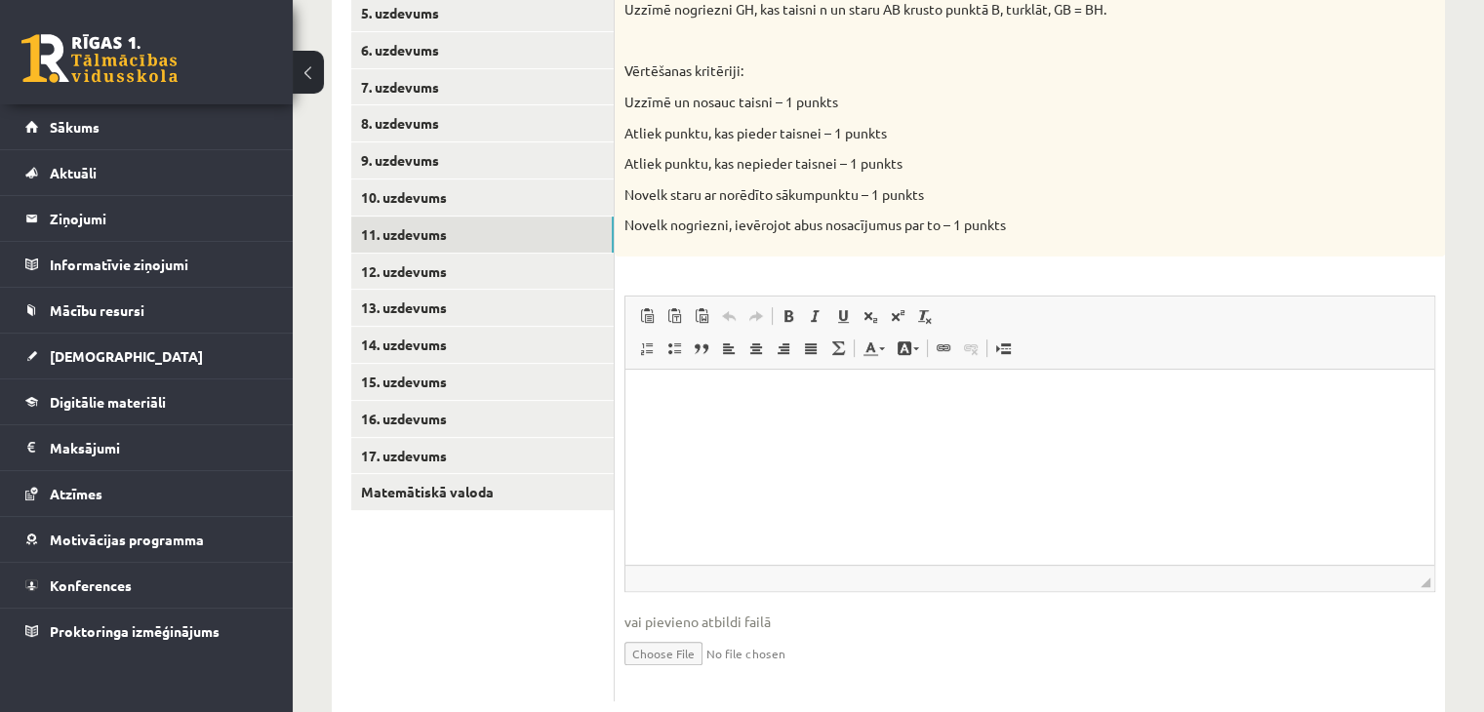
scroll to position [701, 0]
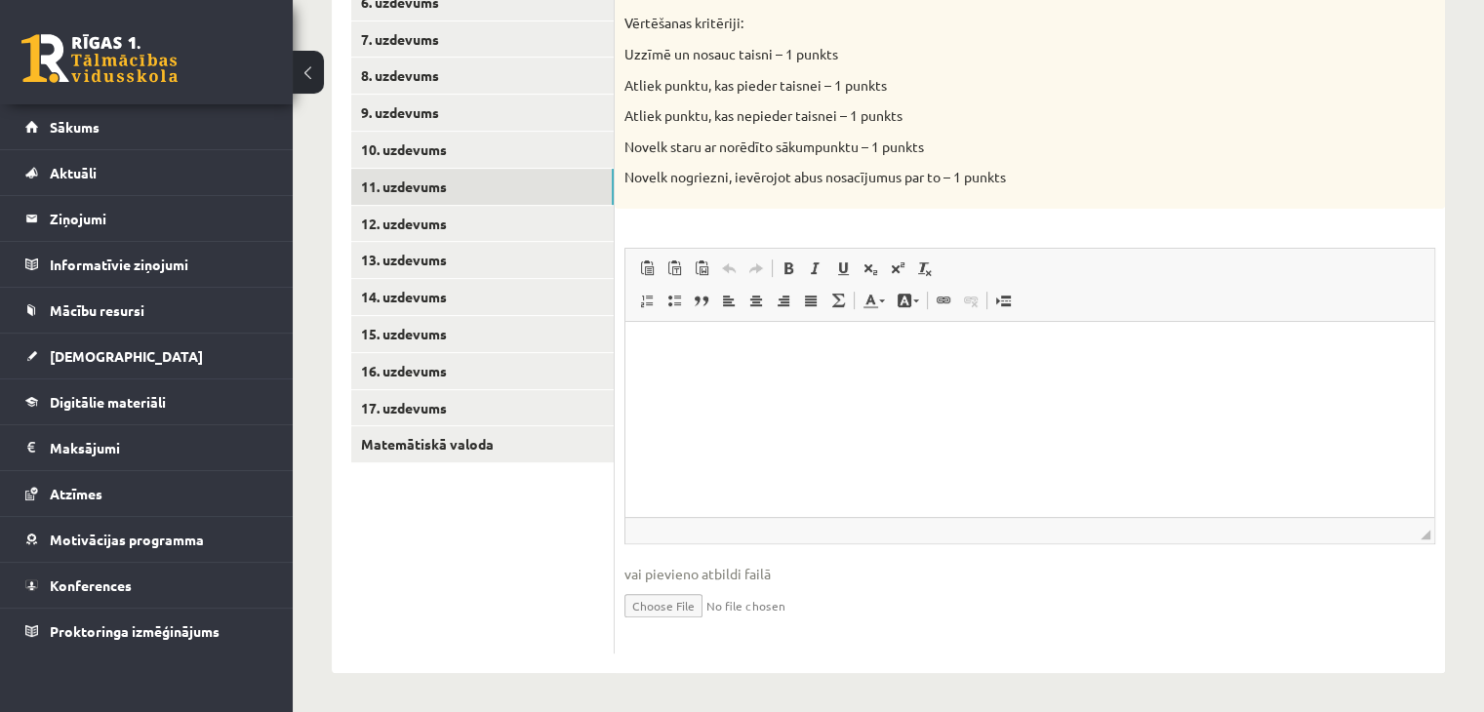
click at [688, 605] on input "file" at bounding box center [1029, 604] width 811 height 40
type input "**********"
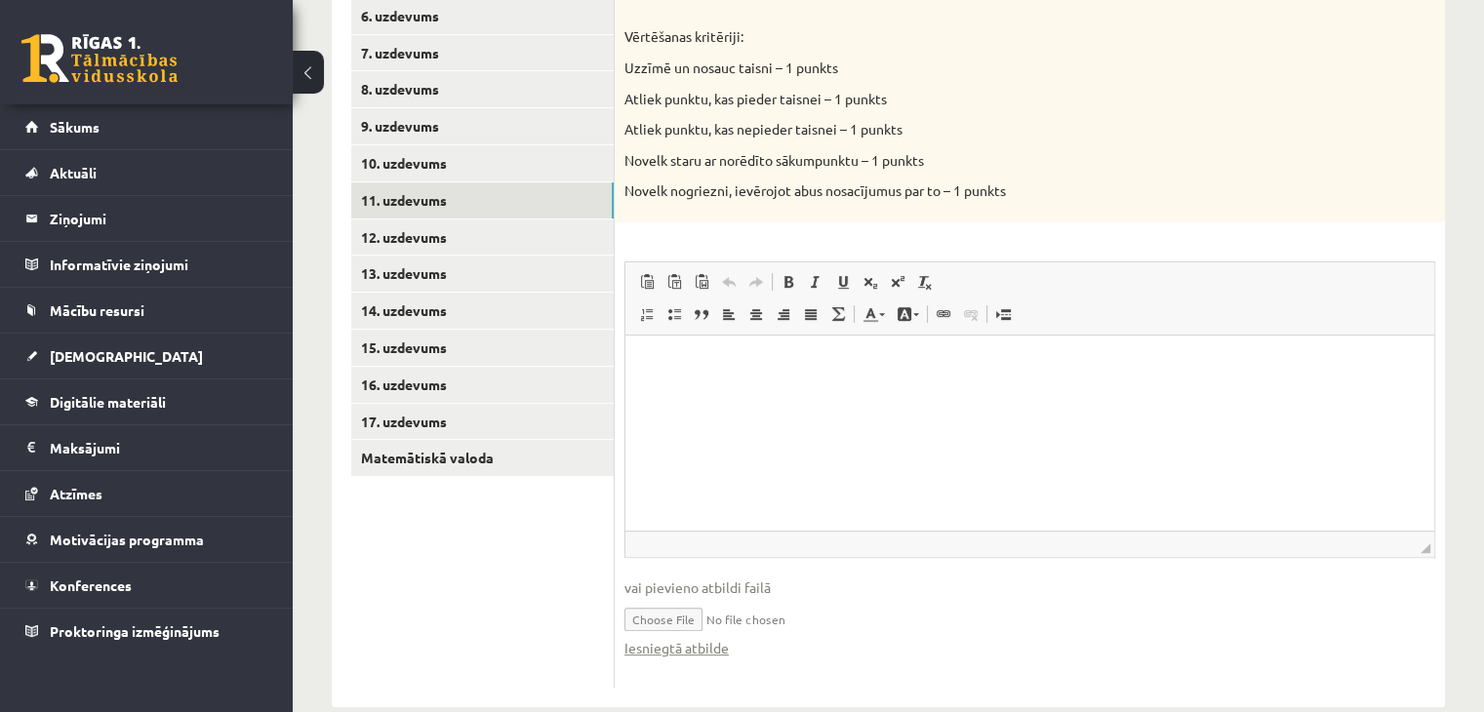
scroll to position [722, 0]
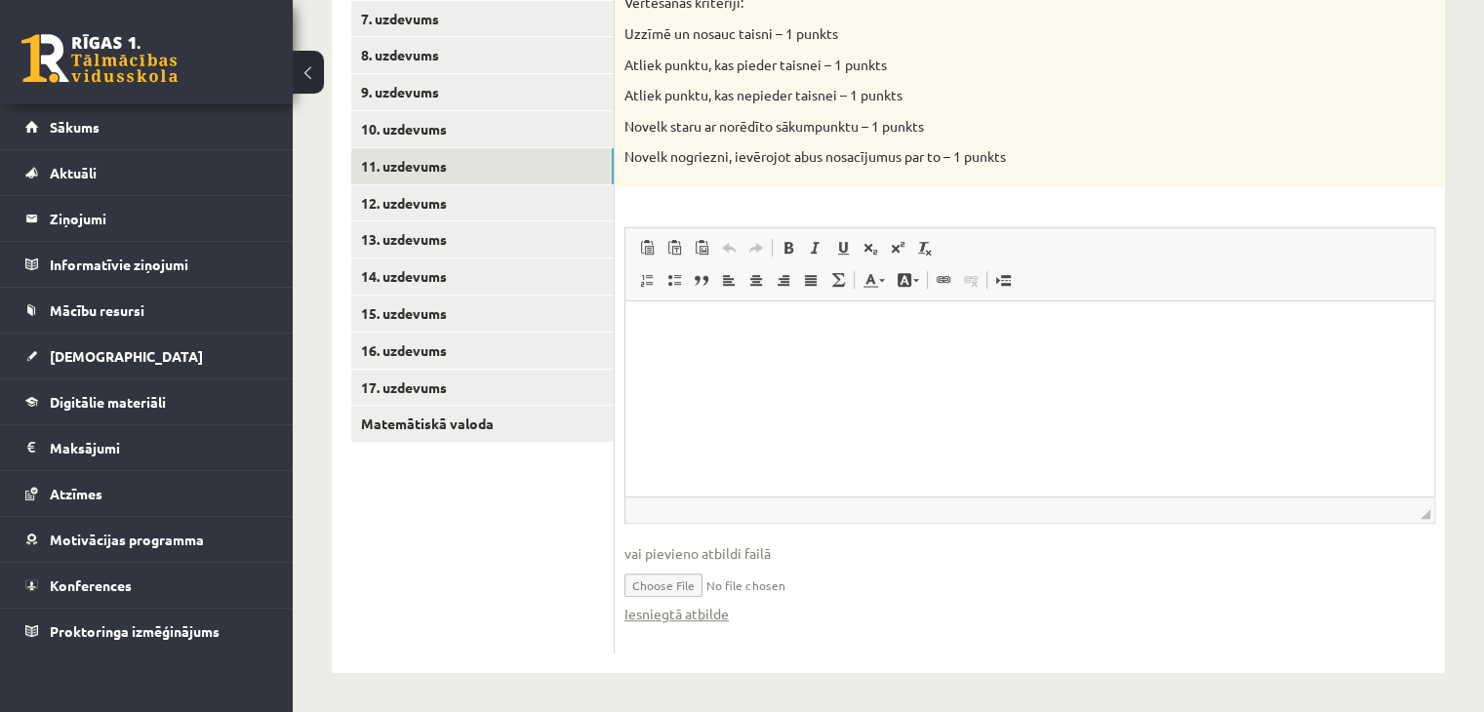
click at [769, 583] on input "file" at bounding box center [1029, 584] width 811 height 40
click at [678, 585] on input "file" at bounding box center [1029, 584] width 811 height 40
click at [714, 614] on link "Iesniegtā atbilde" at bounding box center [676, 614] width 104 height 20
click at [451, 188] on link "12. uzdevums" at bounding box center [482, 203] width 262 height 36
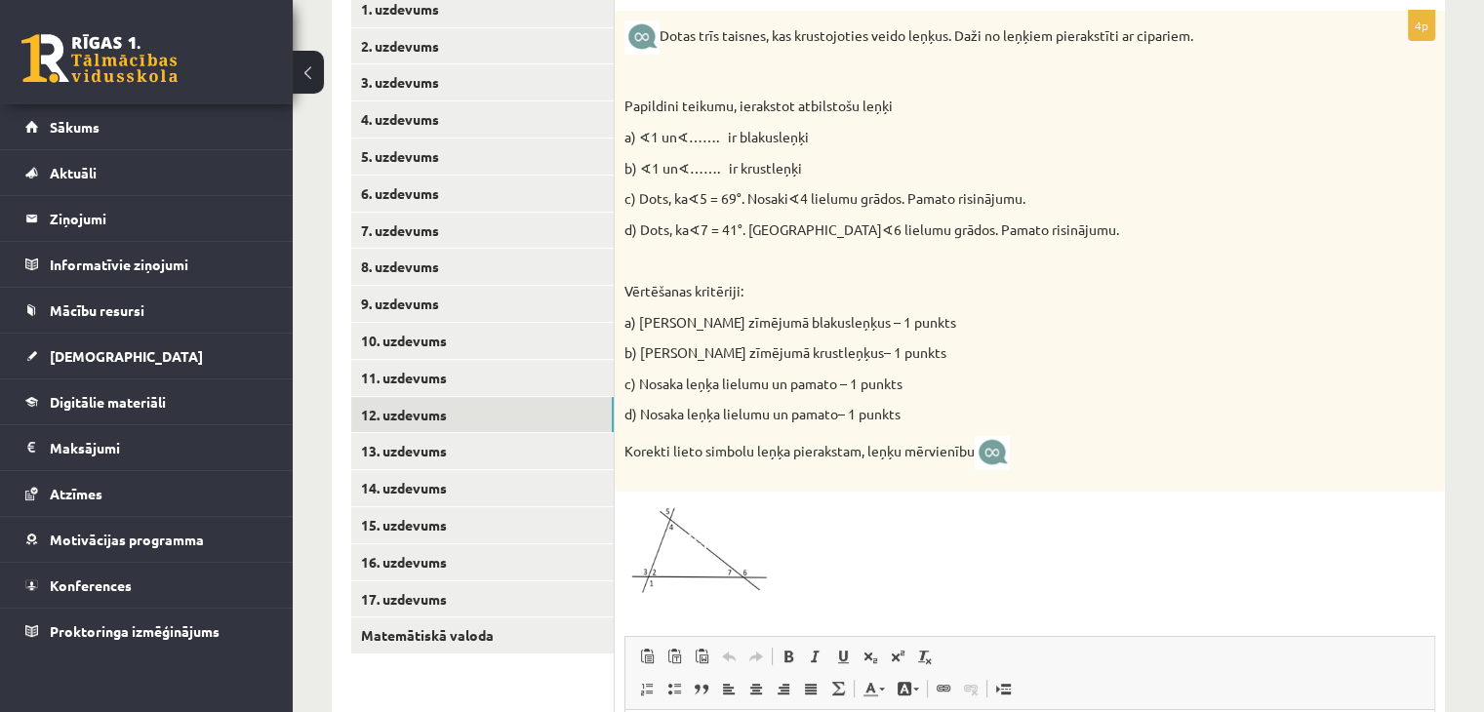
scroll to position [0, 0]
click at [681, 568] on img at bounding box center [697, 549] width 146 height 96
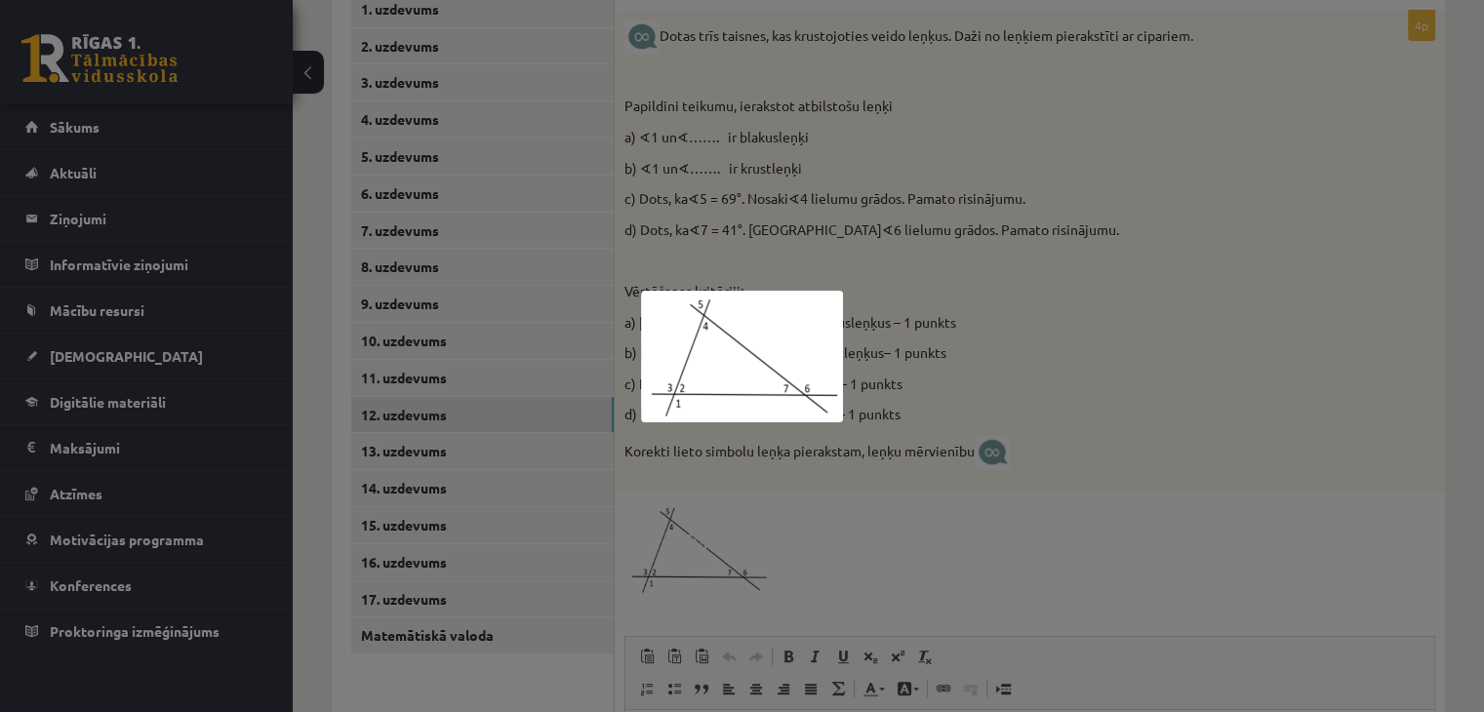
click at [906, 549] on div at bounding box center [742, 356] width 1484 height 712
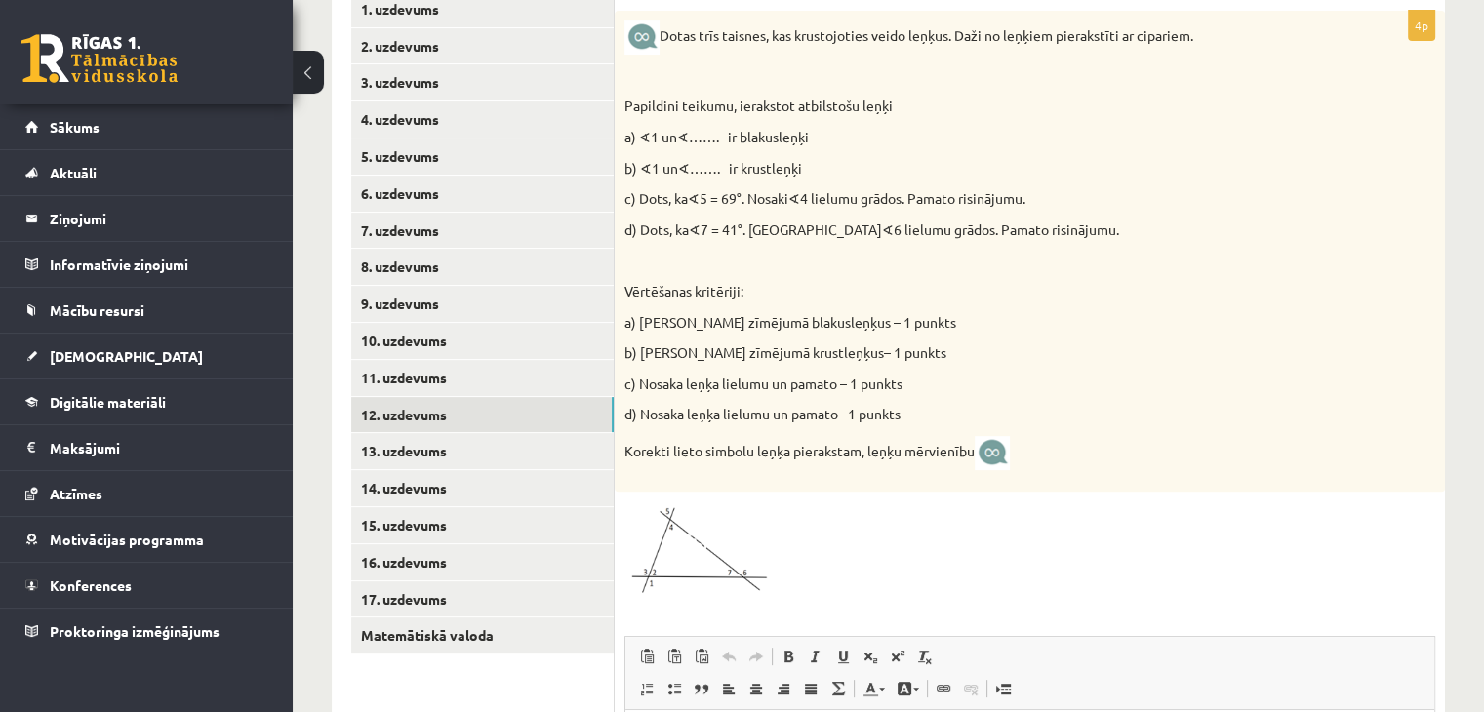
click at [745, 563] on img at bounding box center [697, 549] width 146 height 96
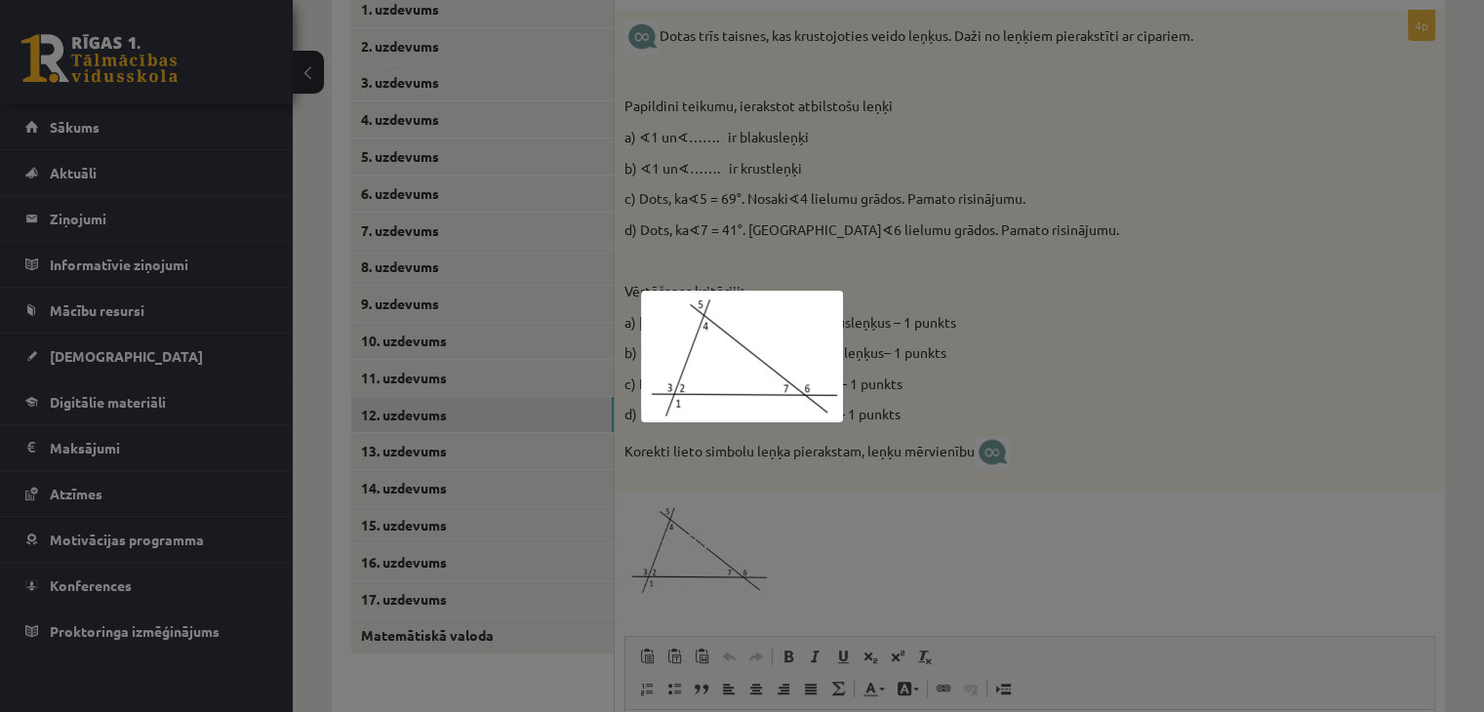
click at [1089, 249] on div at bounding box center [742, 356] width 1484 height 712
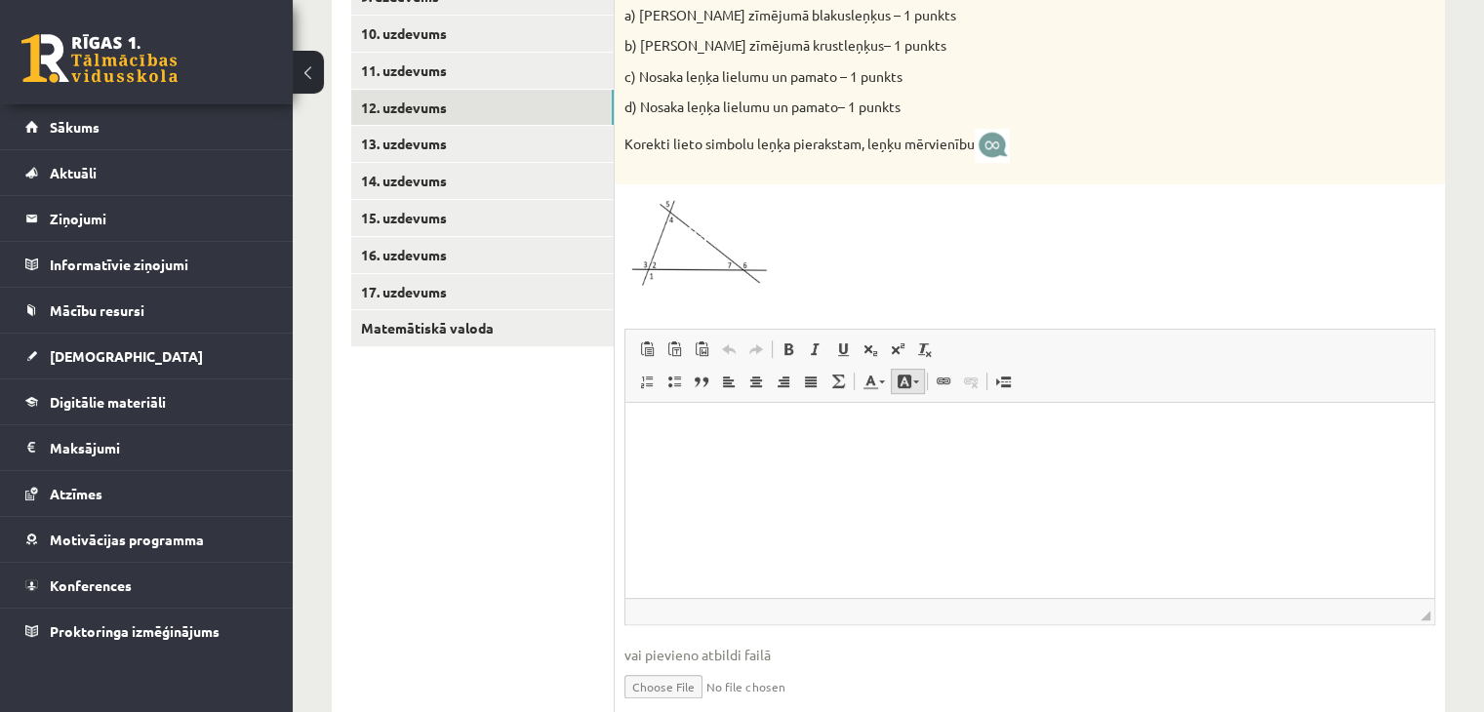
scroll to position [898, 0]
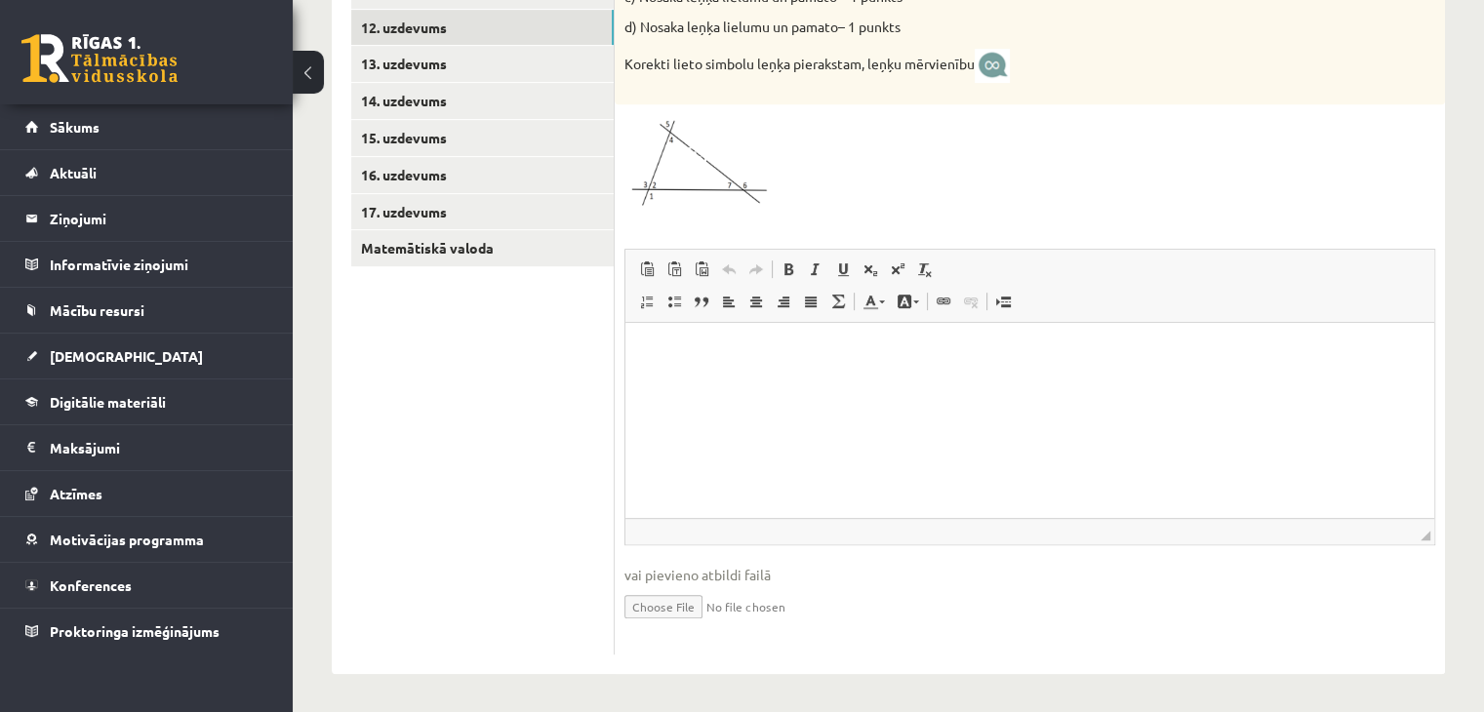
click at [653, 606] on input "file" at bounding box center [1029, 605] width 811 height 40
type input "**********"
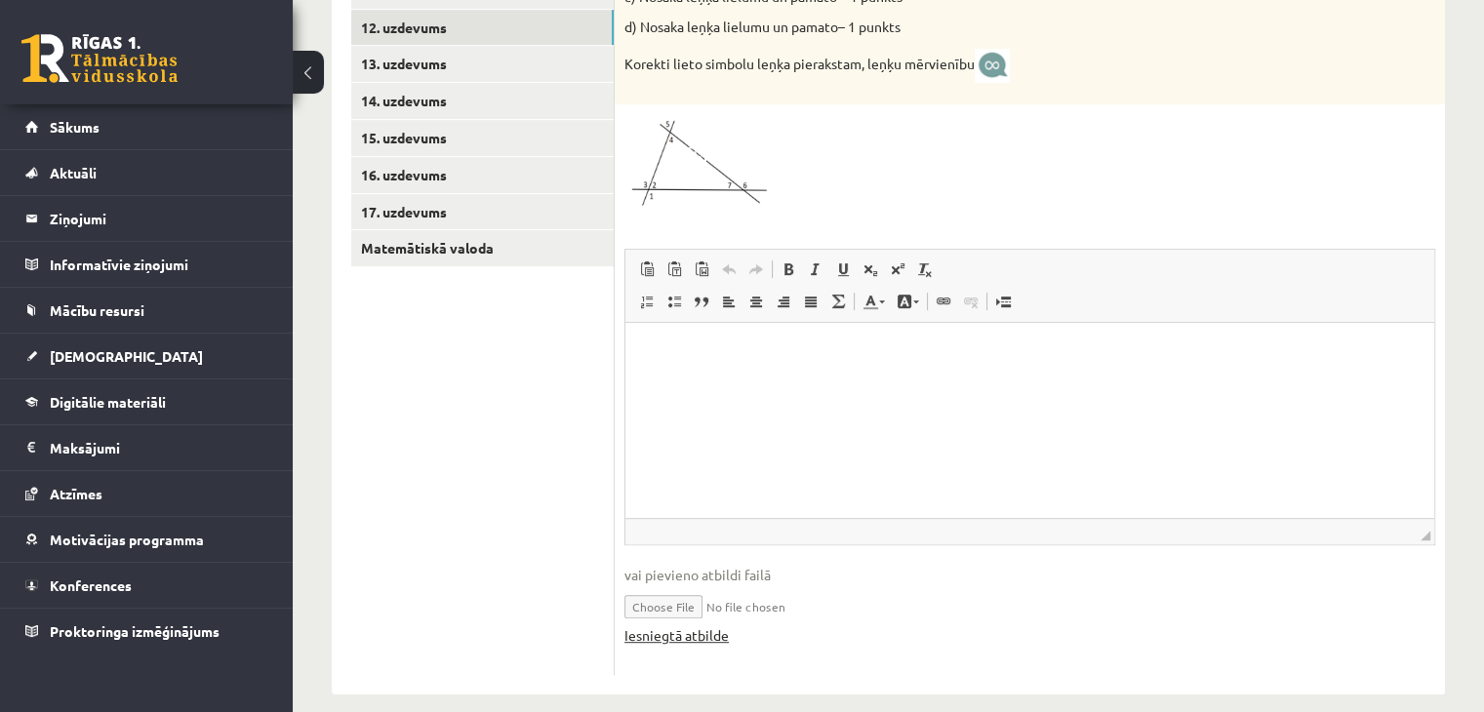
click at [648, 631] on link "Iesniegtā atbilde" at bounding box center [676, 635] width 104 height 20
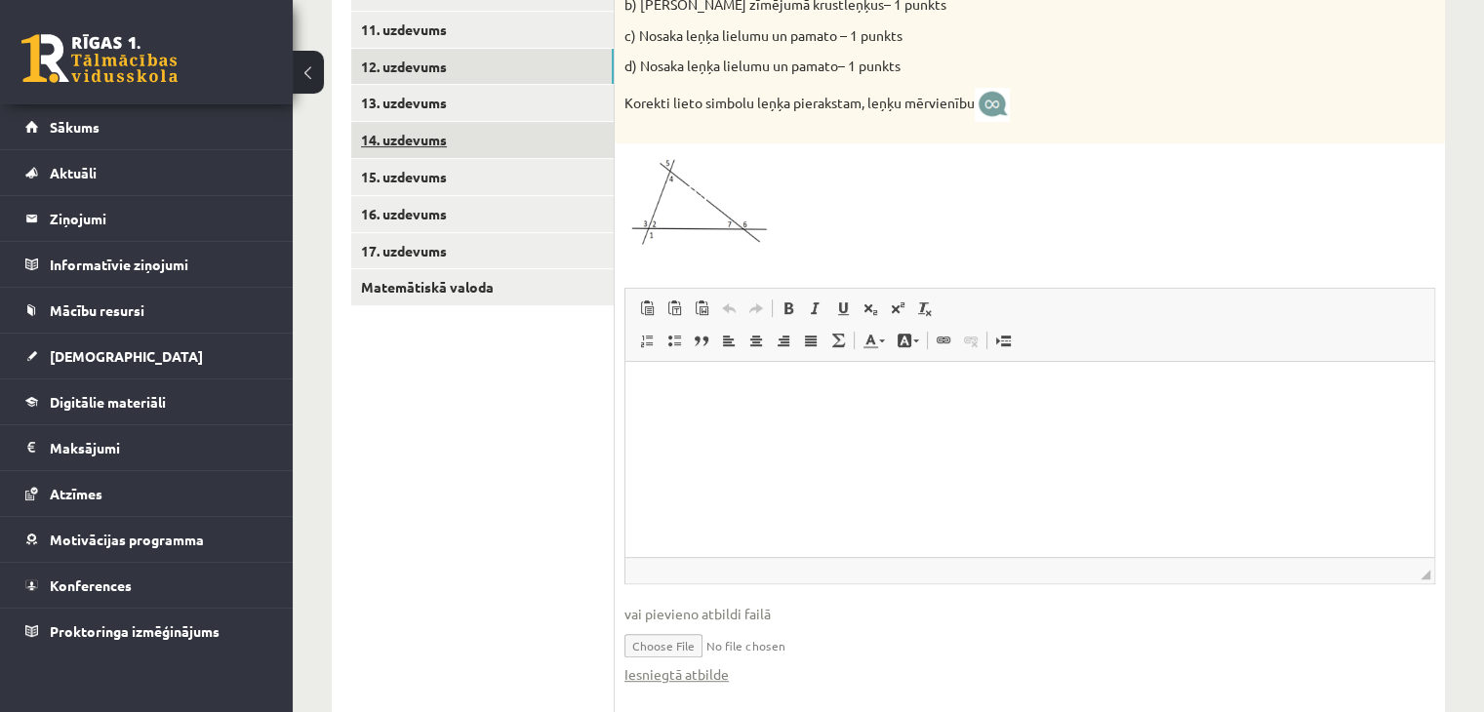
scroll to position [800, 0]
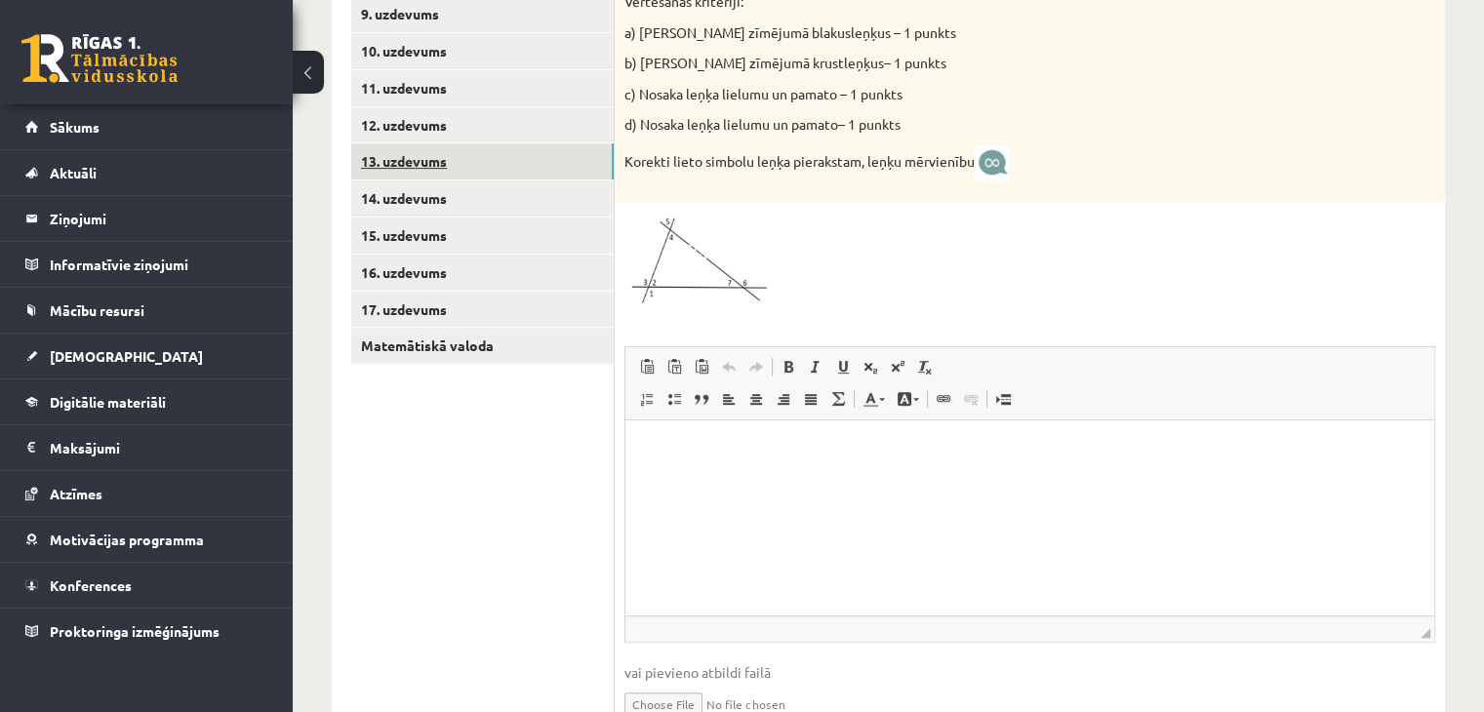
click at [440, 161] on link "13. uzdevums" at bounding box center [482, 161] width 262 height 36
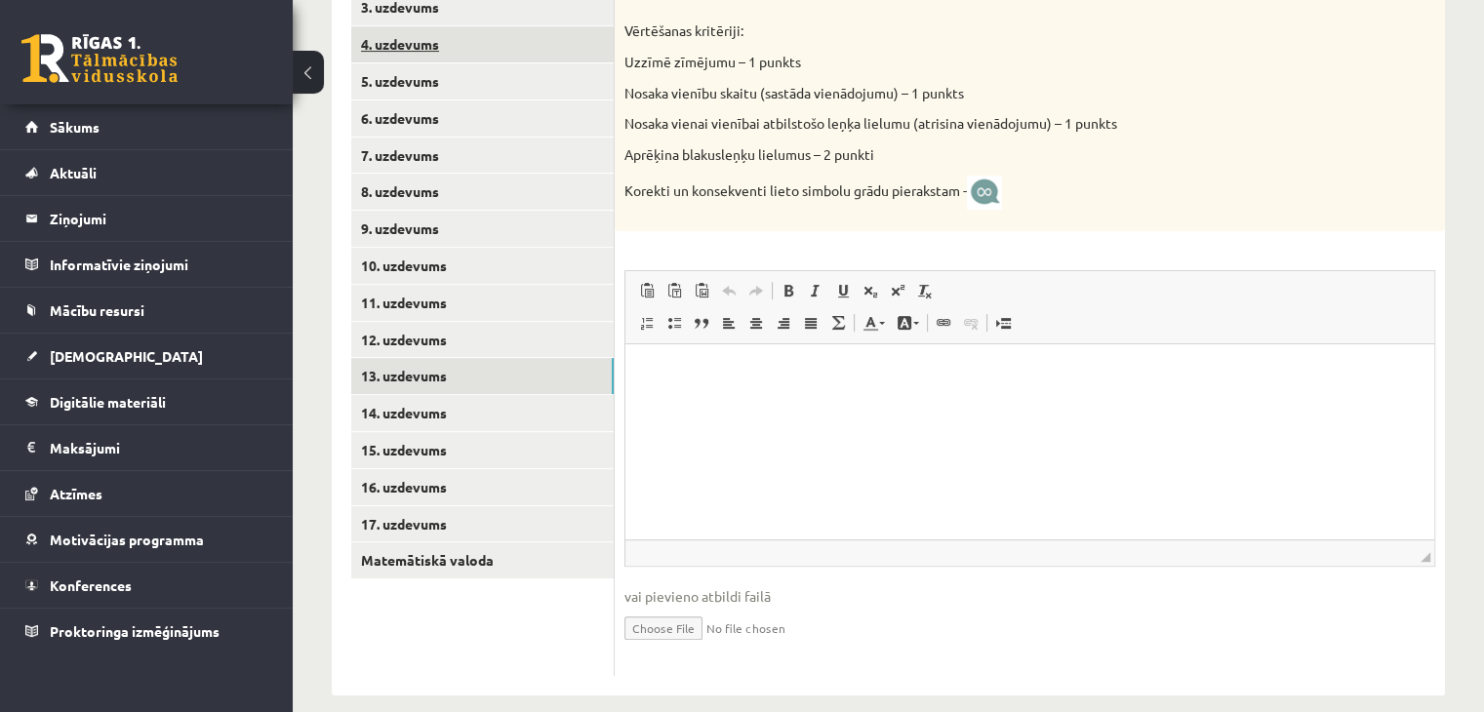
scroll to position [607, 0]
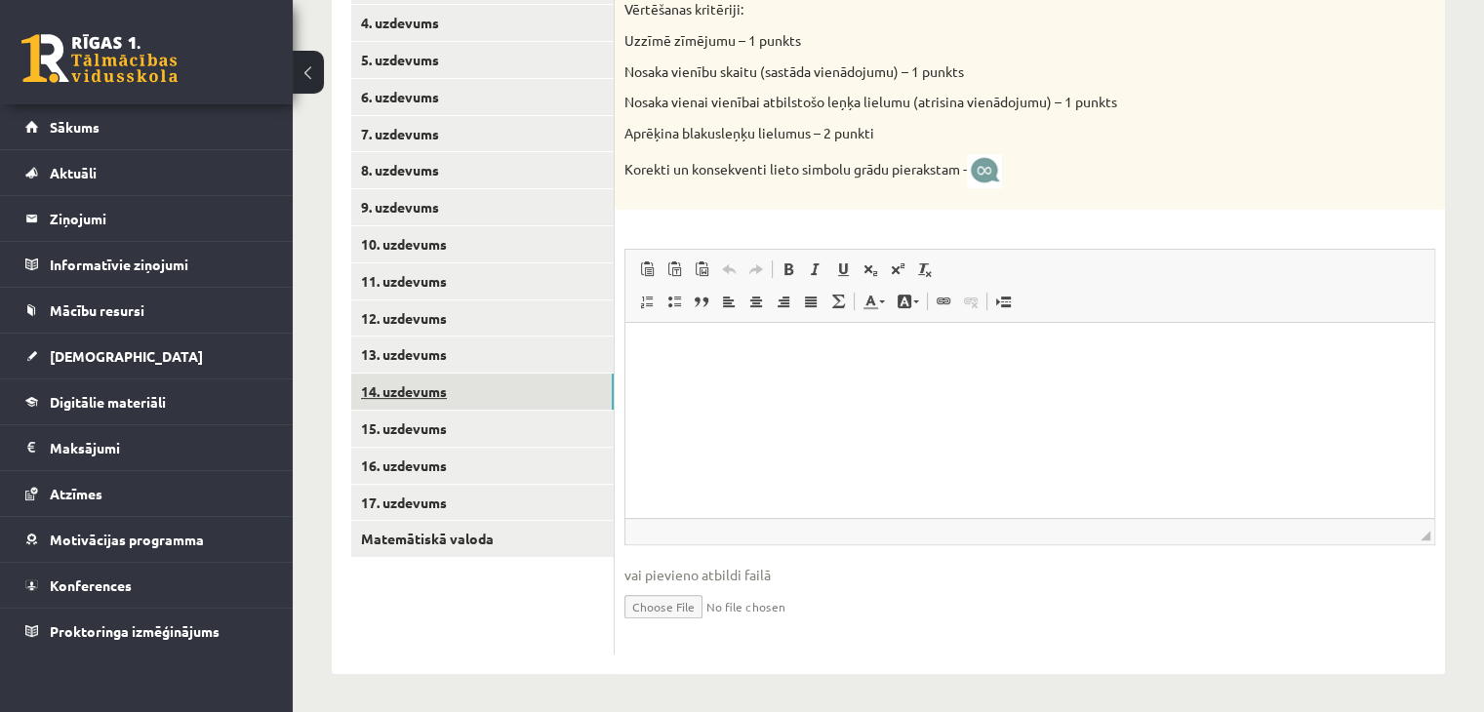
click at [510, 387] on link "14. uzdevums" at bounding box center [482, 392] width 262 height 36
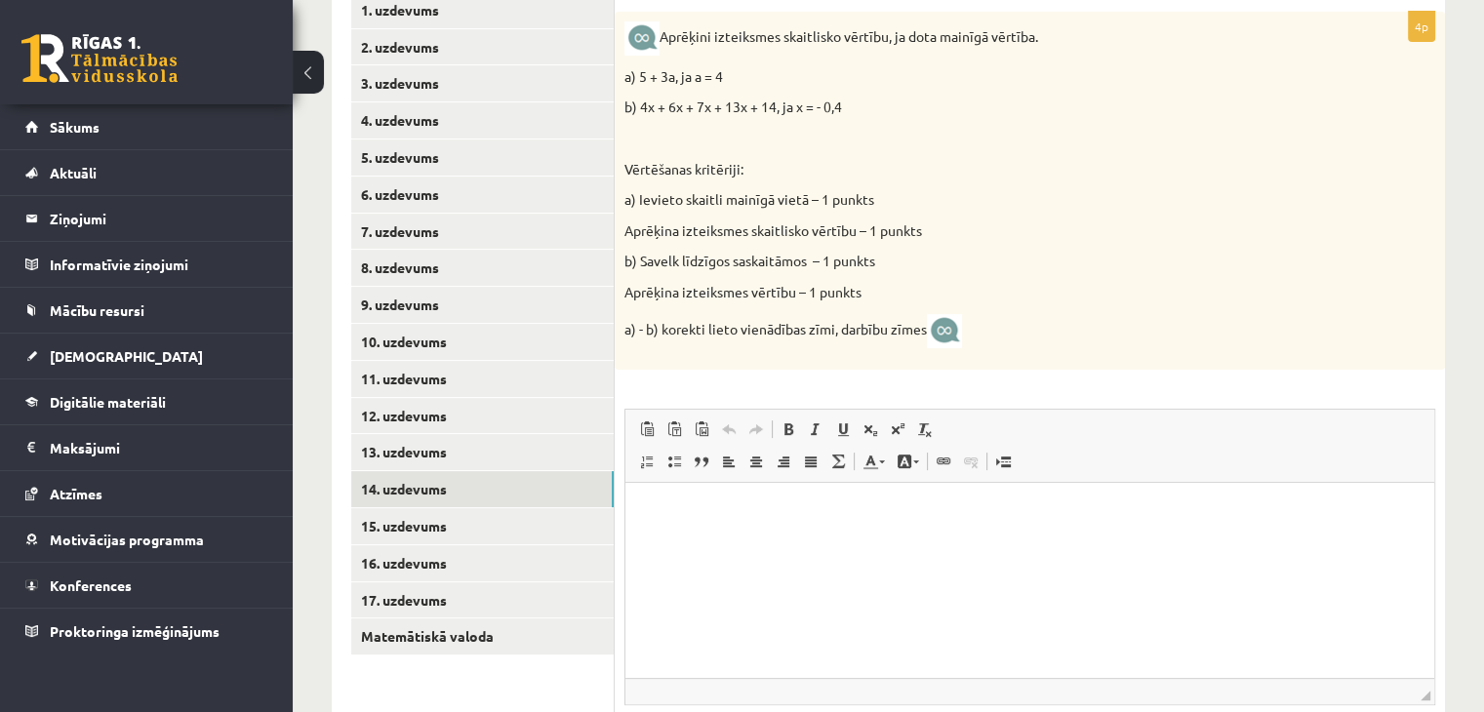
scroll to position [0, 0]
click at [525, 445] on link "13. uzdevums" at bounding box center [482, 452] width 262 height 36
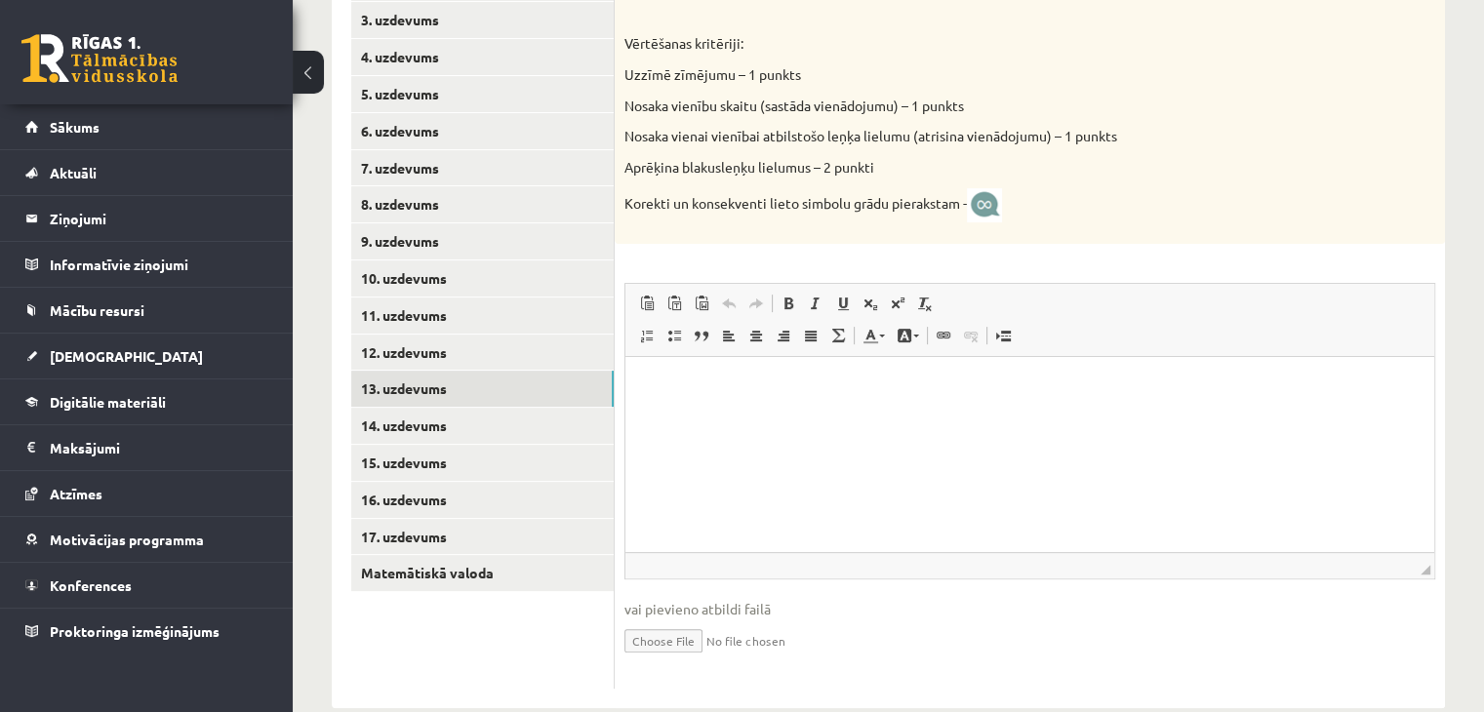
scroll to position [607, 0]
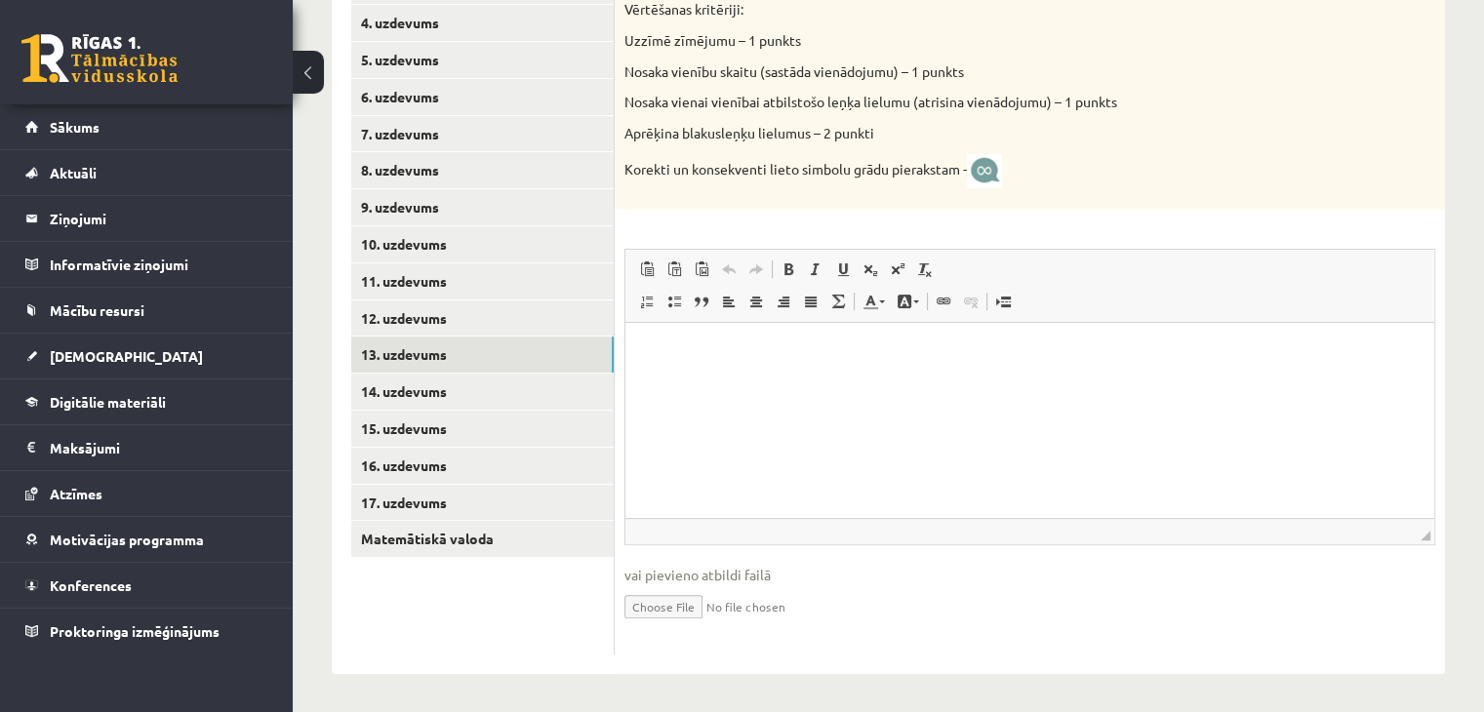
click at [688, 581] on span "vai pievieno atbildi failā" at bounding box center [1029, 575] width 811 height 20
click at [687, 595] on input "file" at bounding box center [1029, 605] width 811 height 40
type input "**********"
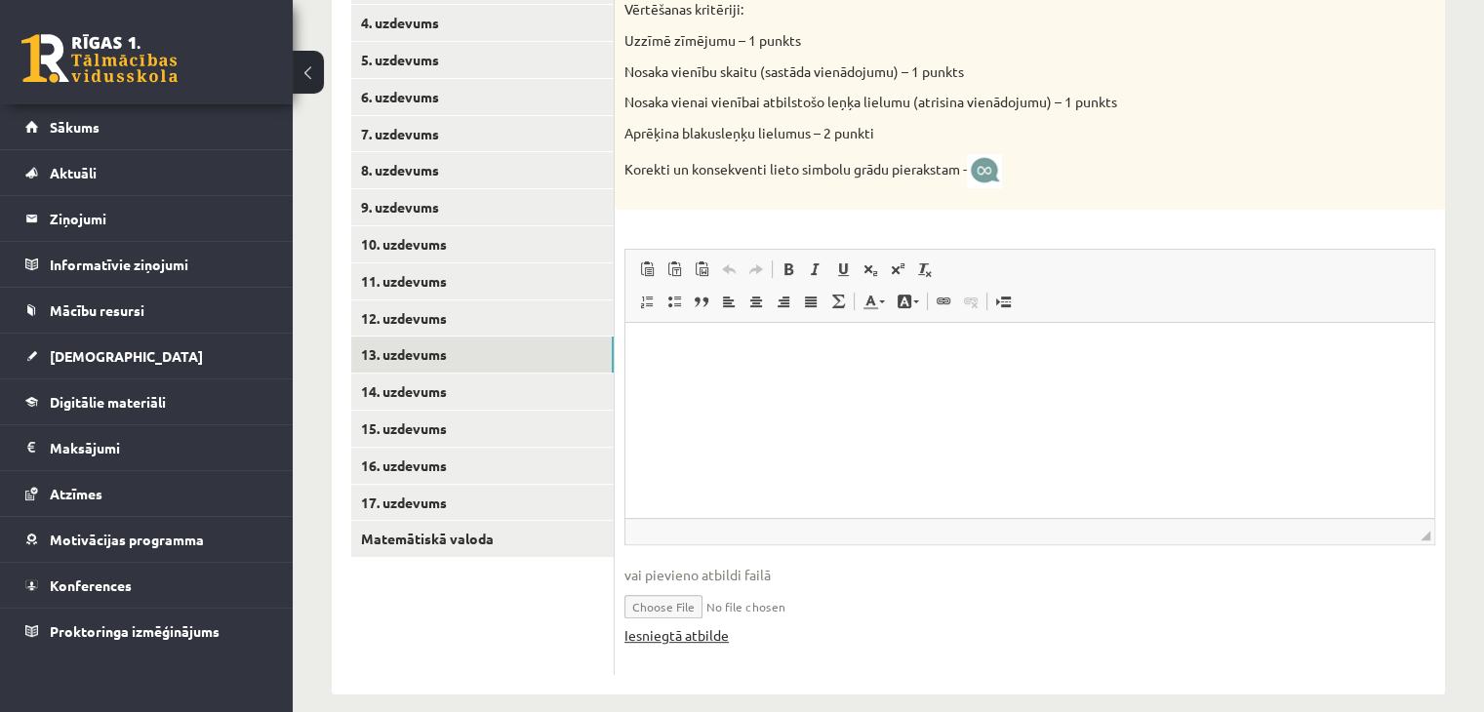
click at [672, 643] on link "Iesniegtā atbilde" at bounding box center [676, 635] width 104 height 20
click at [493, 383] on link "14. uzdevums" at bounding box center [482, 392] width 262 height 36
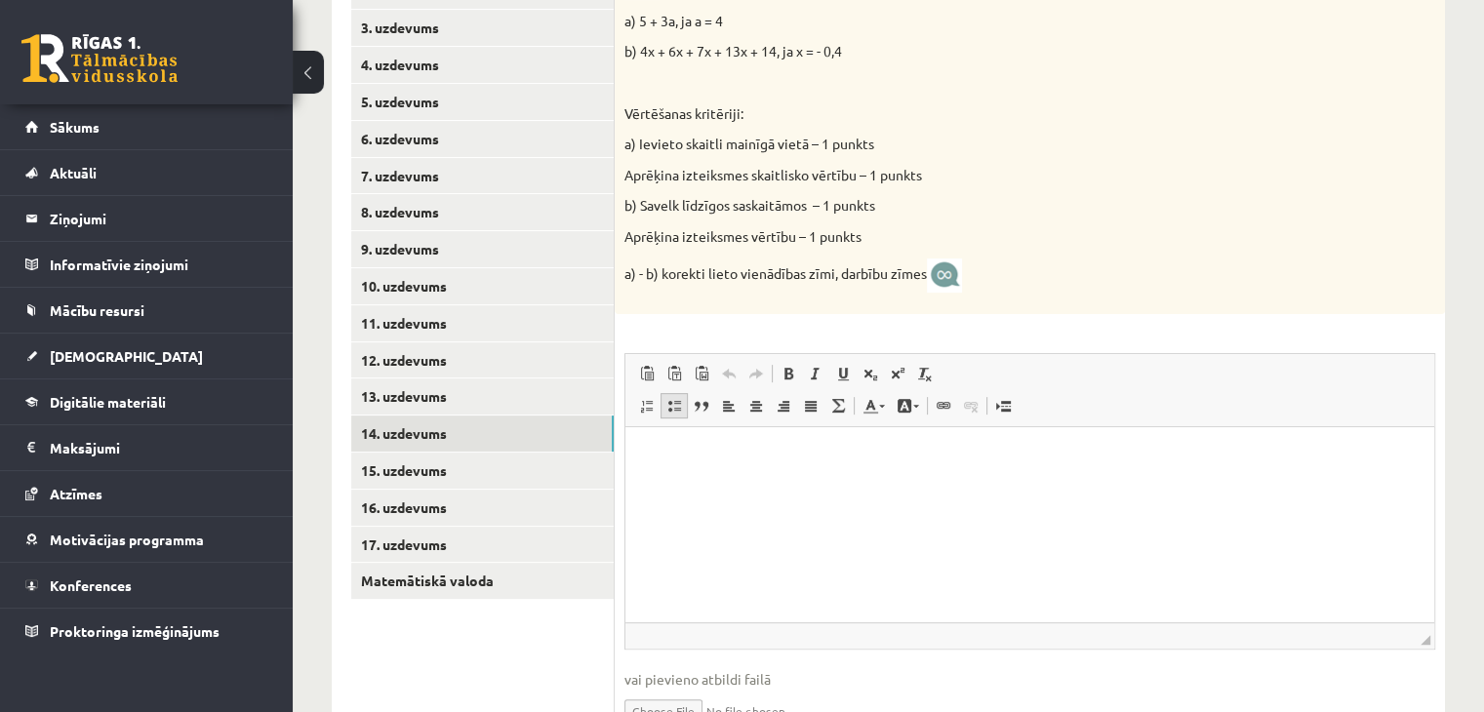
scroll to position [669, 0]
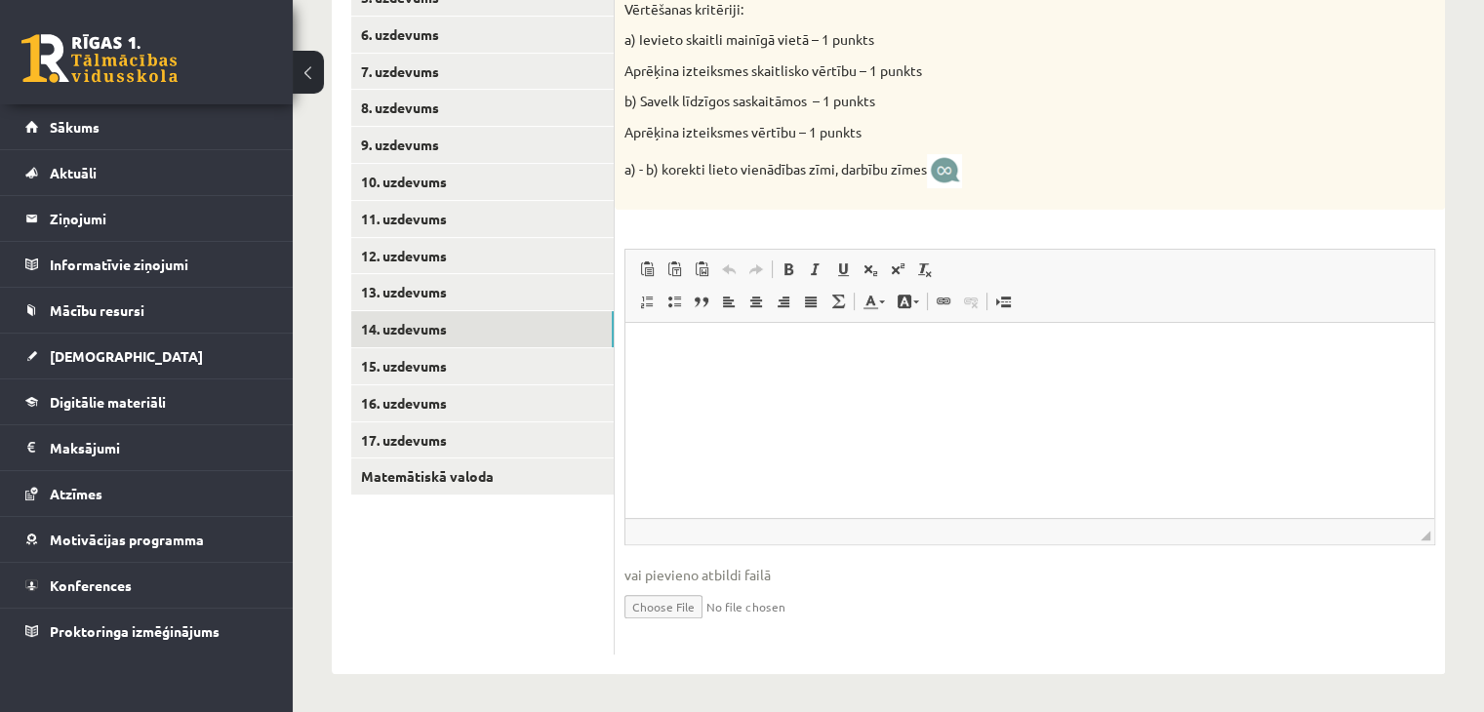
click at [671, 598] on input "file" at bounding box center [1029, 605] width 811 height 40
type input "**********"
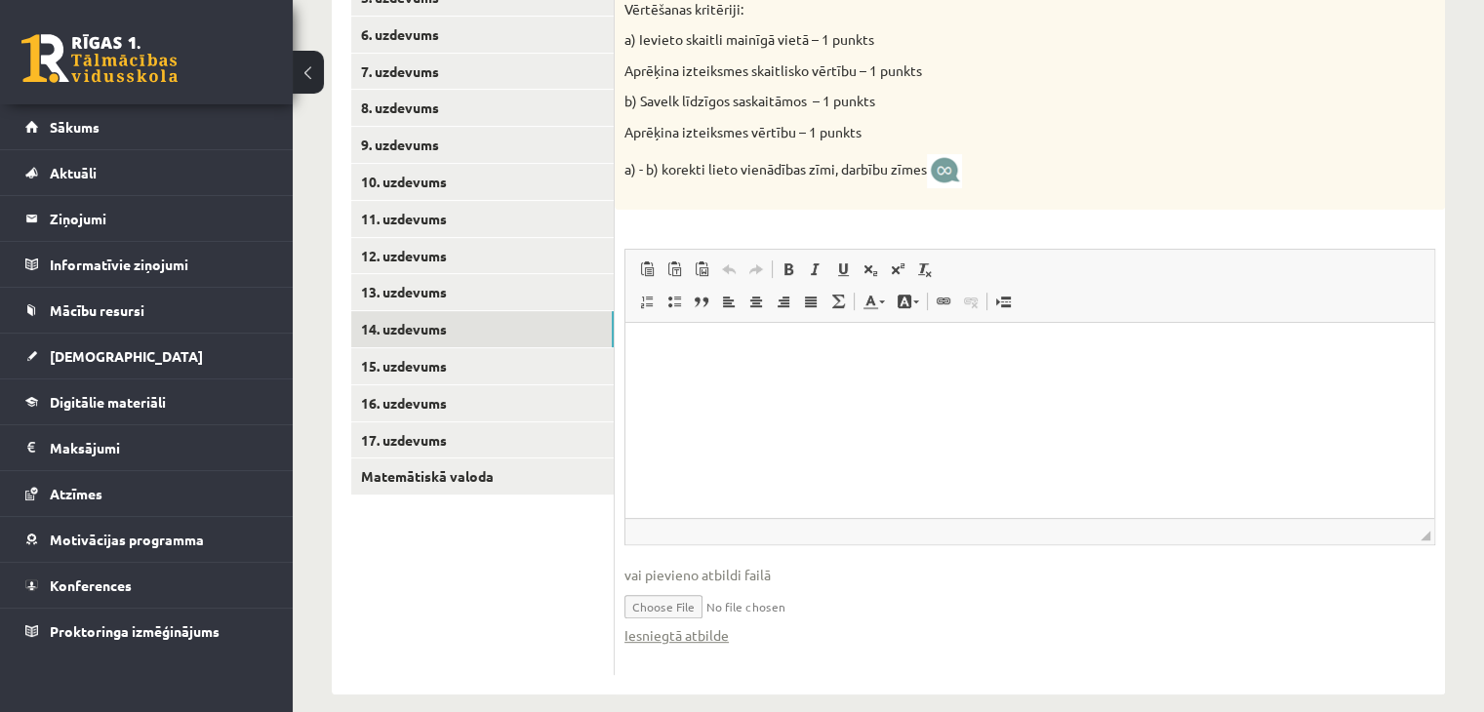
click at [664, 587] on input "file" at bounding box center [1029, 605] width 811 height 40
click at [688, 630] on link "Iesniegtā atbilde" at bounding box center [676, 635] width 104 height 20
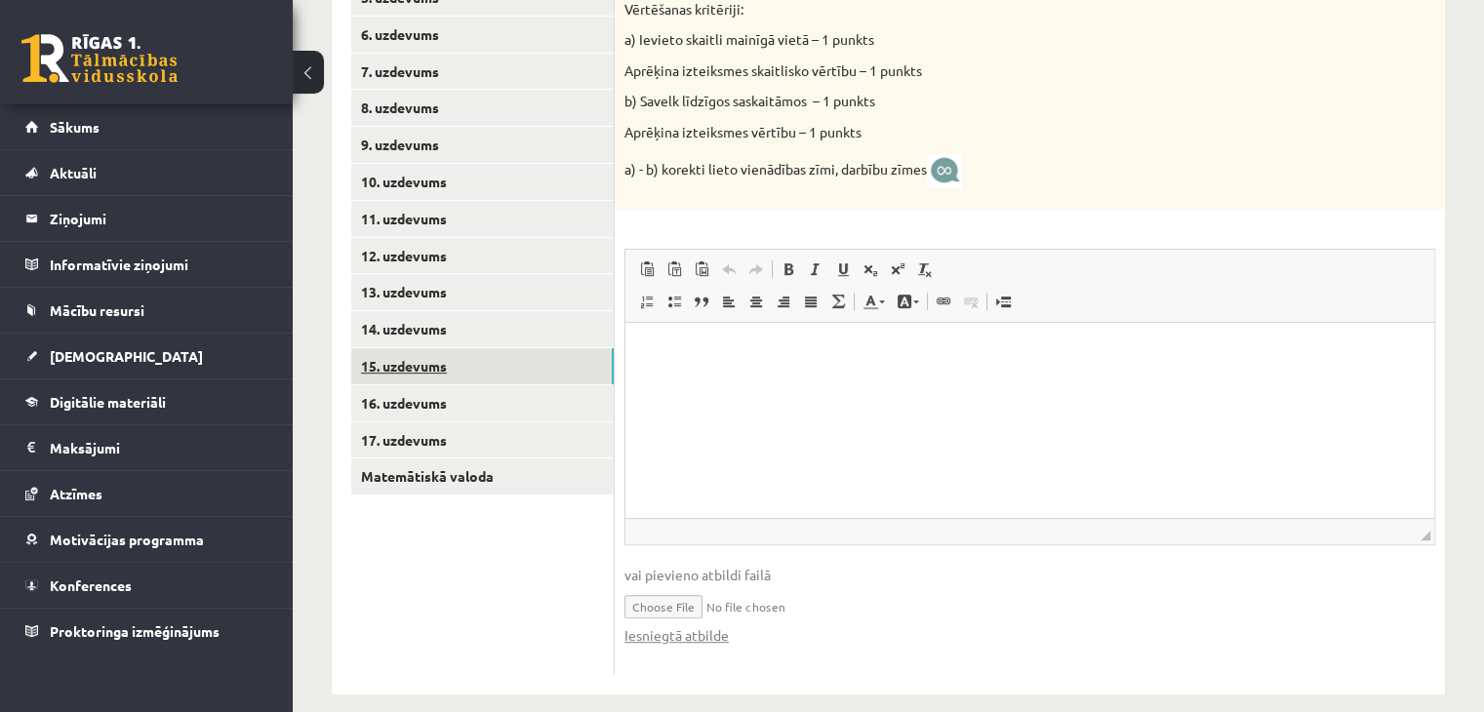
click at [452, 359] on link "15. uzdevums" at bounding box center [482, 366] width 262 height 36
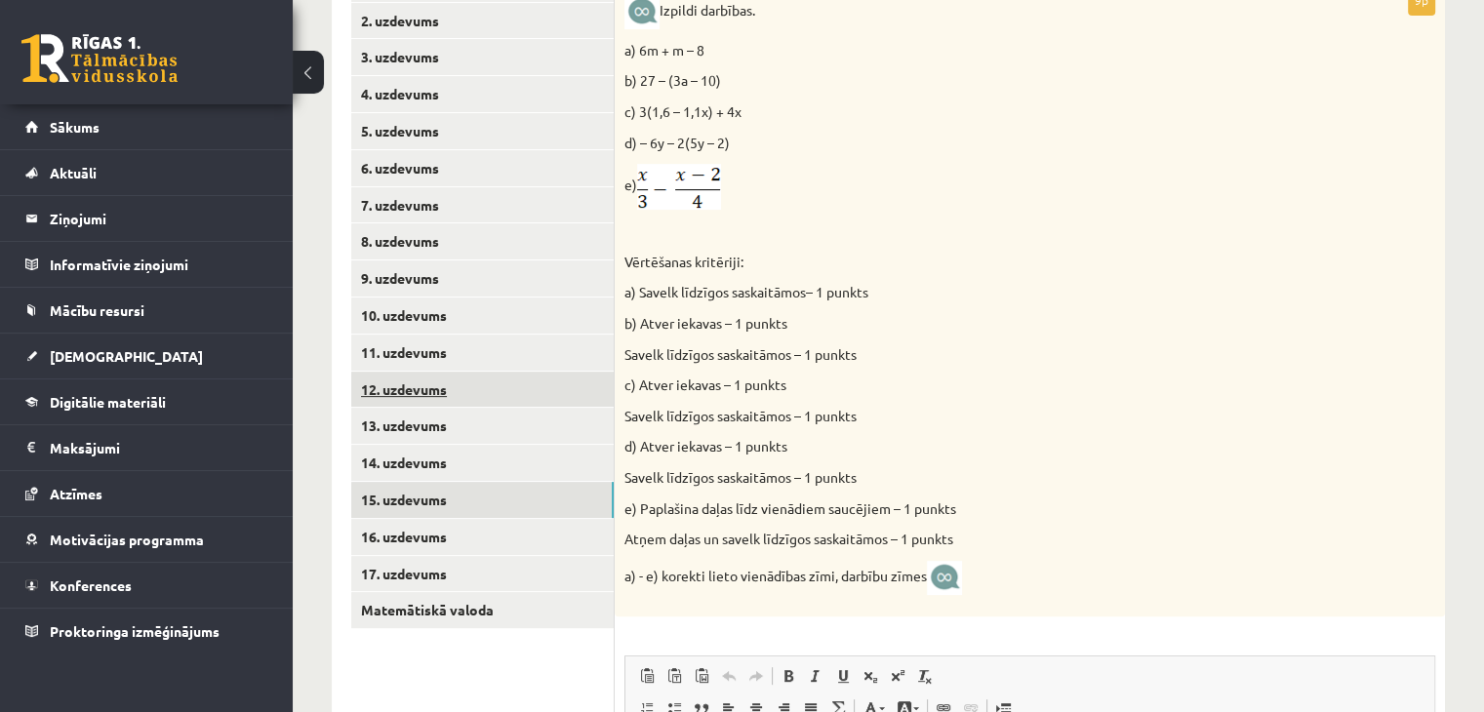
scroll to position [474, 0]
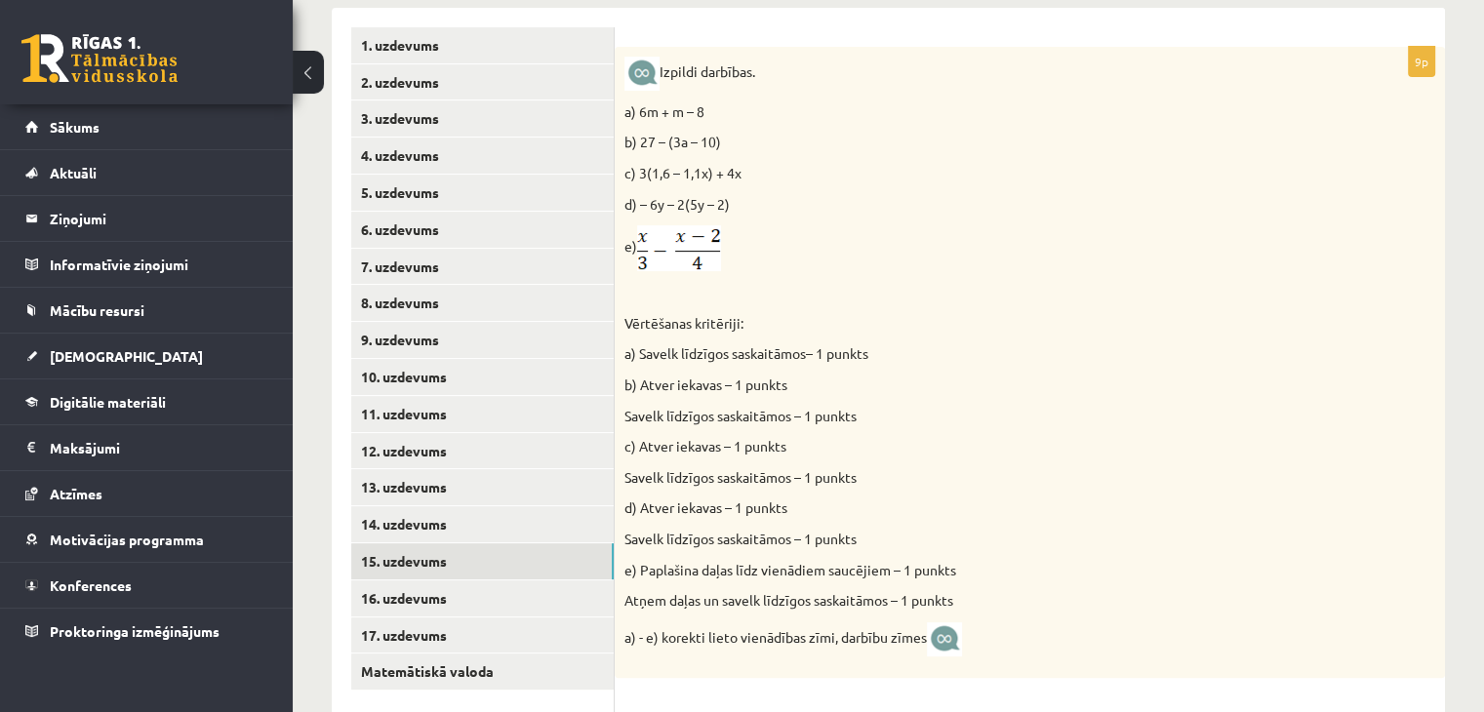
drag, startPoint x: 628, startPoint y: 109, endPoint x: 912, endPoint y: 216, distance: 303.1
click at [912, 216] on div "Izpildi darbības. a) 6m + m – 8 b) 27 – (3a – 10) c) 3(1,6 – 1,1x) + 4x d) – 6y…" at bounding box center [1030, 362] width 830 height 631
click at [914, 200] on div "Izpildi darbības. a) 6m + m – 8 b) 27 – (3a – 10) c) 3(1,6 – 1,1x) + 4x d) – 6y…" at bounding box center [1030, 362] width 830 height 631
drag, startPoint x: 627, startPoint y: 105, endPoint x: 741, endPoint y: 208, distance: 153.4
click at [741, 208] on div "Izpildi darbības. a) 6m + m – 8 b) 27 – (3a – 10) c) 3(1,6 – 1,1x) + 4x d) – 6y…" at bounding box center [1030, 362] width 830 height 631
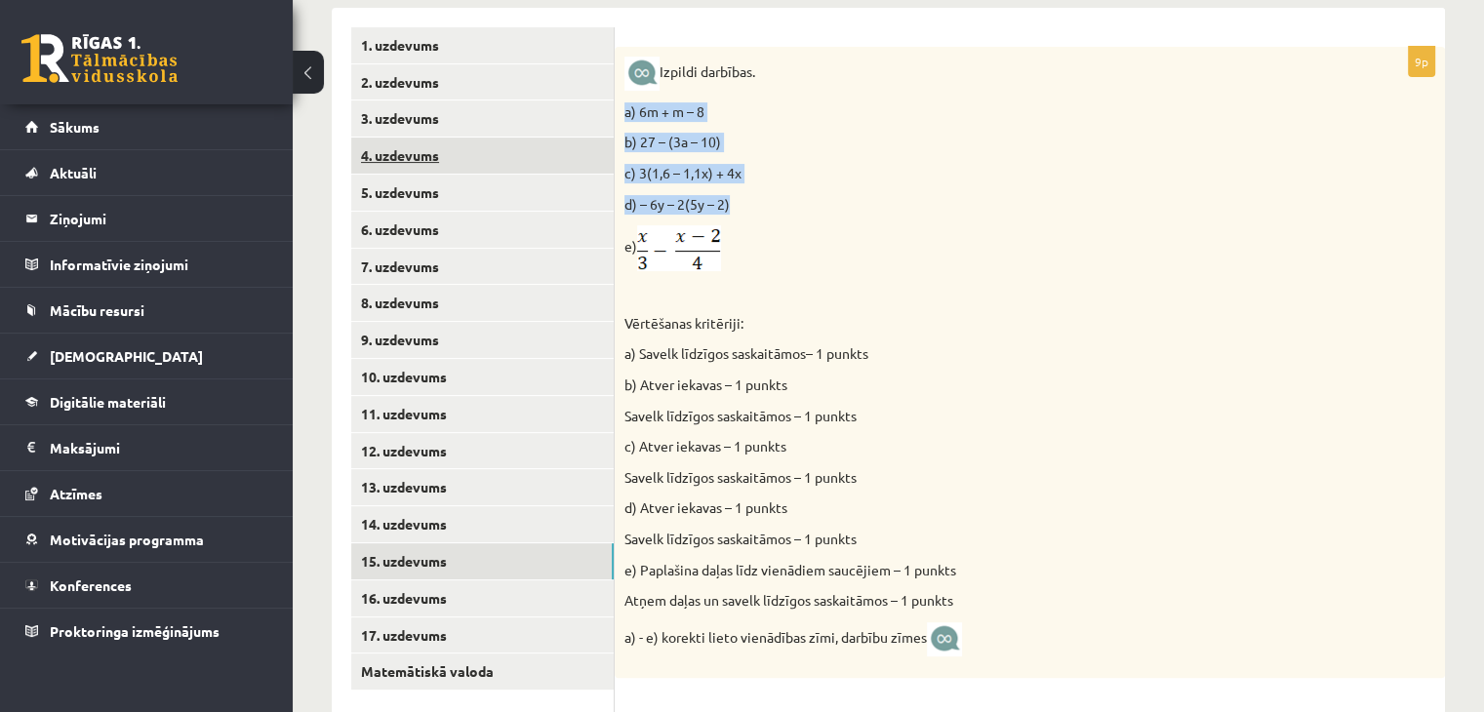
copy div "a) 6m + m – 8 b) 27 – (3a – 10) c) 3(1,6 – 1,1x) + 4x d) – 6y – 2(5y – 2)"
click at [749, 196] on p "d) – 6y – 2(5y – 2)" at bounding box center [980, 205] width 713 height 20
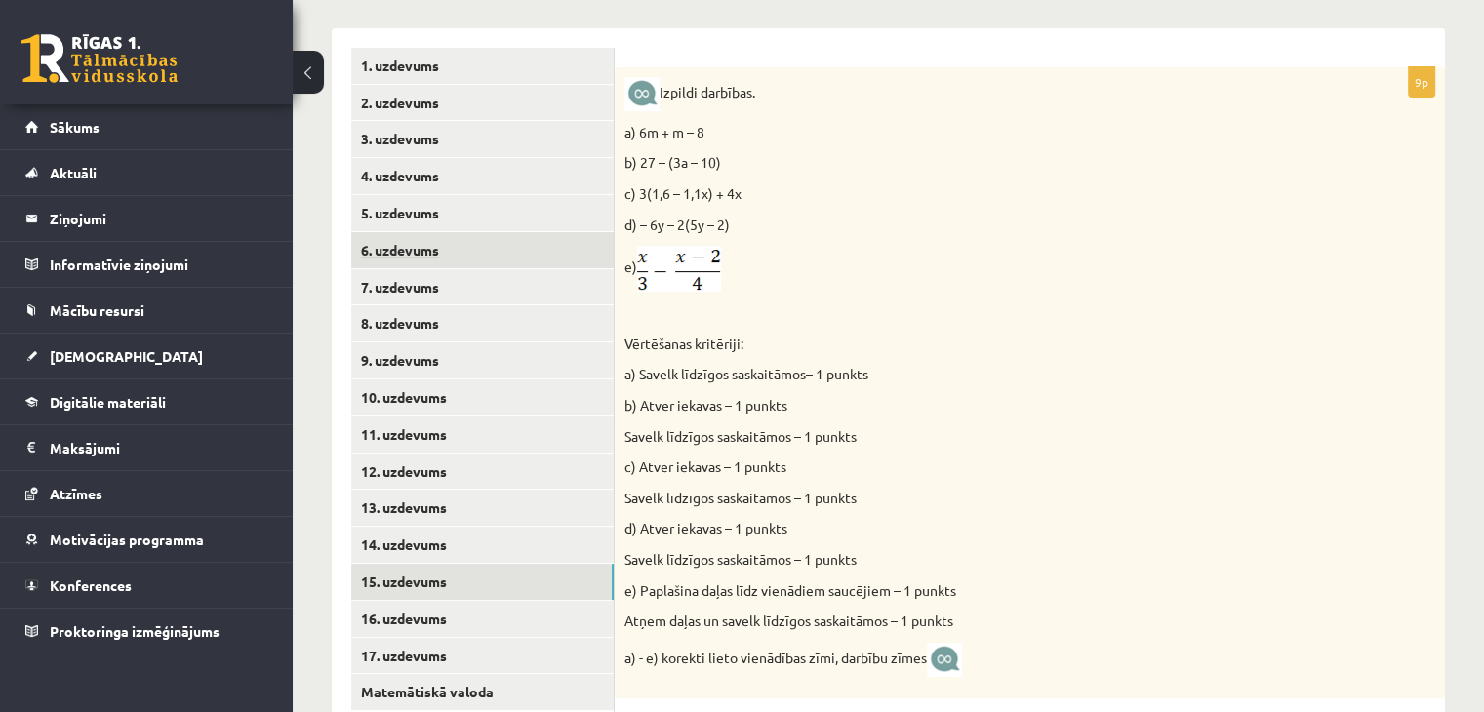
scroll to position [488, 0]
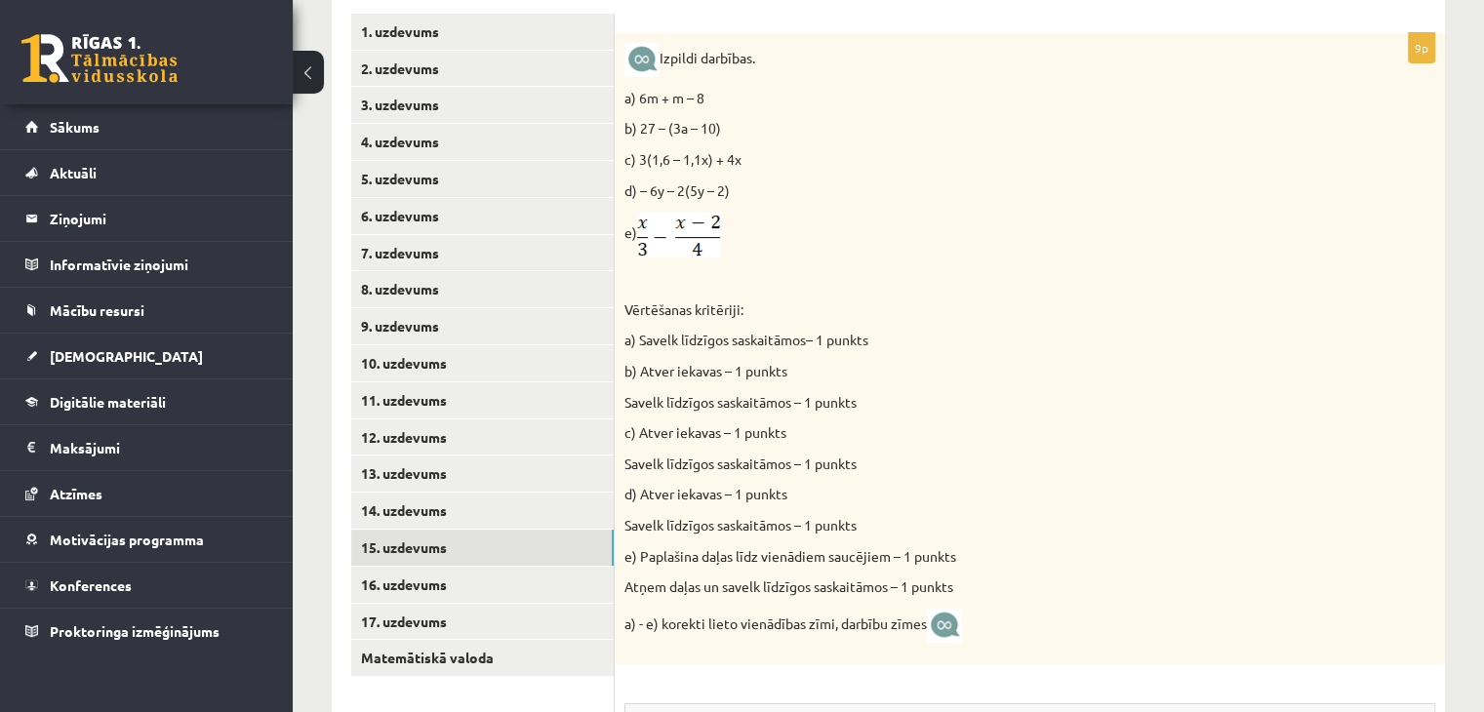
click at [473, 702] on ul "1. uzdevums 2. uzdevums 3. uzdevums 4. uzdevums 5. uzdevums 6. uzdevums 7. uzde…" at bounding box center [482, 562] width 263 height 1096
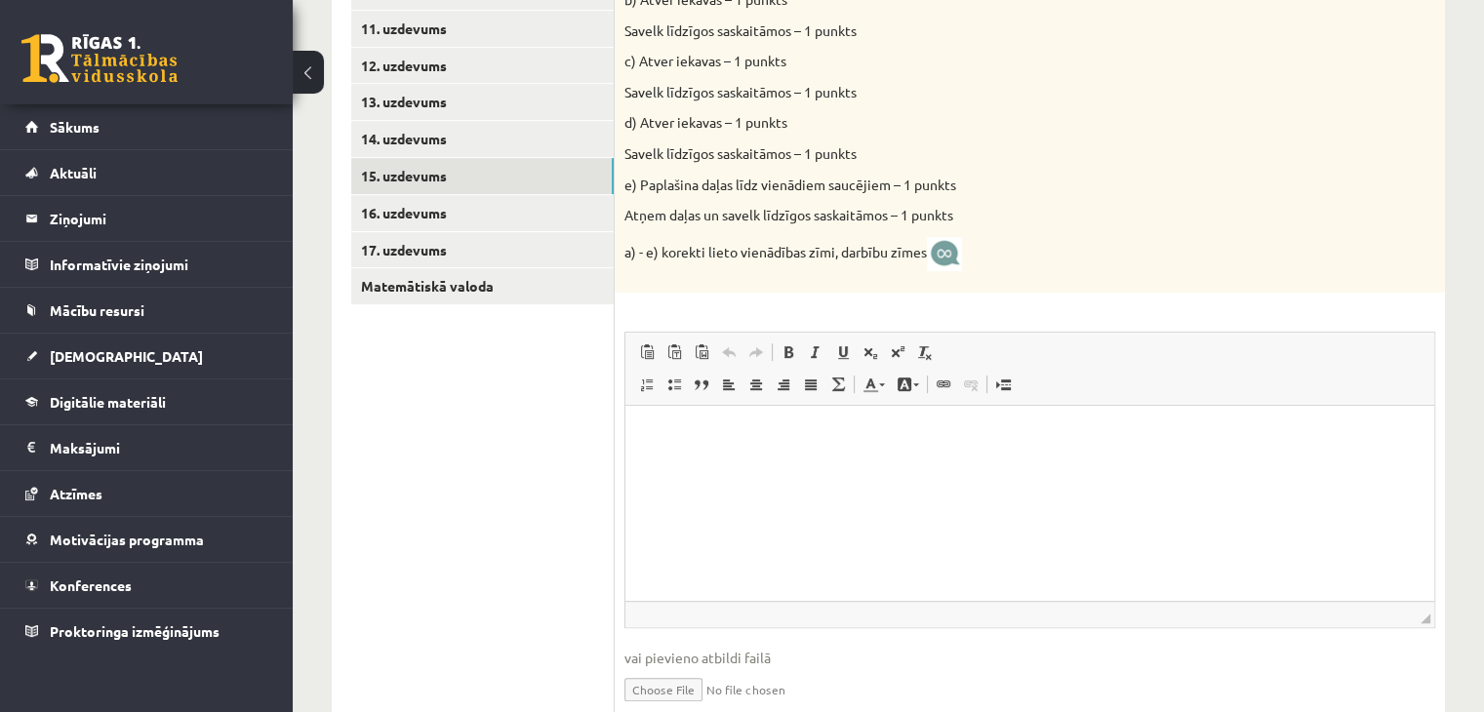
scroll to position [943, 0]
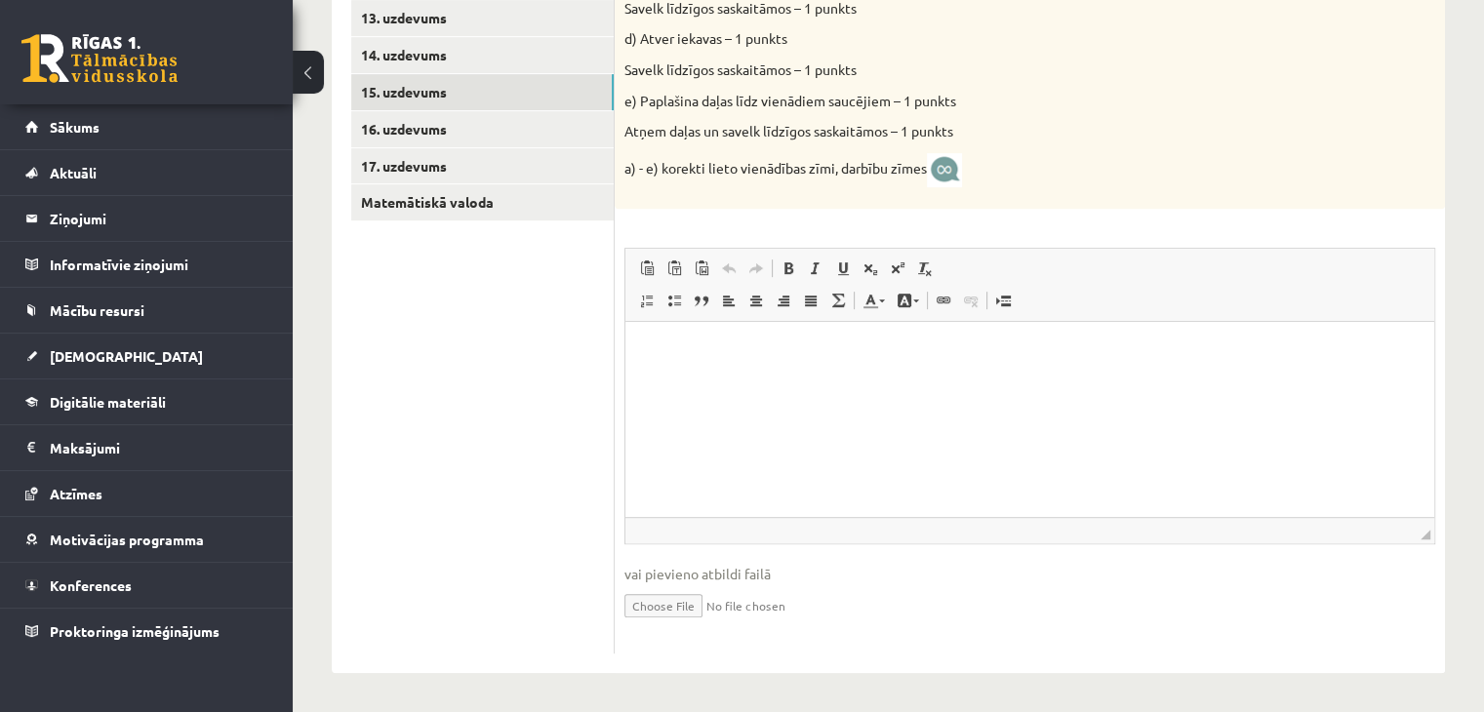
click at [683, 607] on input "file" at bounding box center [1029, 604] width 811 height 40
type input "**********"
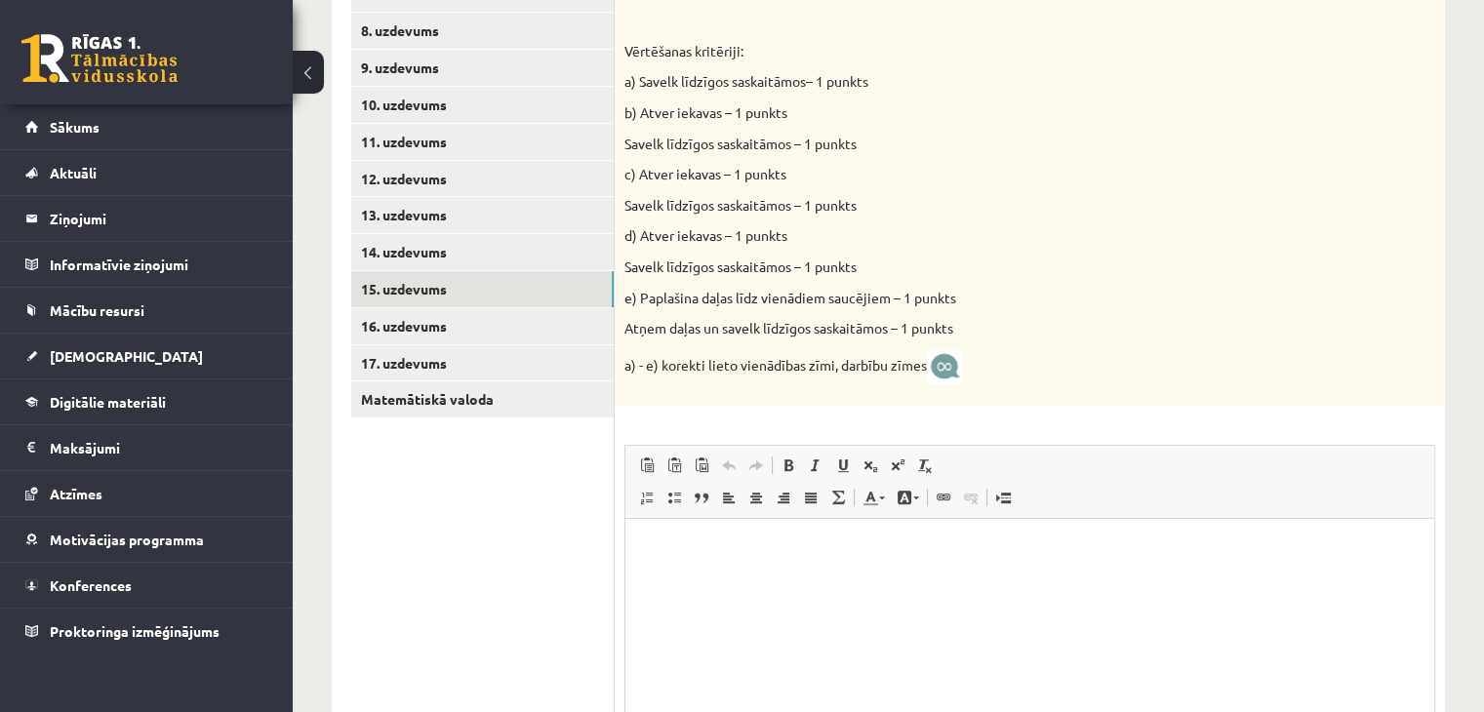
scroll to position [748, 0]
click at [468, 329] on link "16. uzdevums" at bounding box center [482, 324] width 262 height 36
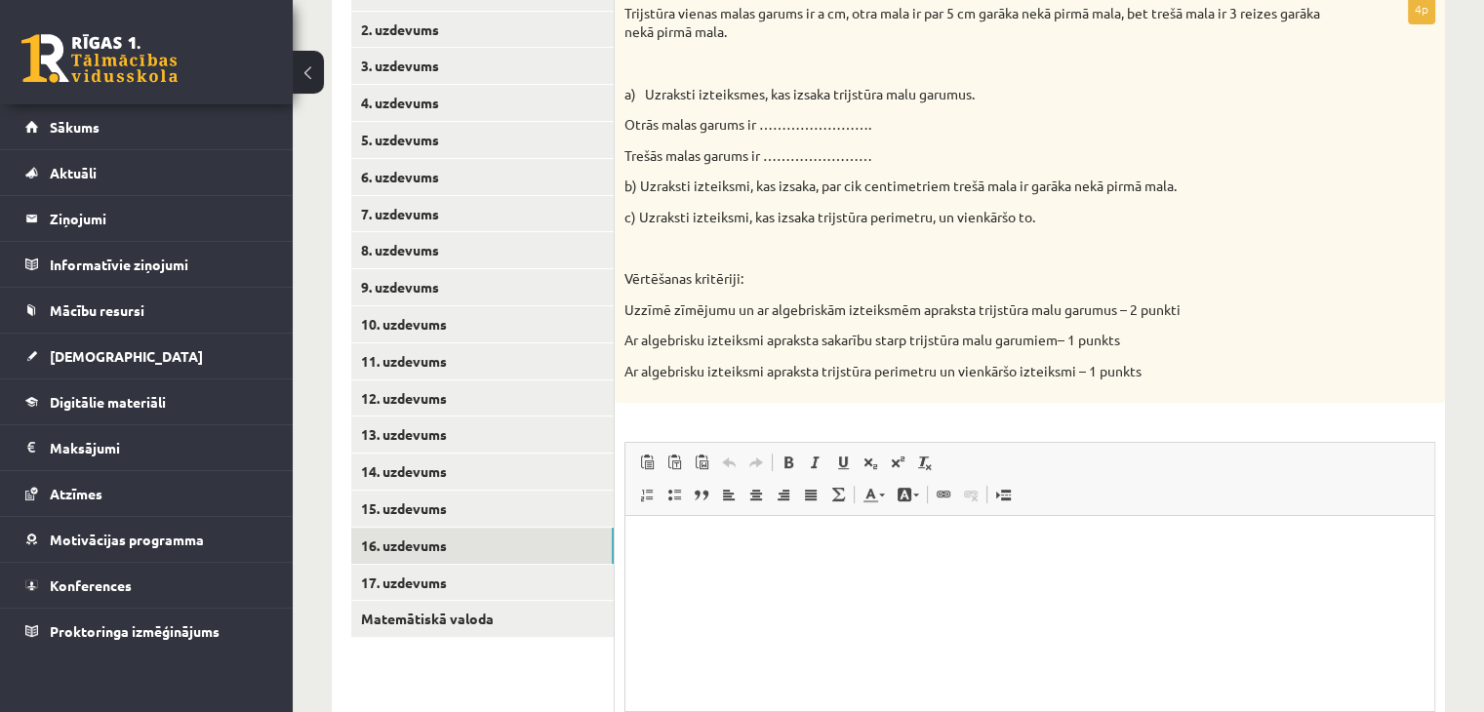
scroll to position [429, 0]
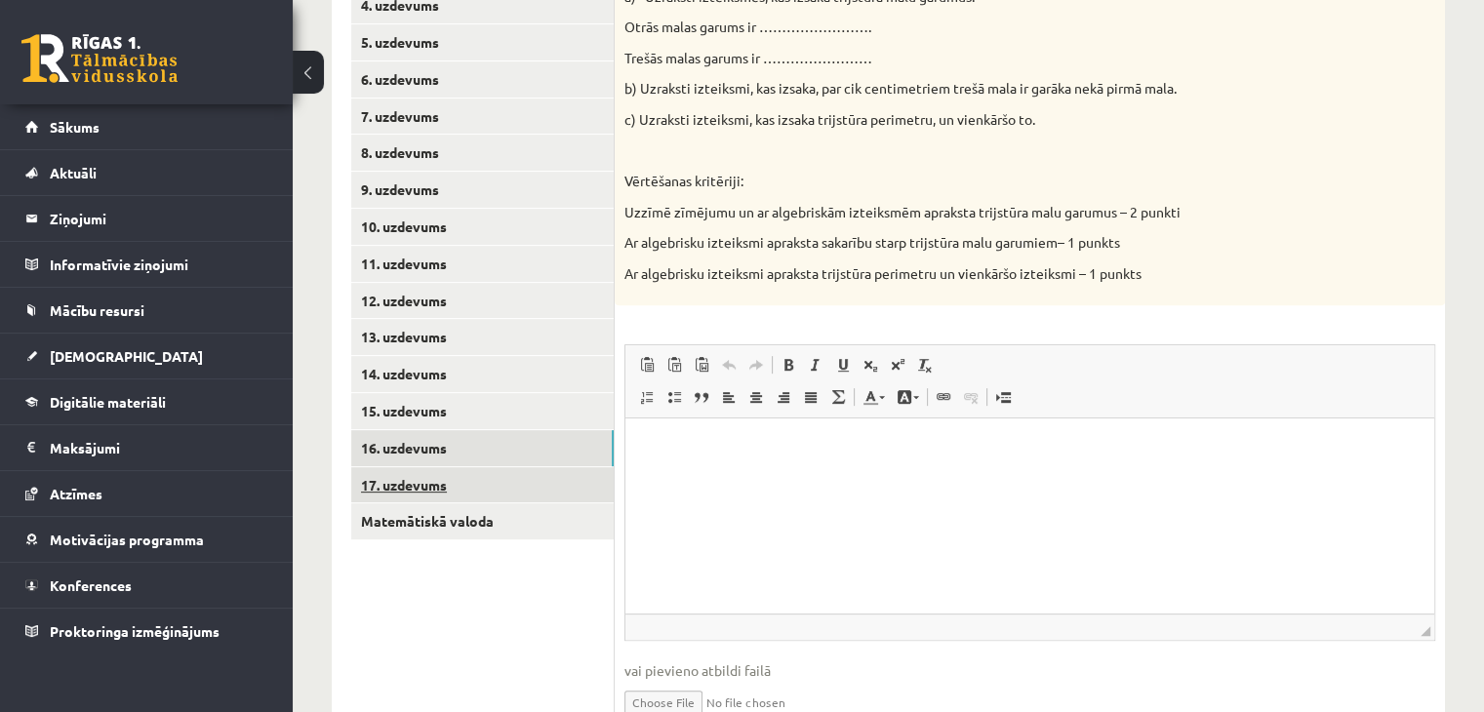
click at [459, 494] on link "17. uzdevums" at bounding box center [482, 485] width 262 height 36
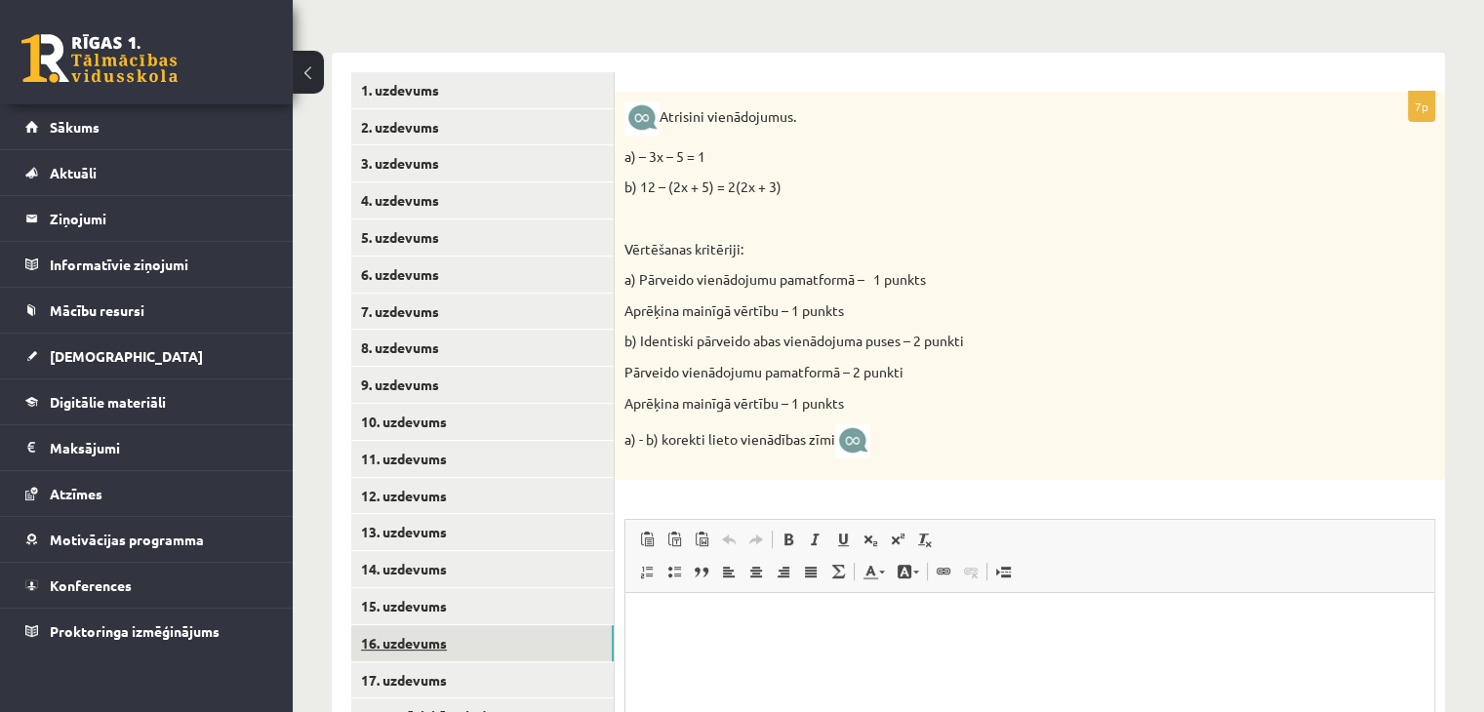
click at [531, 644] on link "16. uzdevums" at bounding box center [482, 643] width 262 height 36
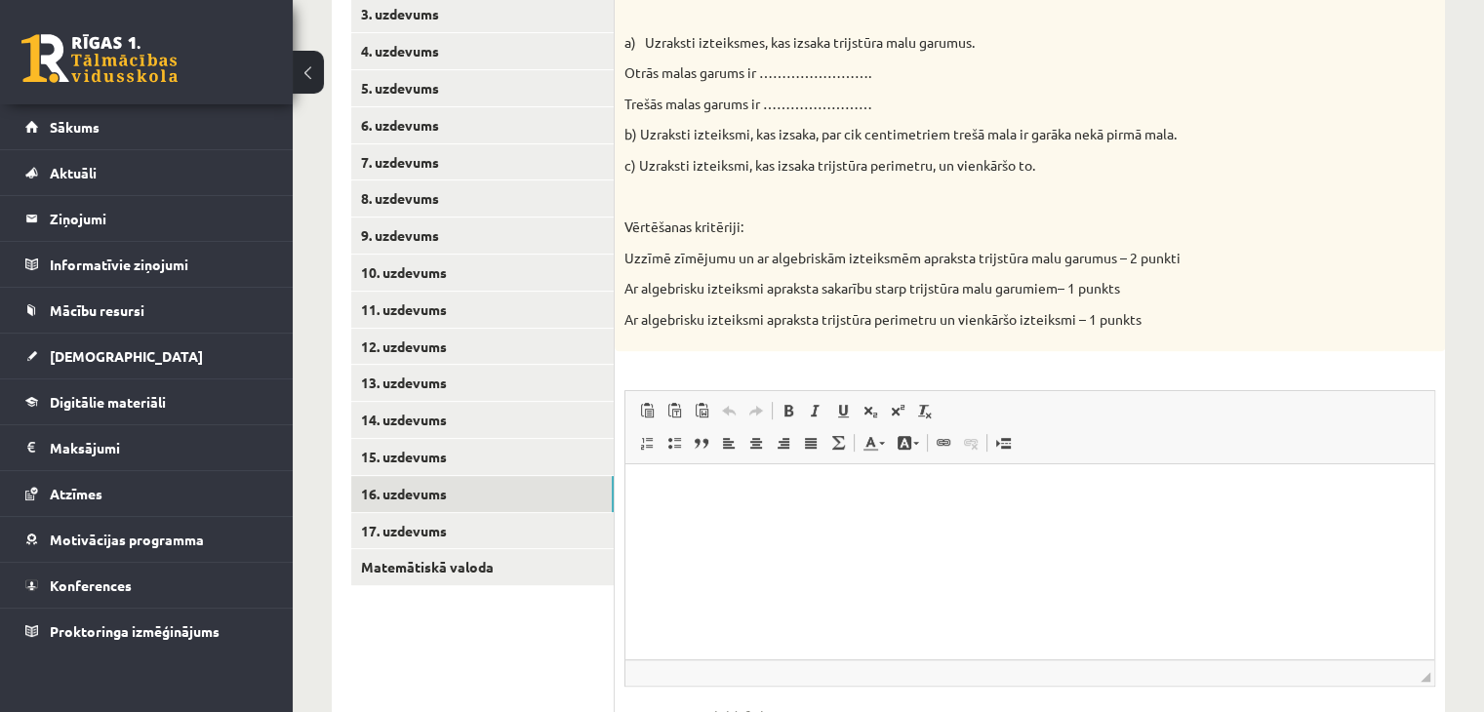
scroll to position [720, 0]
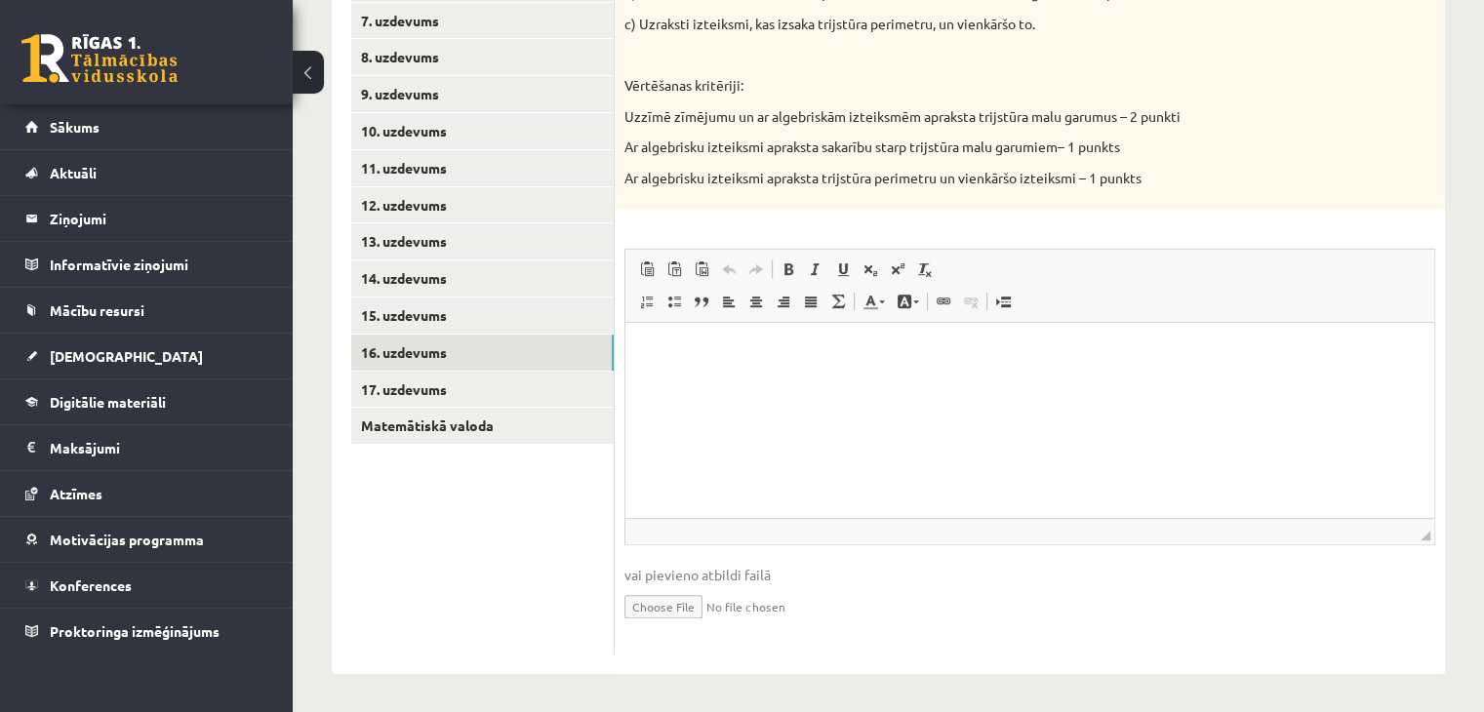
click at [687, 610] on input "file" at bounding box center [1029, 605] width 811 height 40
type input "**********"
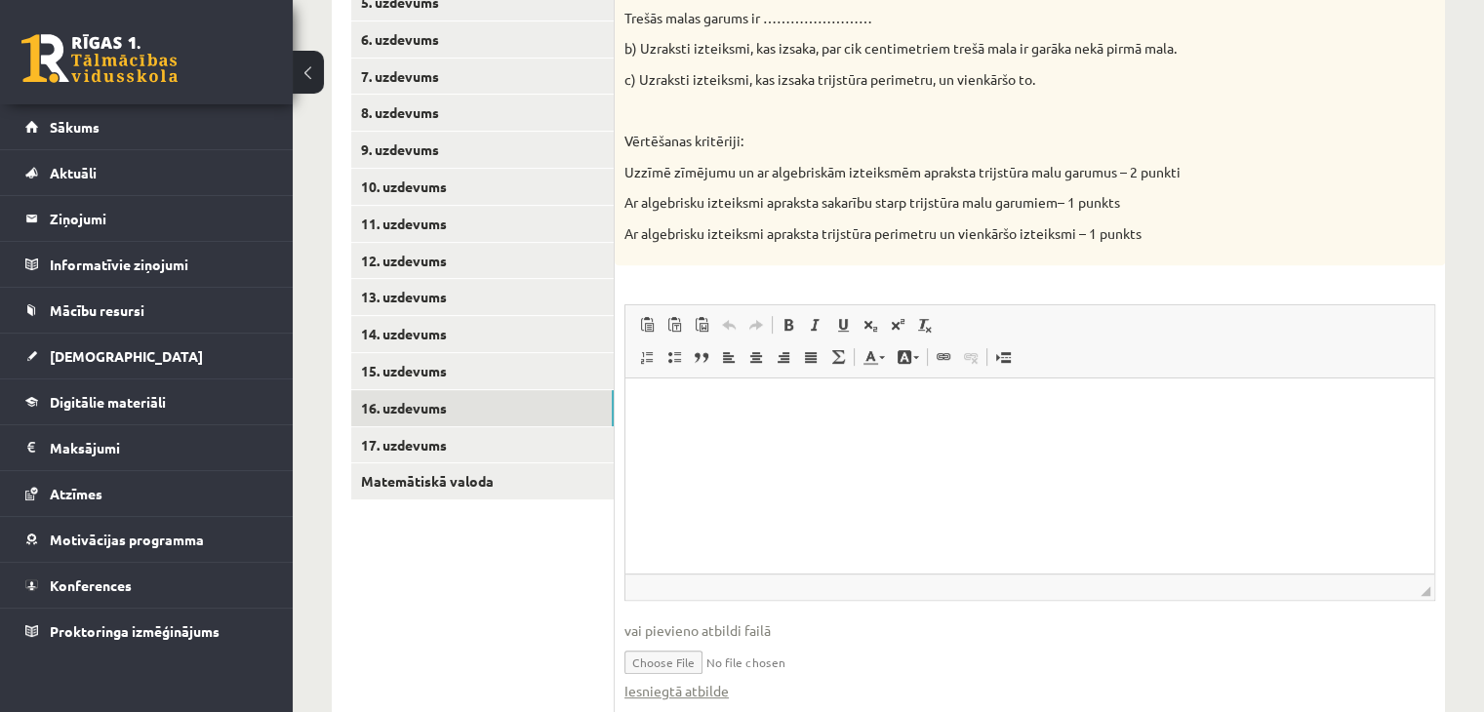
scroll to position [622, 0]
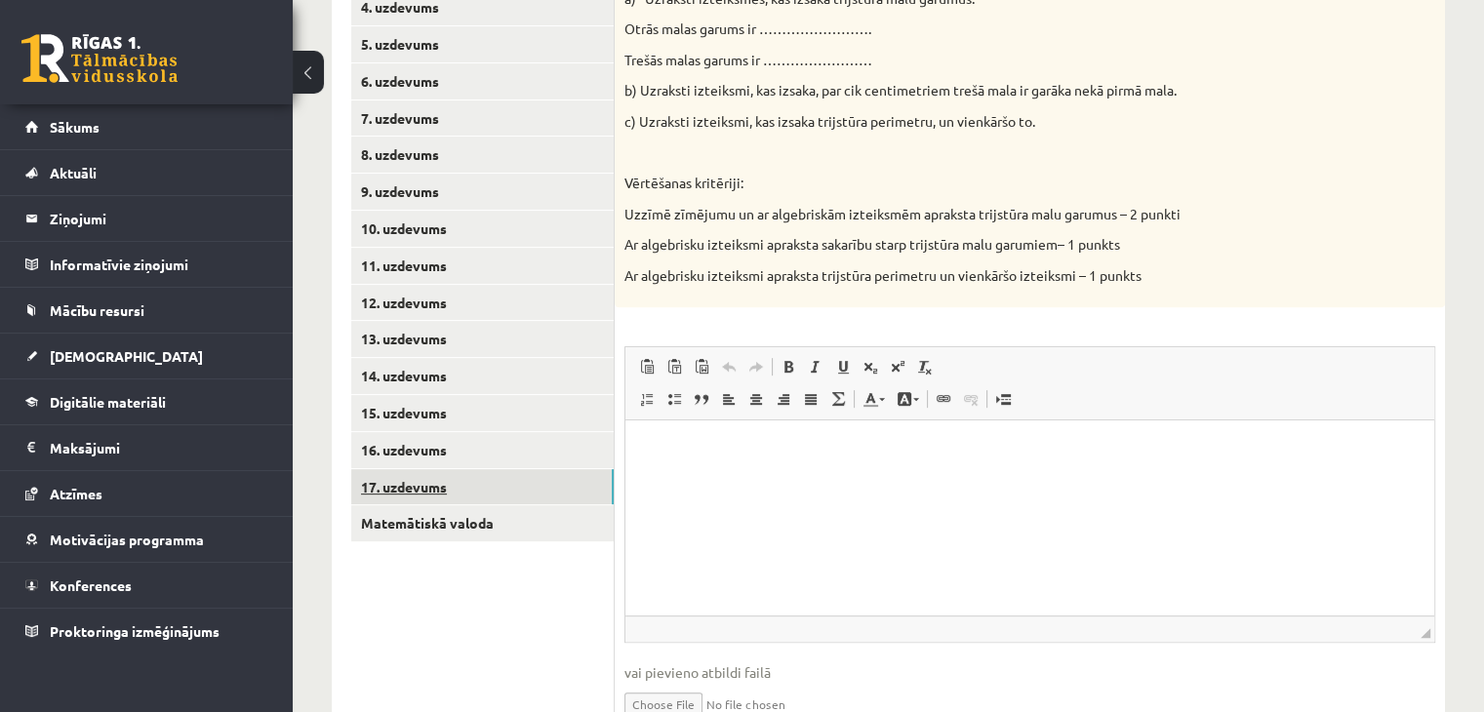
click at [570, 487] on link "17. uzdevums" at bounding box center [482, 487] width 262 height 36
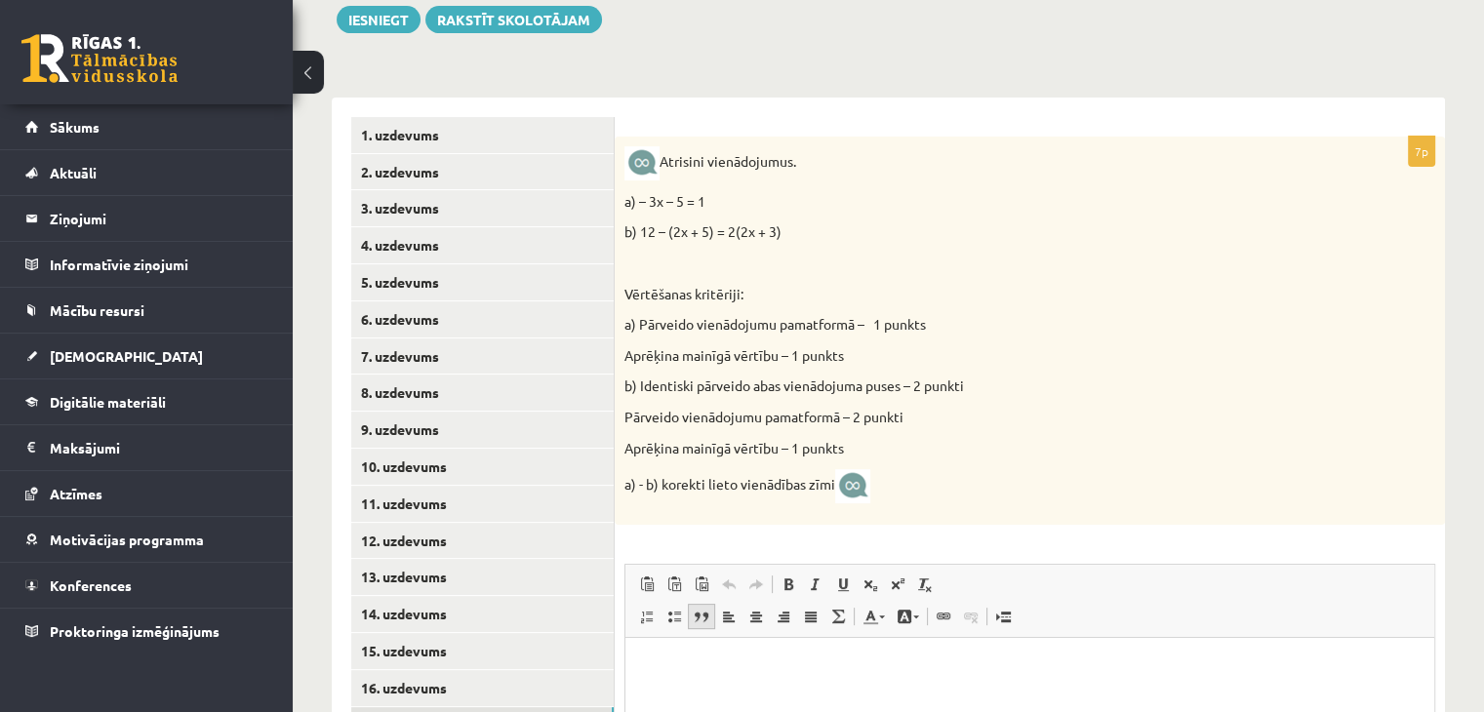
scroll to position [525, 0]
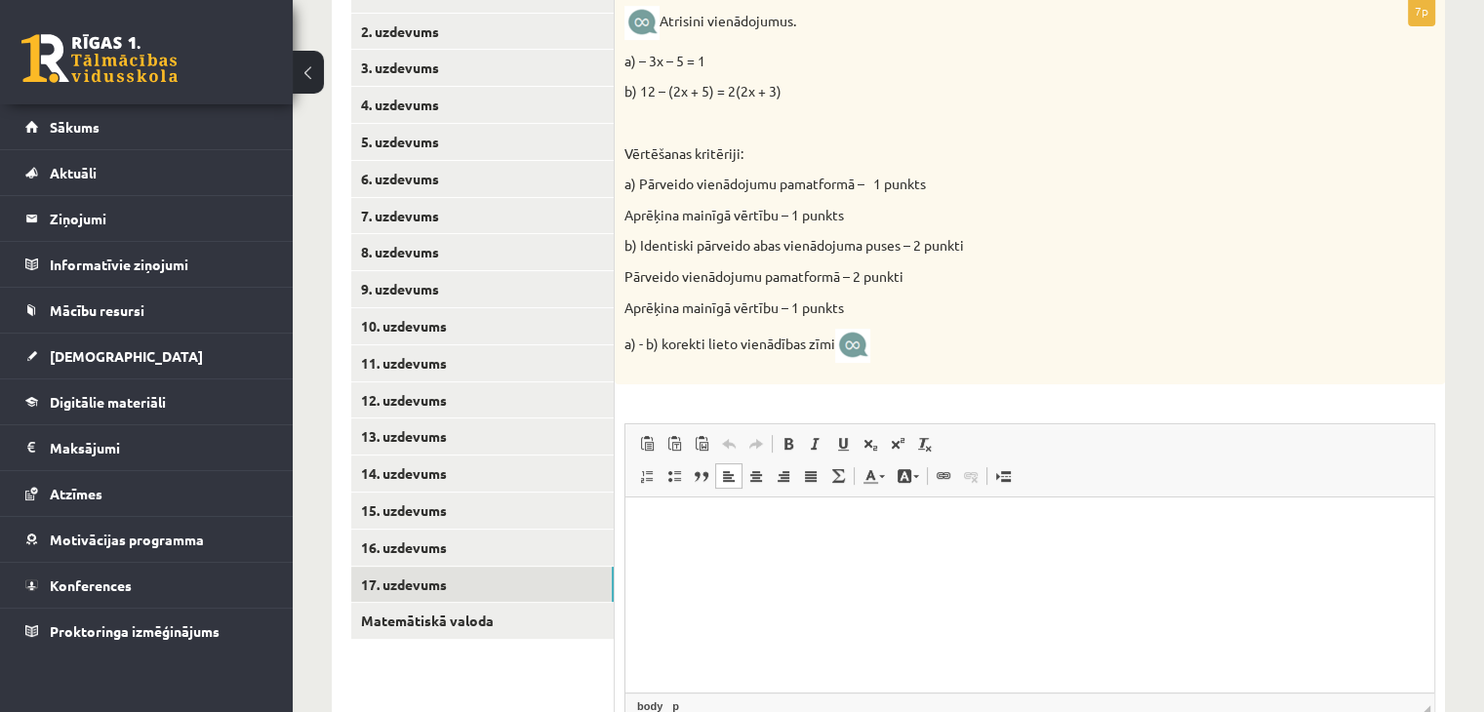
click at [726, 534] on p "Bagātinātā teksta redaktors, wiswyg-editor-user-answer-47434095223980" at bounding box center [1030, 527] width 770 height 20
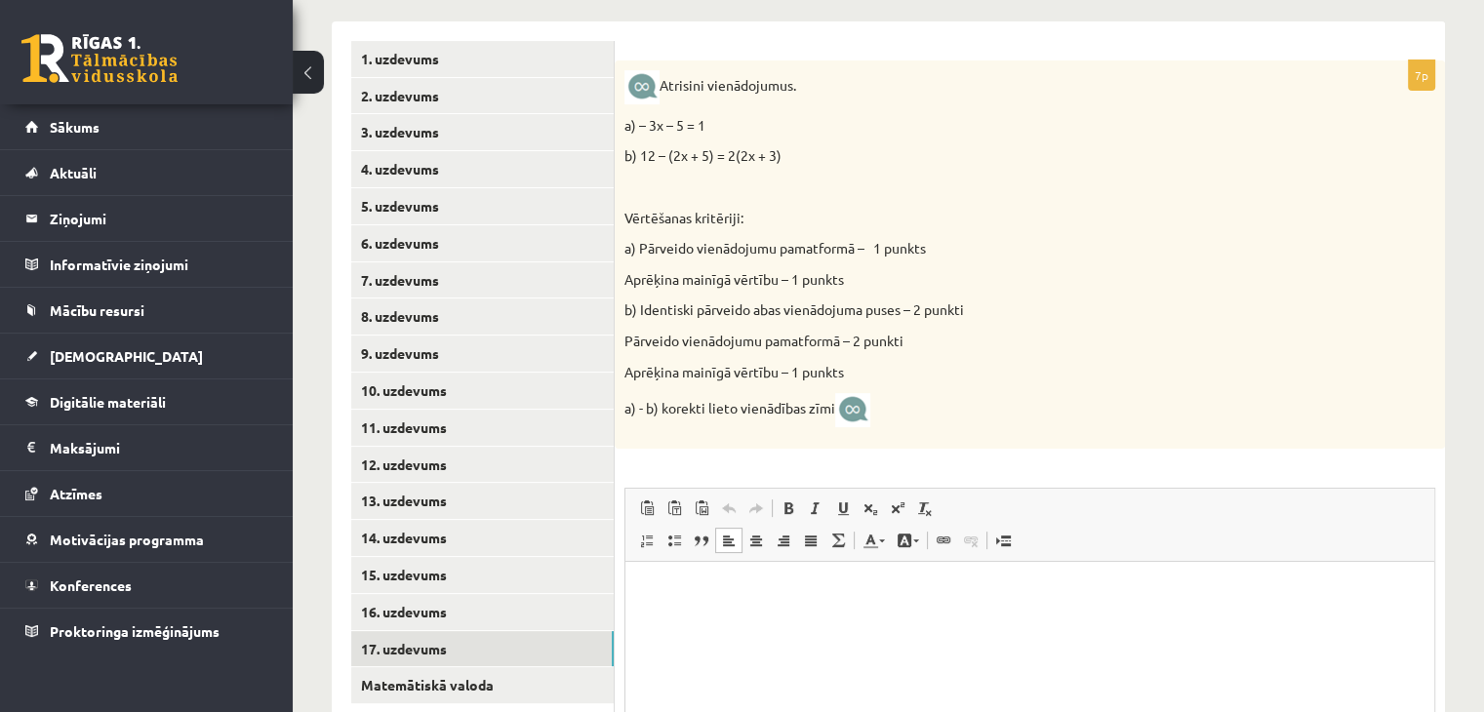
scroll to position [427, 0]
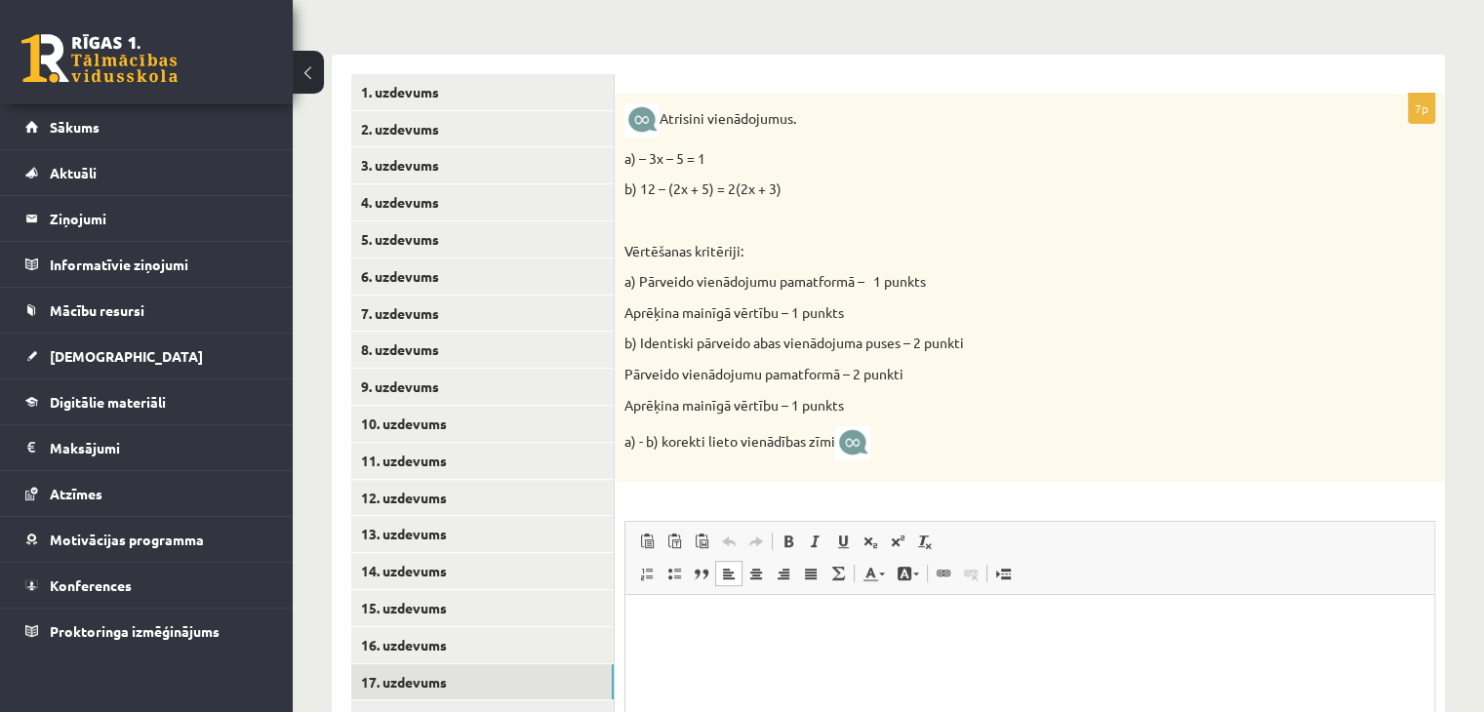
click at [670, 495] on div "7p Atrisini vienādojumus. a) – 3x – 5 = 1 b) 12 – (2x + 5) = 2(2x + 3) Vērtēšan…" at bounding box center [1030, 510] width 830 height 833
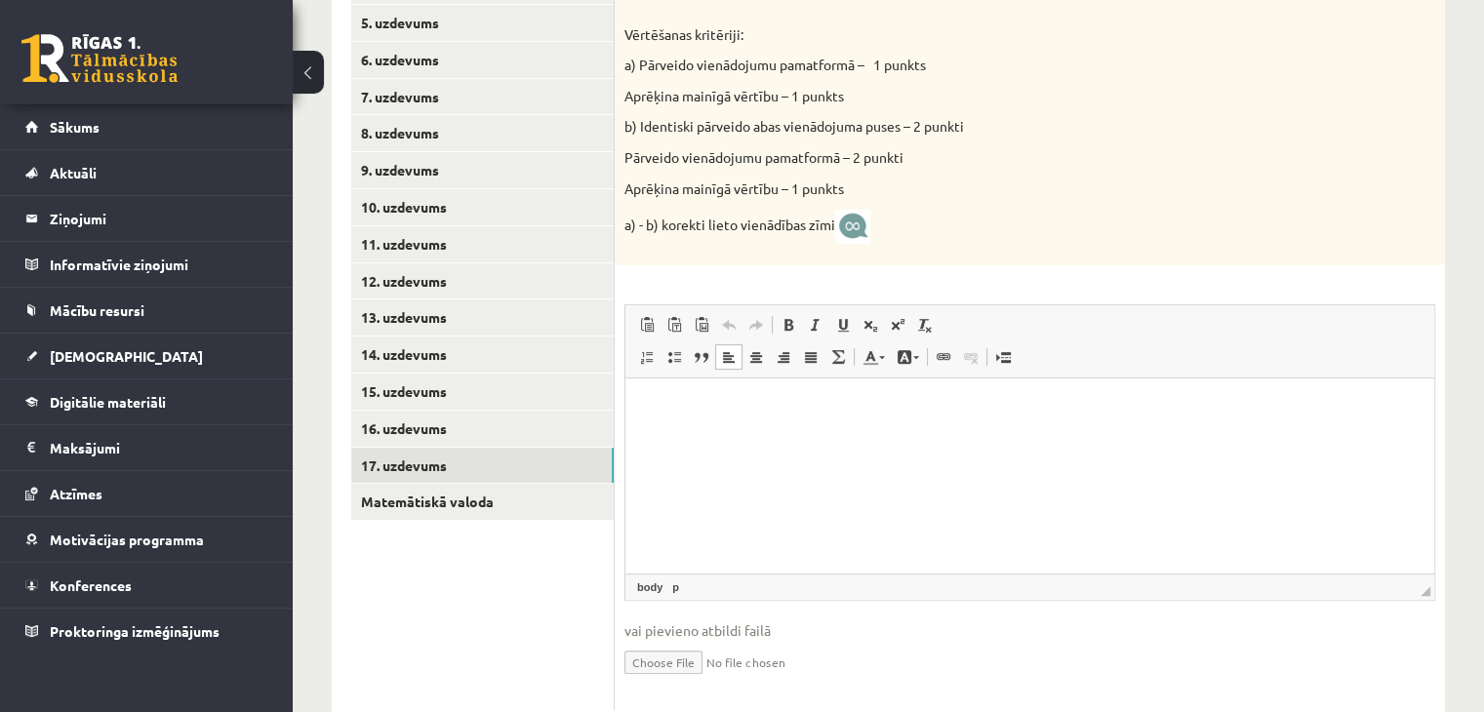
scroll to position [700, 0]
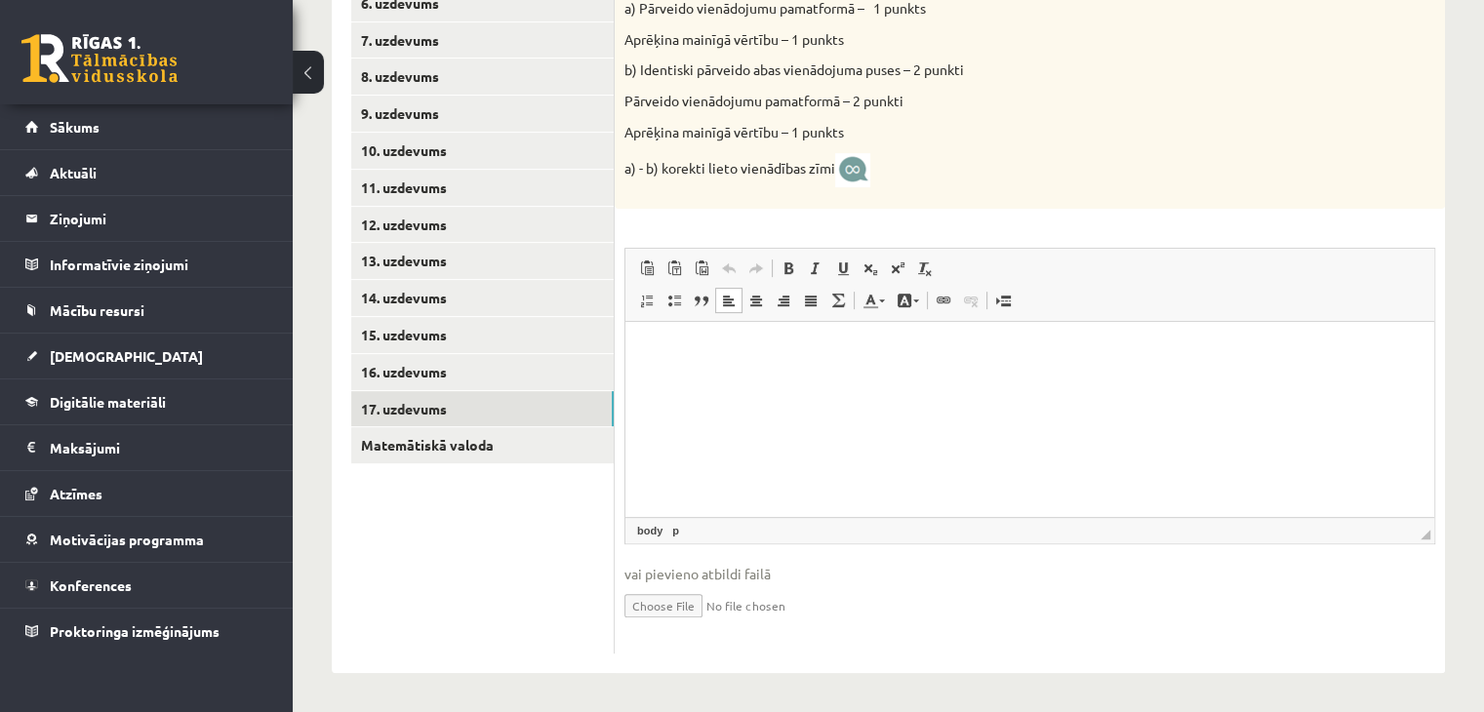
click at [660, 599] on input "file" at bounding box center [1029, 604] width 811 height 40
type input "**********"
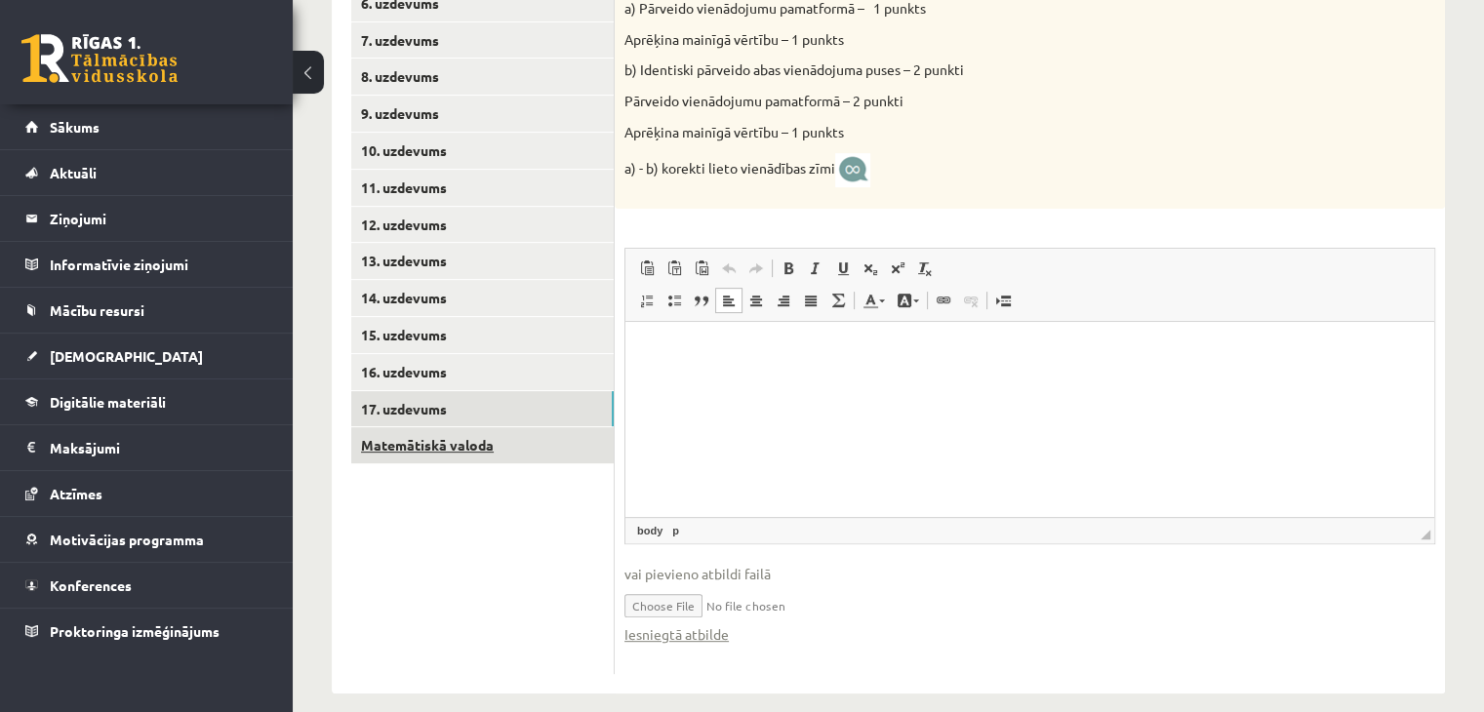
click at [420, 448] on link "Matemātiskā valoda" at bounding box center [482, 445] width 262 height 36
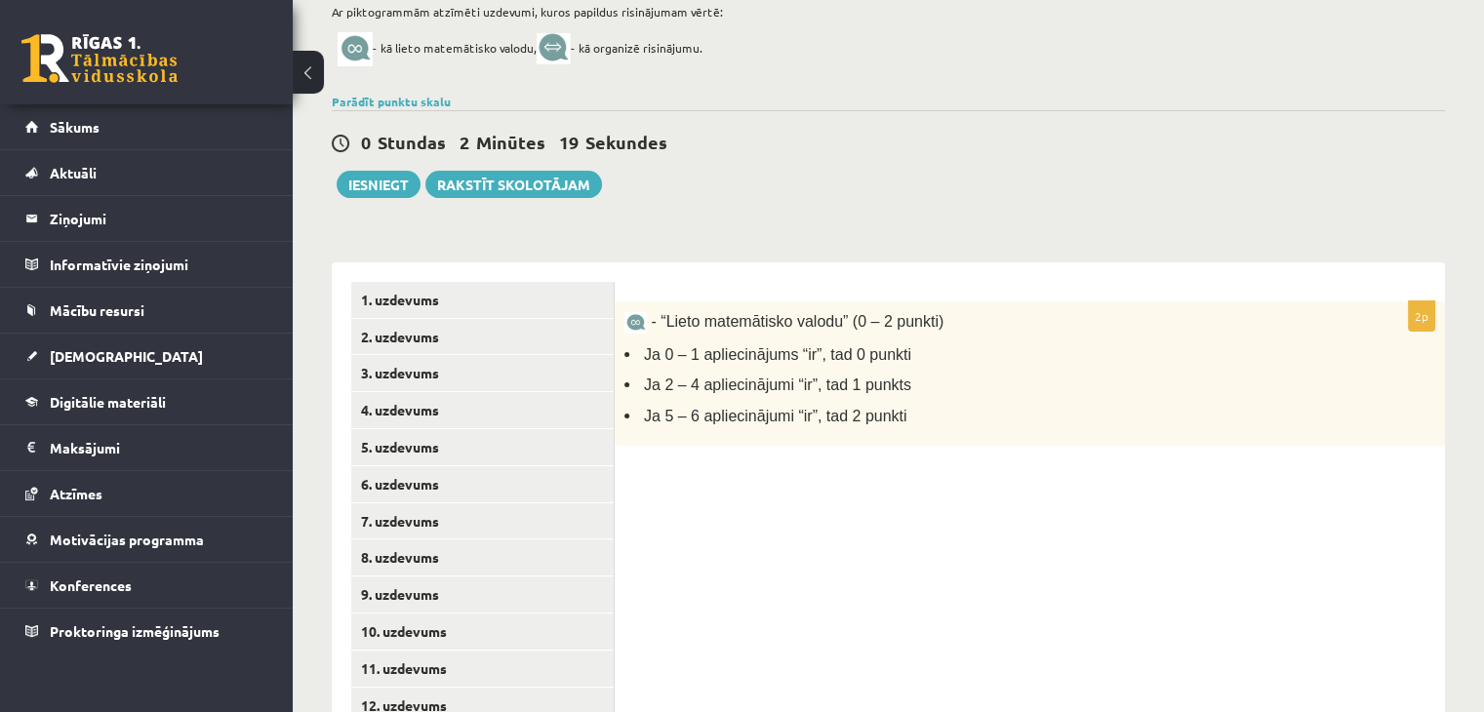
scroll to position [24, 0]
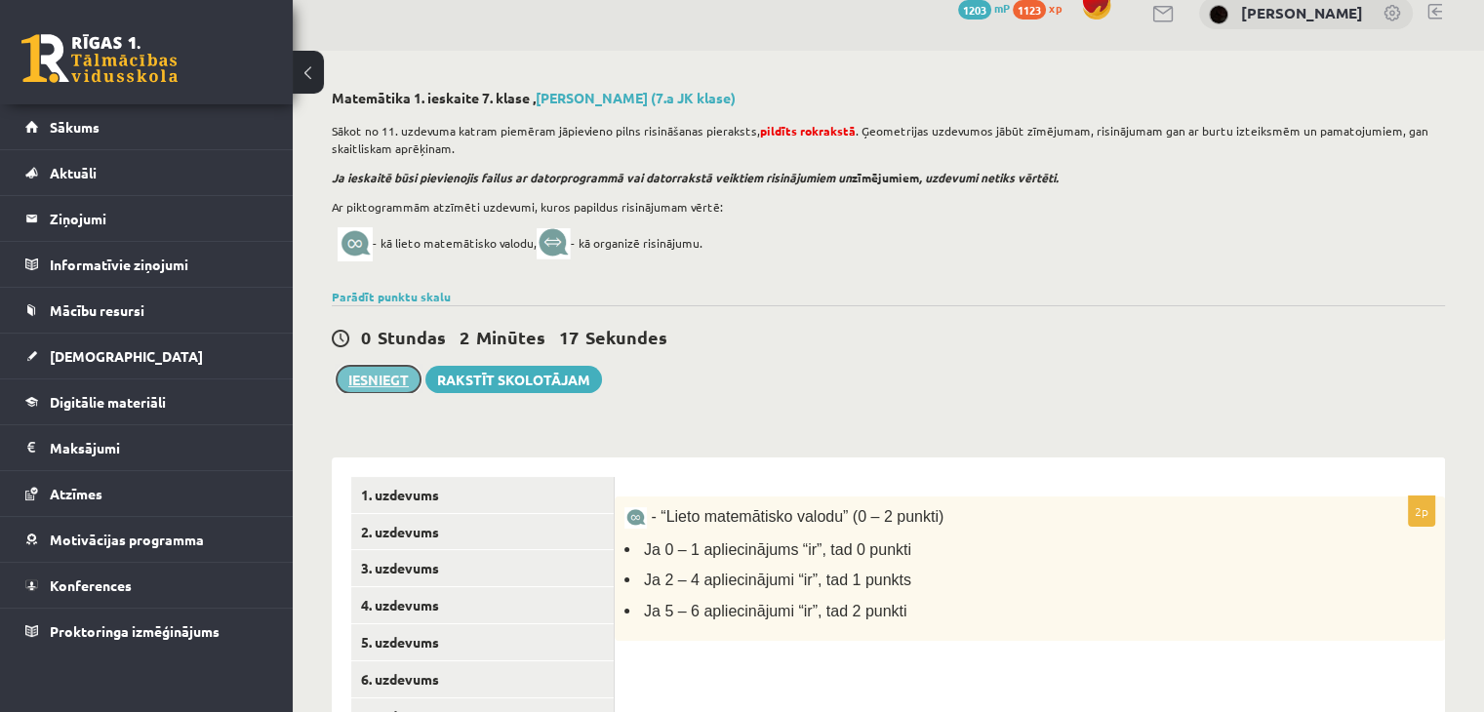
click at [388, 380] on button "Iesniegt" at bounding box center [379, 379] width 84 height 27
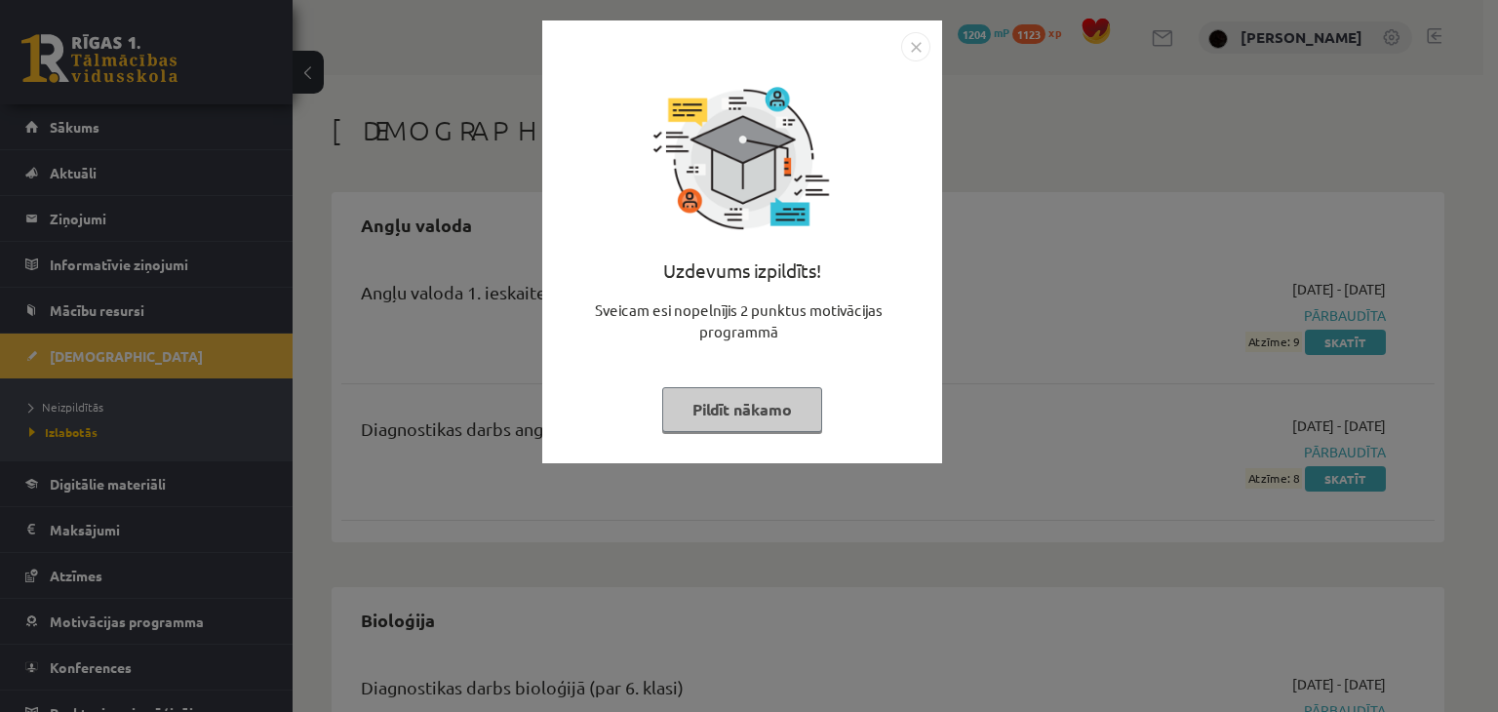
click at [924, 48] on img "Close" at bounding box center [915, 46] width 29 height 29
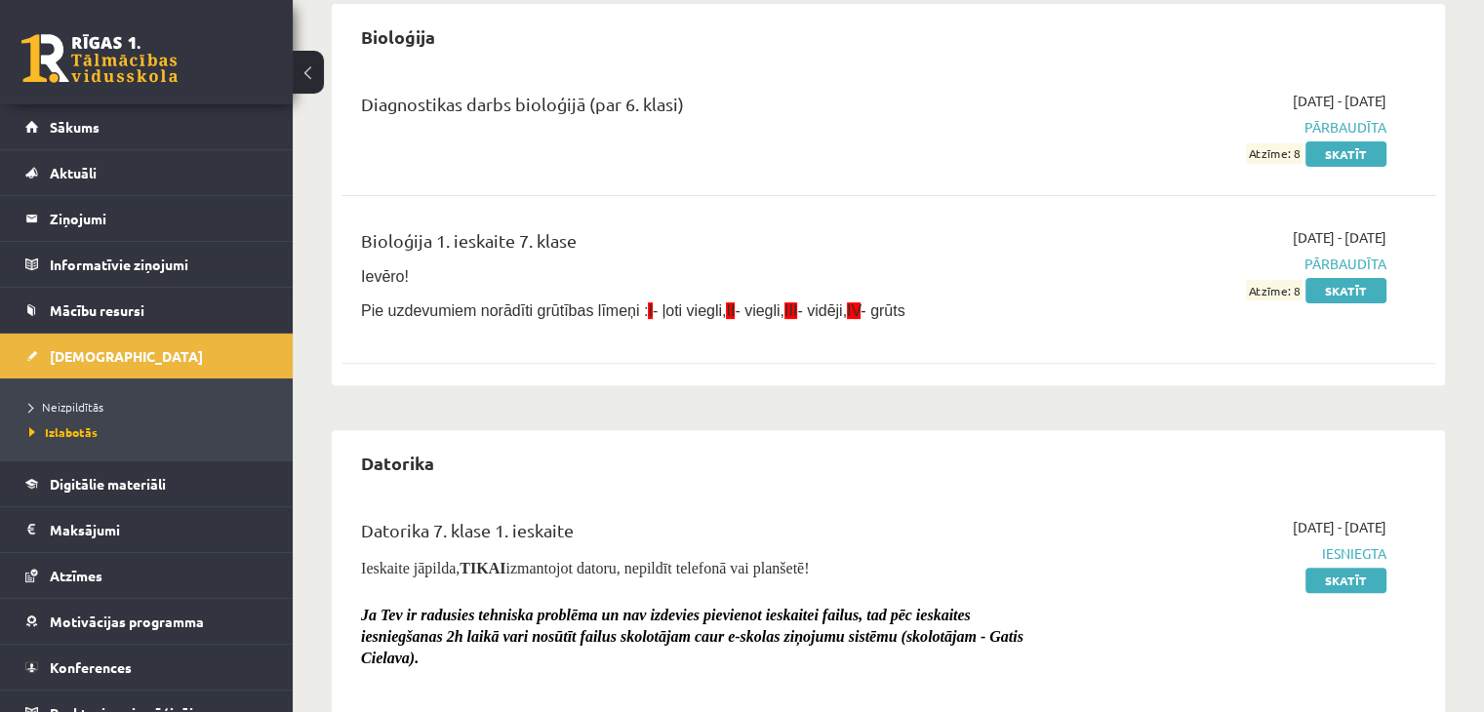
scroll to position [585, 0]
